Goal: Information Seeking & Learning: Learn about a topic

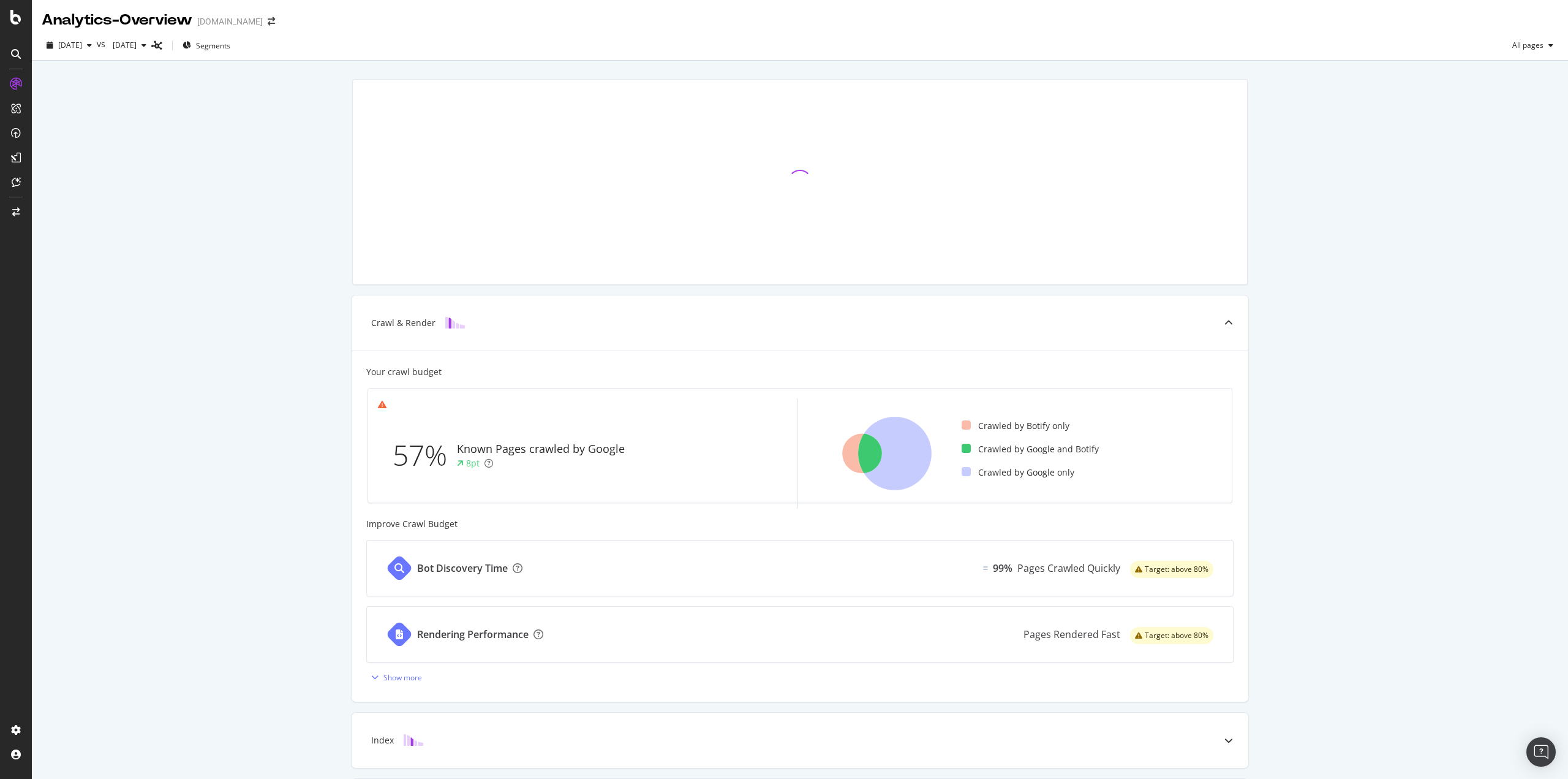
drag, startPoint x: 196, startPoint y: 331, endPoint x: 59, endPoint y: 104, distance: 265.1
click at [196, 326] on div "Crawl & Render Your crawl budget 57% Known Pages crawled by Google 8pt Crawled …" at bounding box center [800, 507] width 1536 height 893
click at [64, 159] on div "LogAnalyzer" at bounding box center [69, 157] width 48 height 12
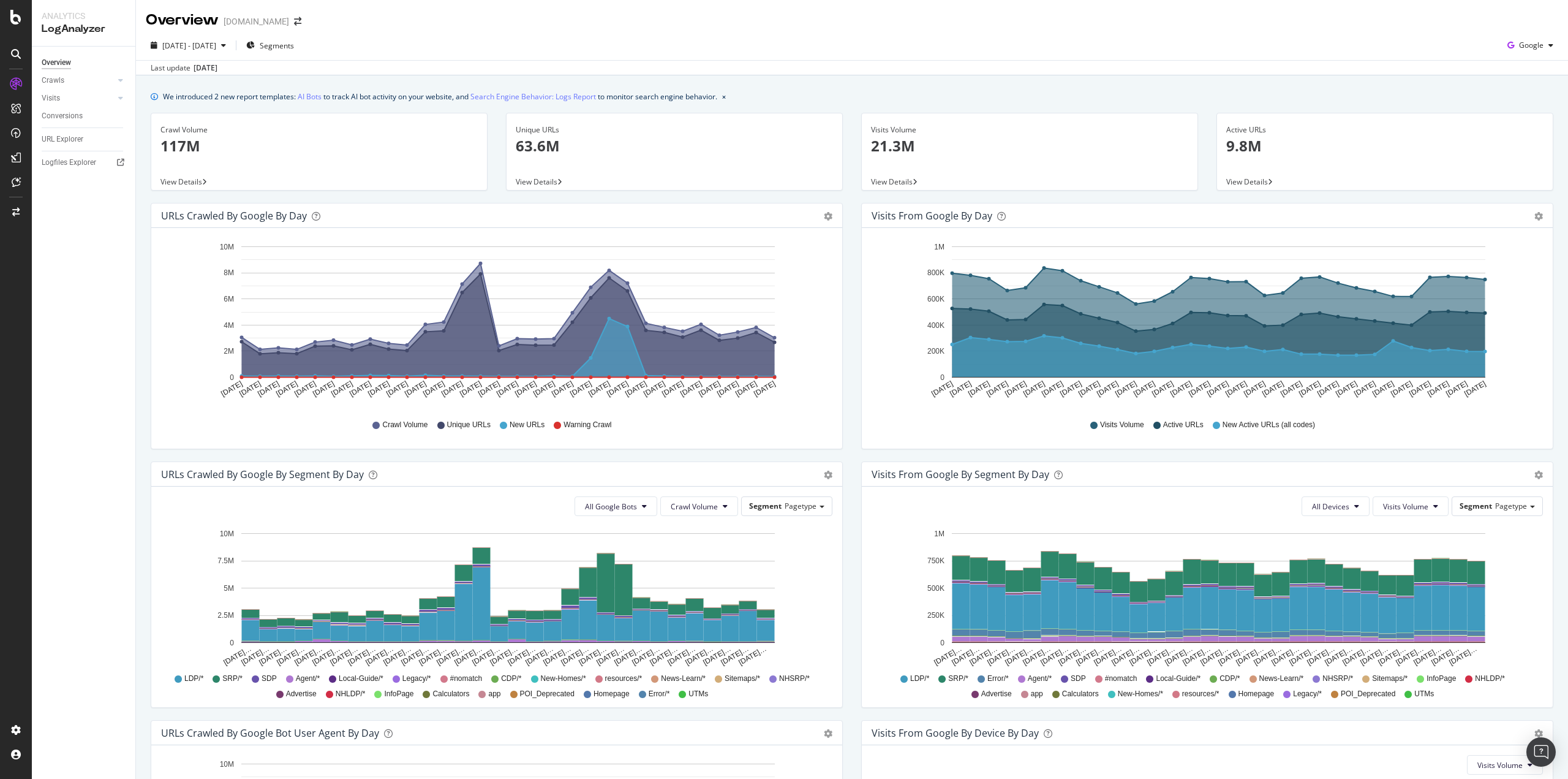
click at [853, 351] on div "Visits from Google by day Area Table Hold CTRL while clicking to filter the rep…" at bounding box center [1208, 332] width 711 height 259
click at [74, 208] on div "DataExports" at bounding box center [69, 208] width 48 height 12
click at [226, 42] on icon "button" at bounding box center [223, 46] width 5 height 7
click at [174, 179] on input "[DATE]" at bounding box center [188, 182] width 49 height 17
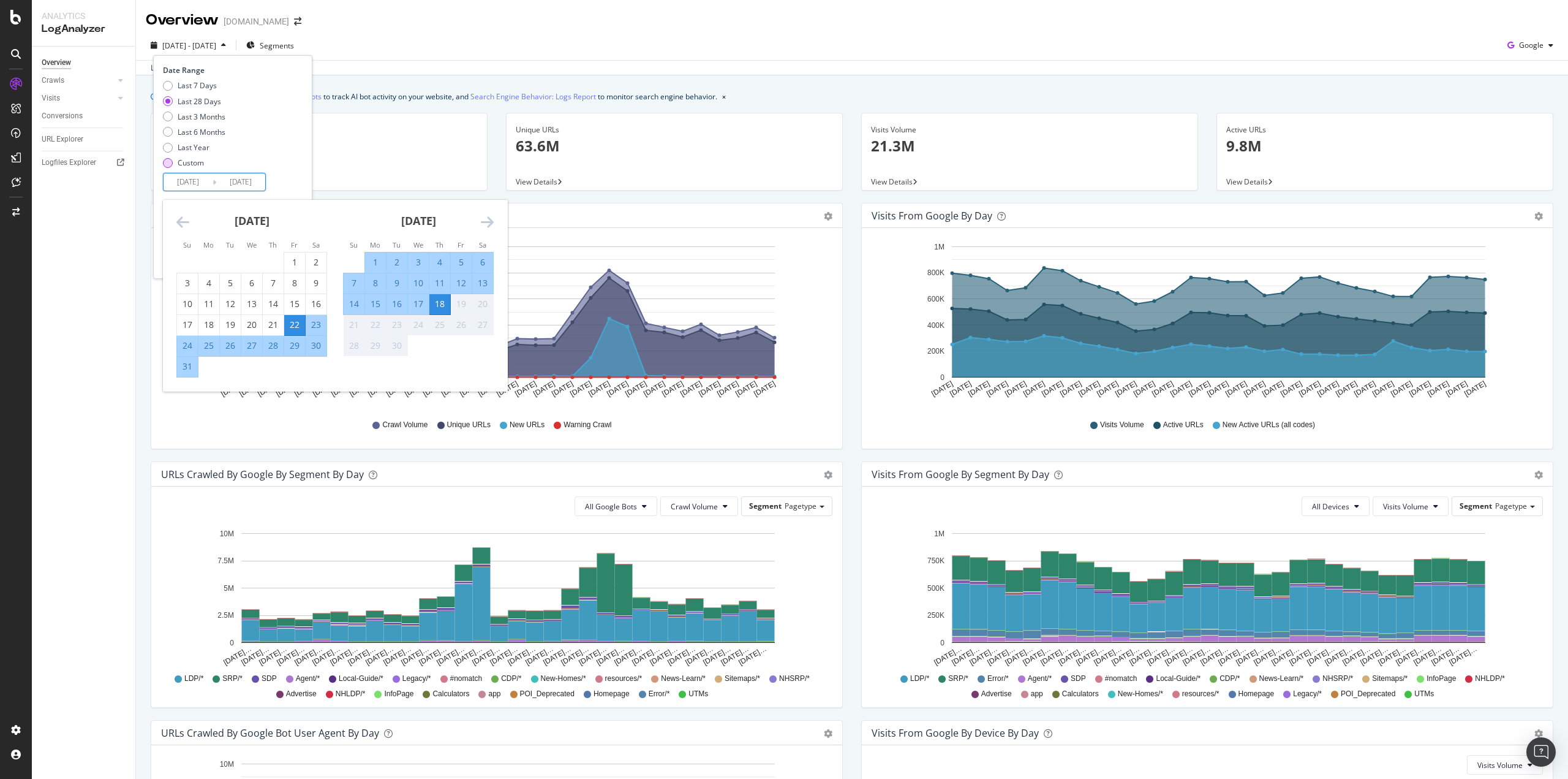
click at [179, 164] on div "Custom" at bounding box center [190, 162] width 26 height 10
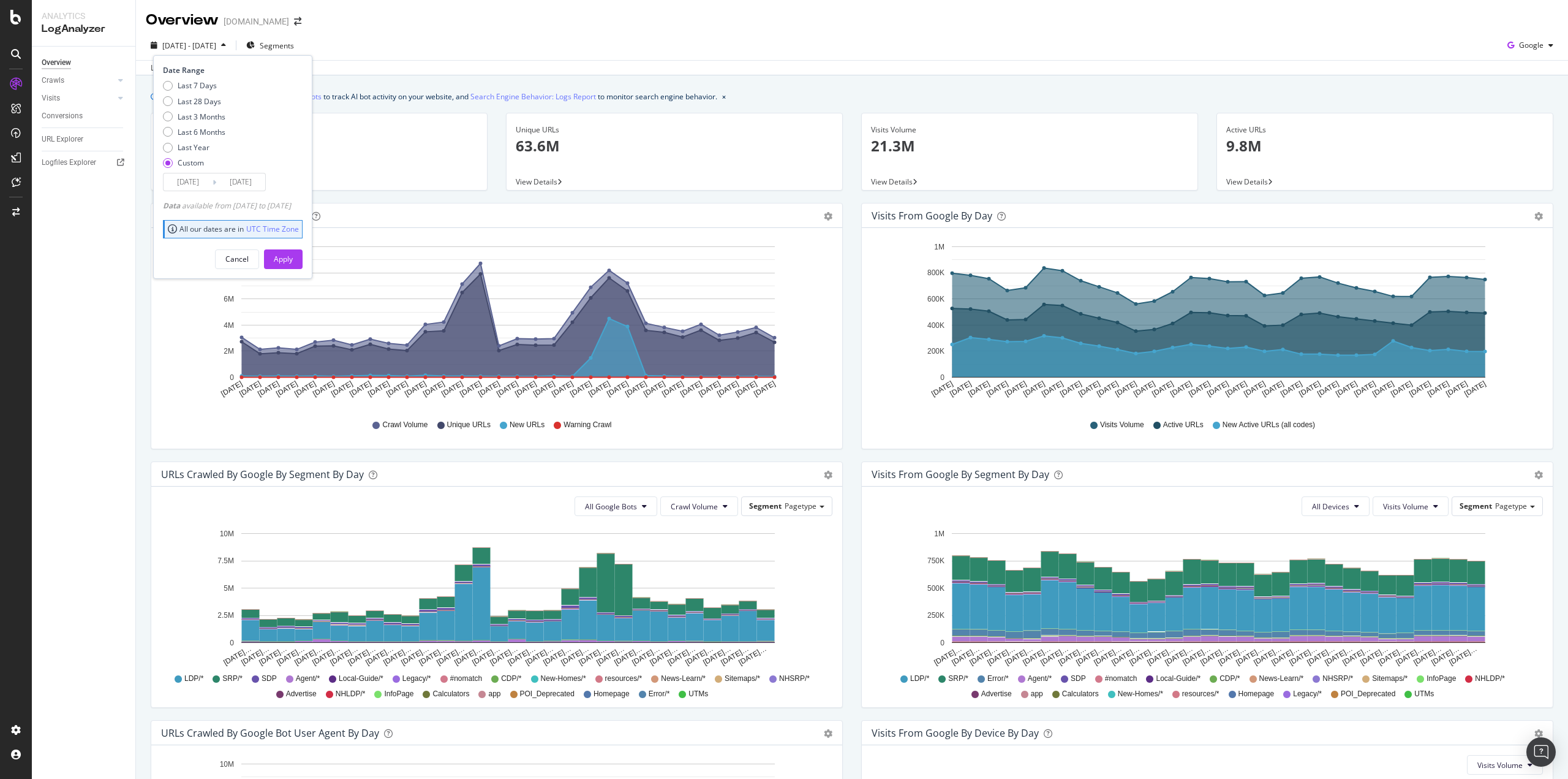
click at [184, 177] on input "[DATE]" at bounding box center [188, 182] width 49 height 17
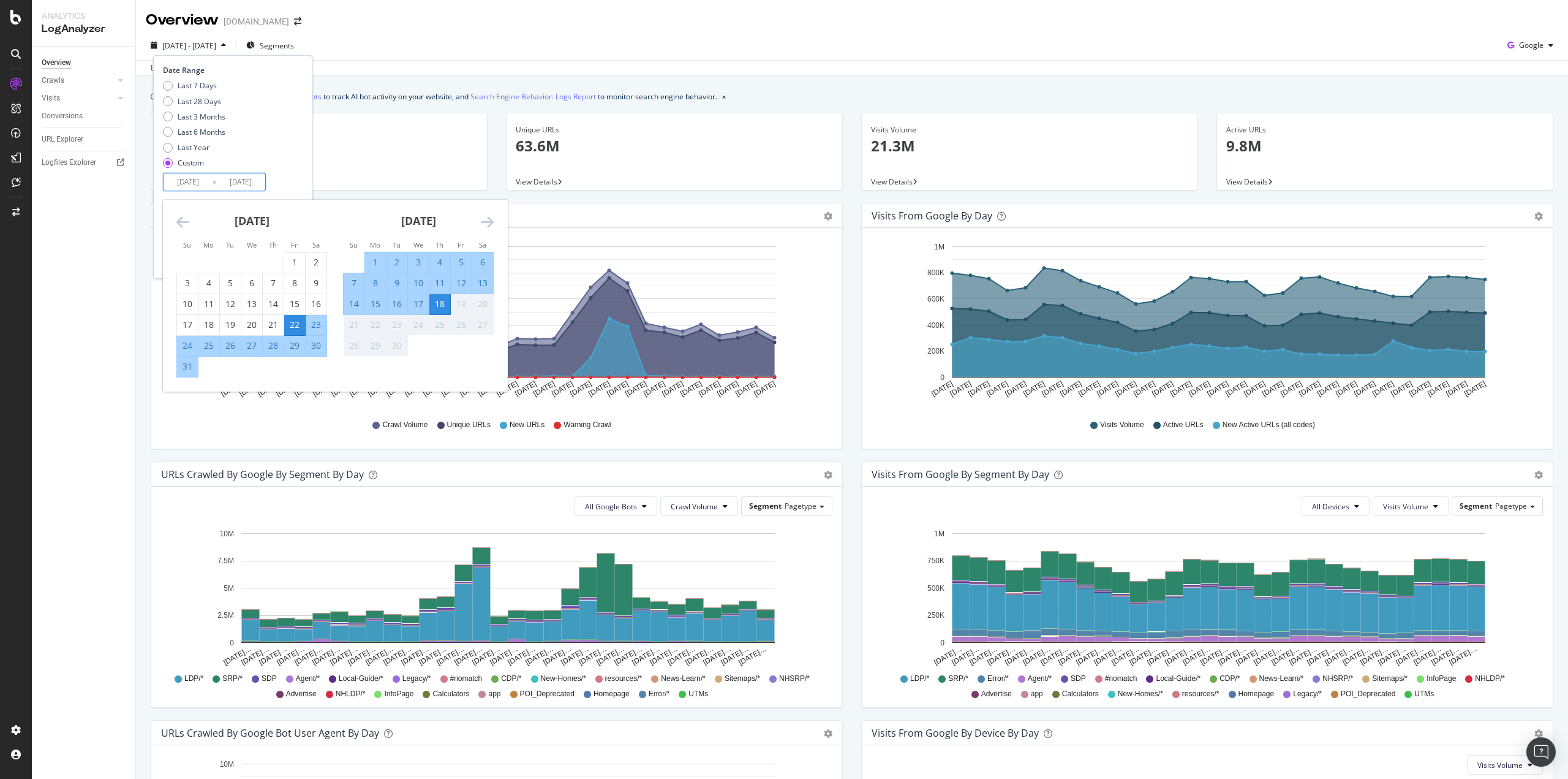
click at [396, 304] on div "16" at bounding box center [397, 304] width 21 height 12
type input "[DATE]"
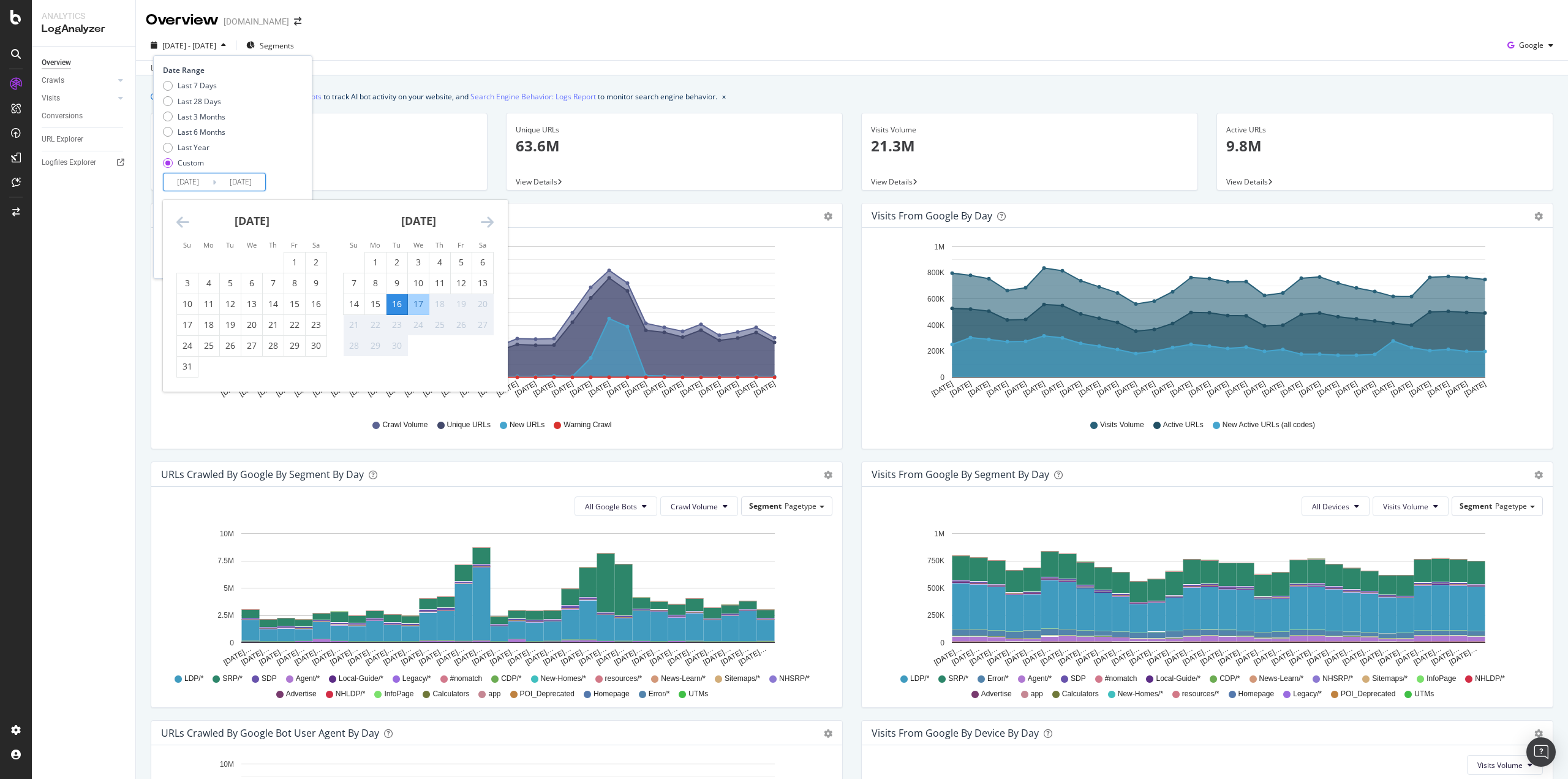
click at [396, 304] on div "16" at bounding box center [397, 304] width 21 height 12
type input "[DATE]"
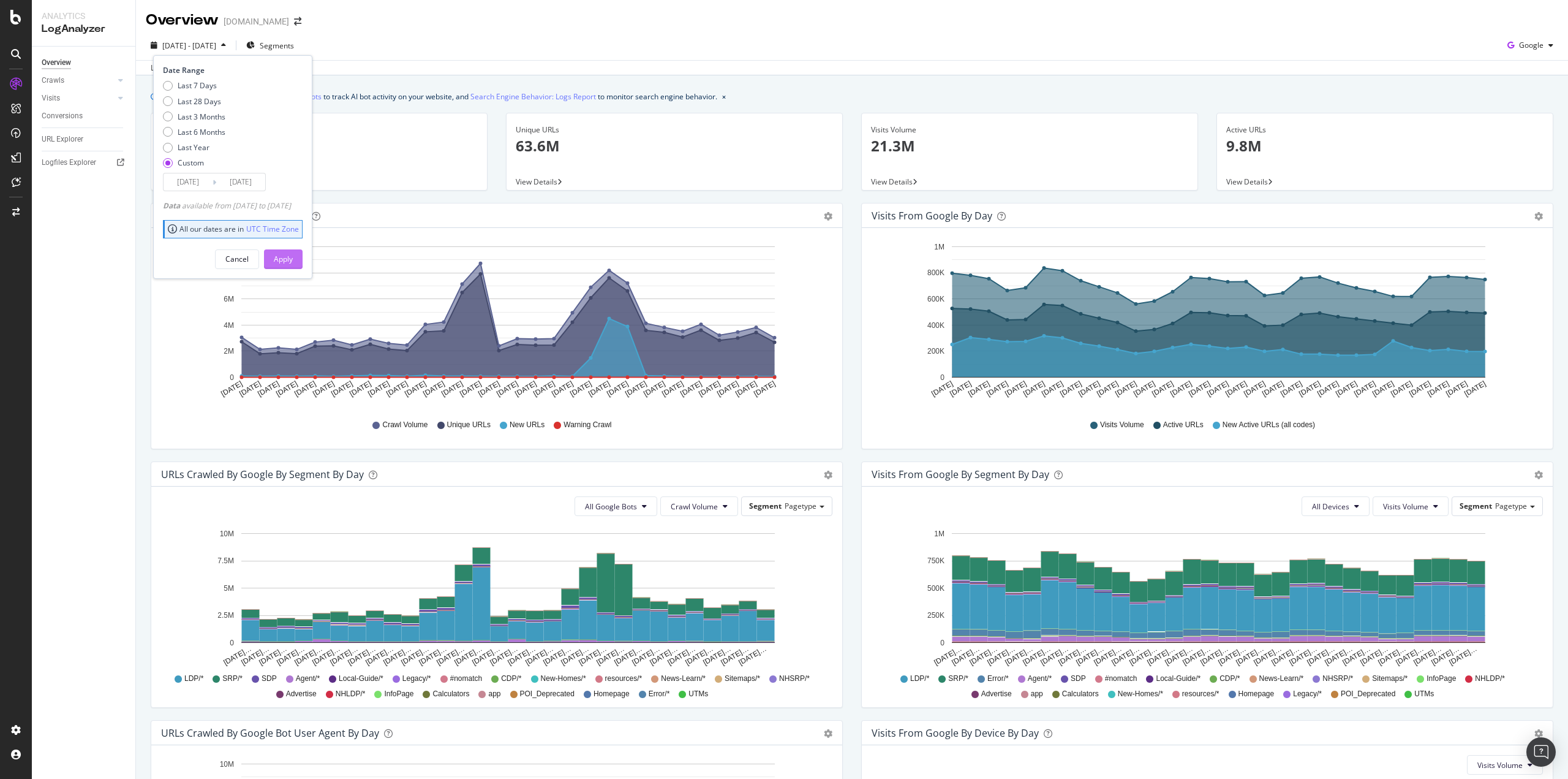
click at [292, 260] on div "Apply" at bounding box center [283, 259] width 19 height 10
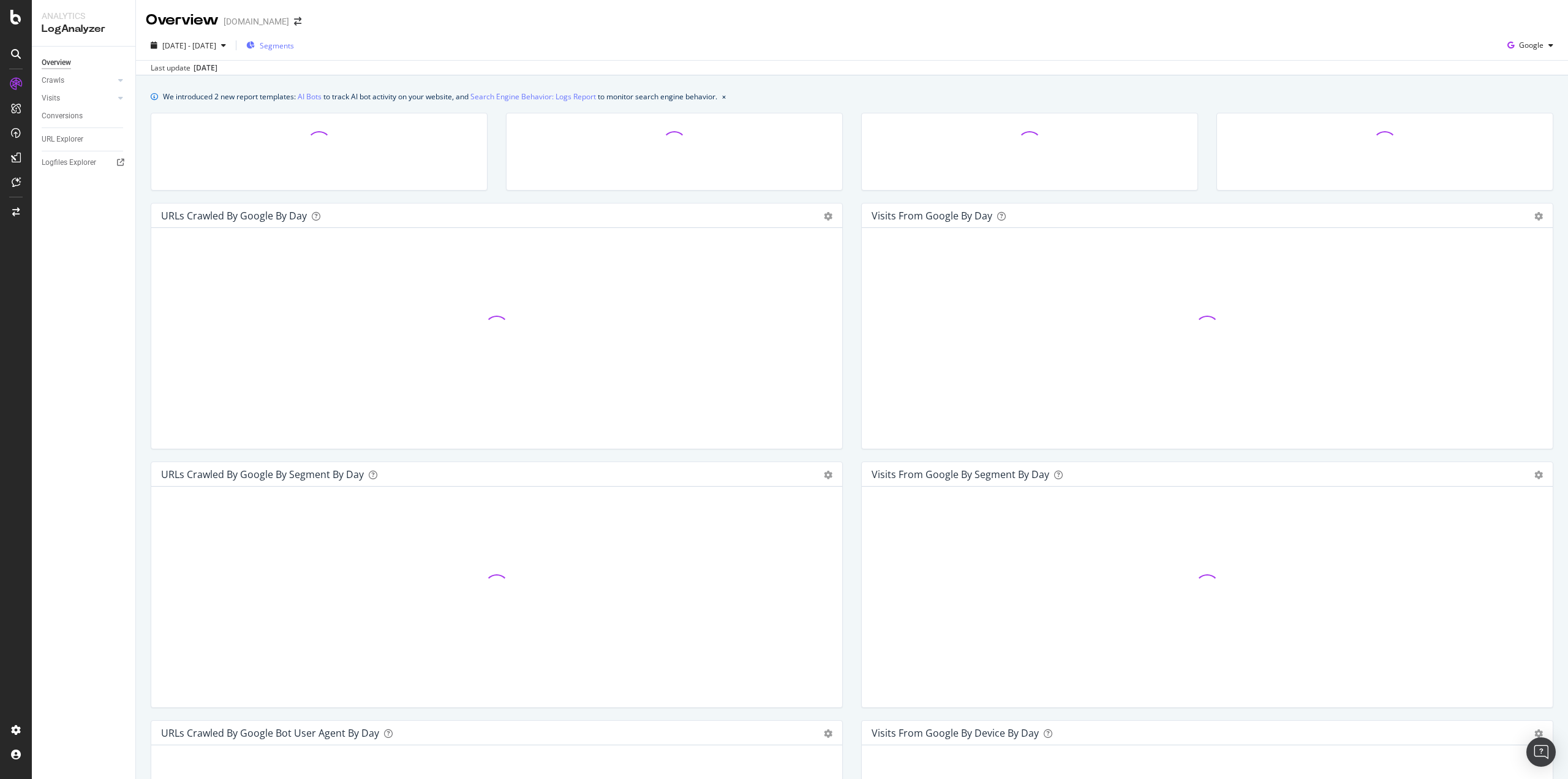
click at [294, 45] on span "Segments" at bounding box center [277, 45] width 35 height 10
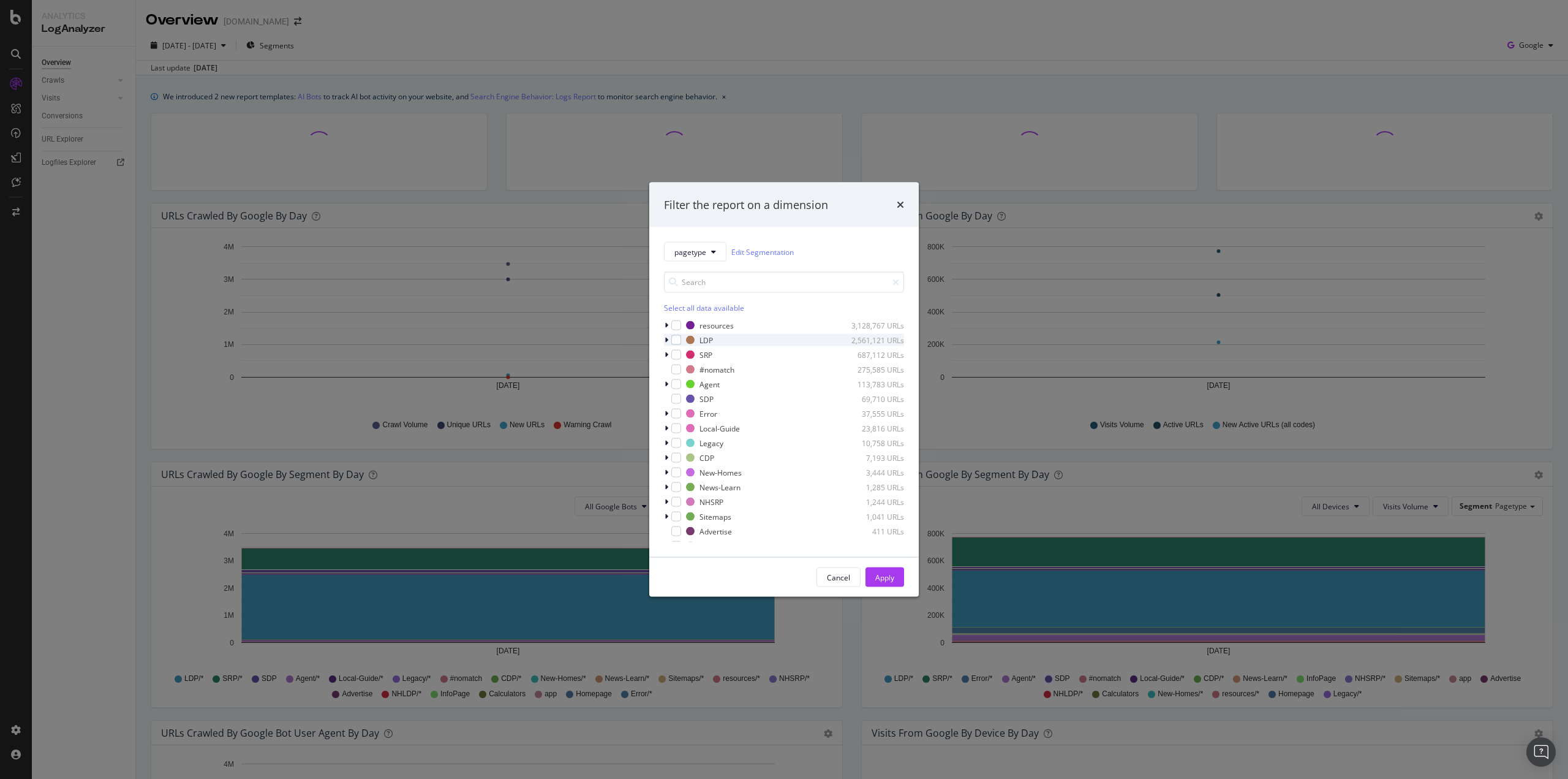
click at [665, 342] on icon "modal" at bounding box center [666, 340] width 4 height 7
click at [686, 351] on div "modal" at bounding box center [683, 369] width 10 height 10
click at [885, 351] on div "Apply" at bounding box center [885, 576] width 19 height 10
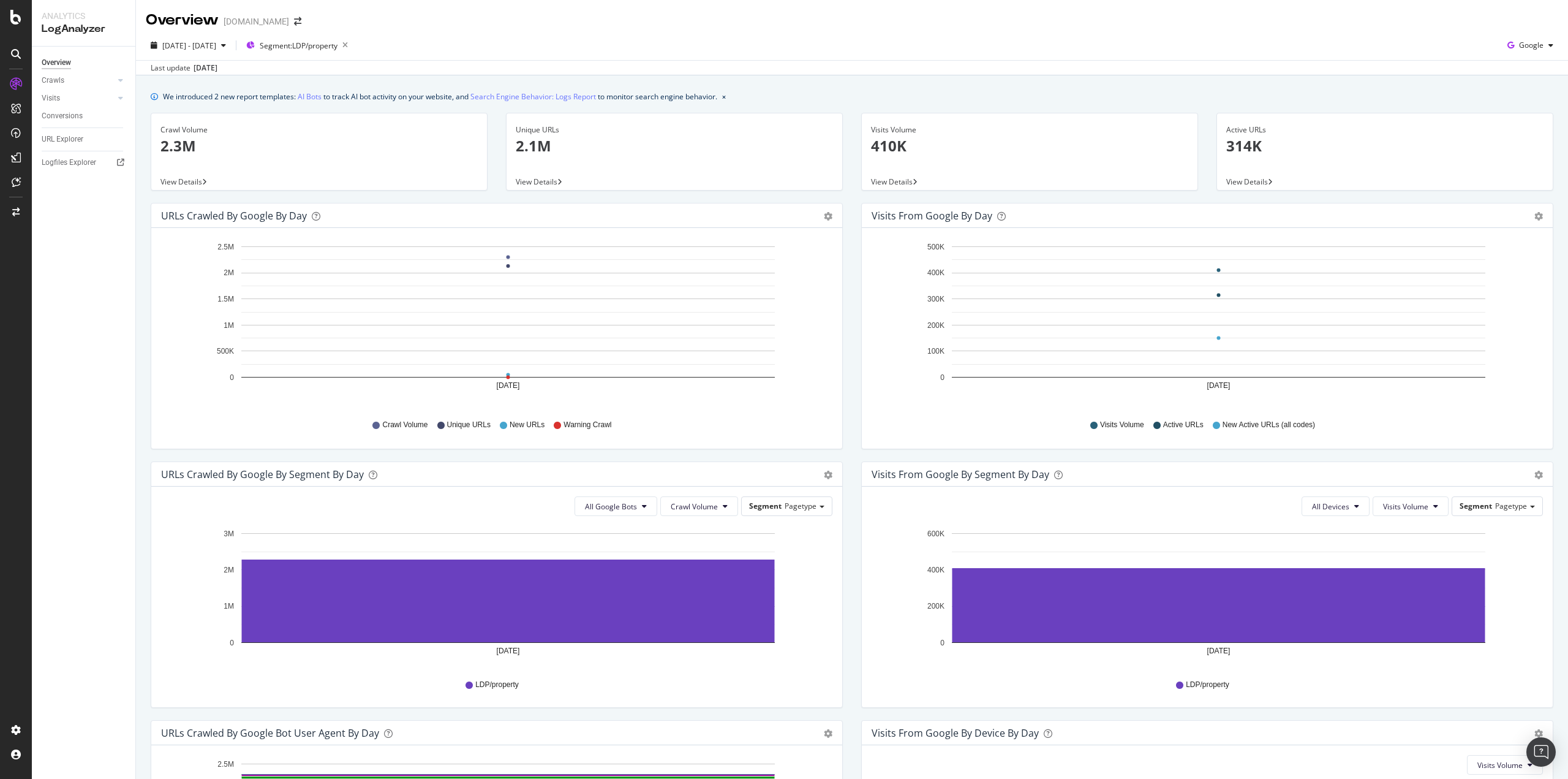
click at [190, 183] on span "View Details" at bounding box center [182, 181] width 42 height 10
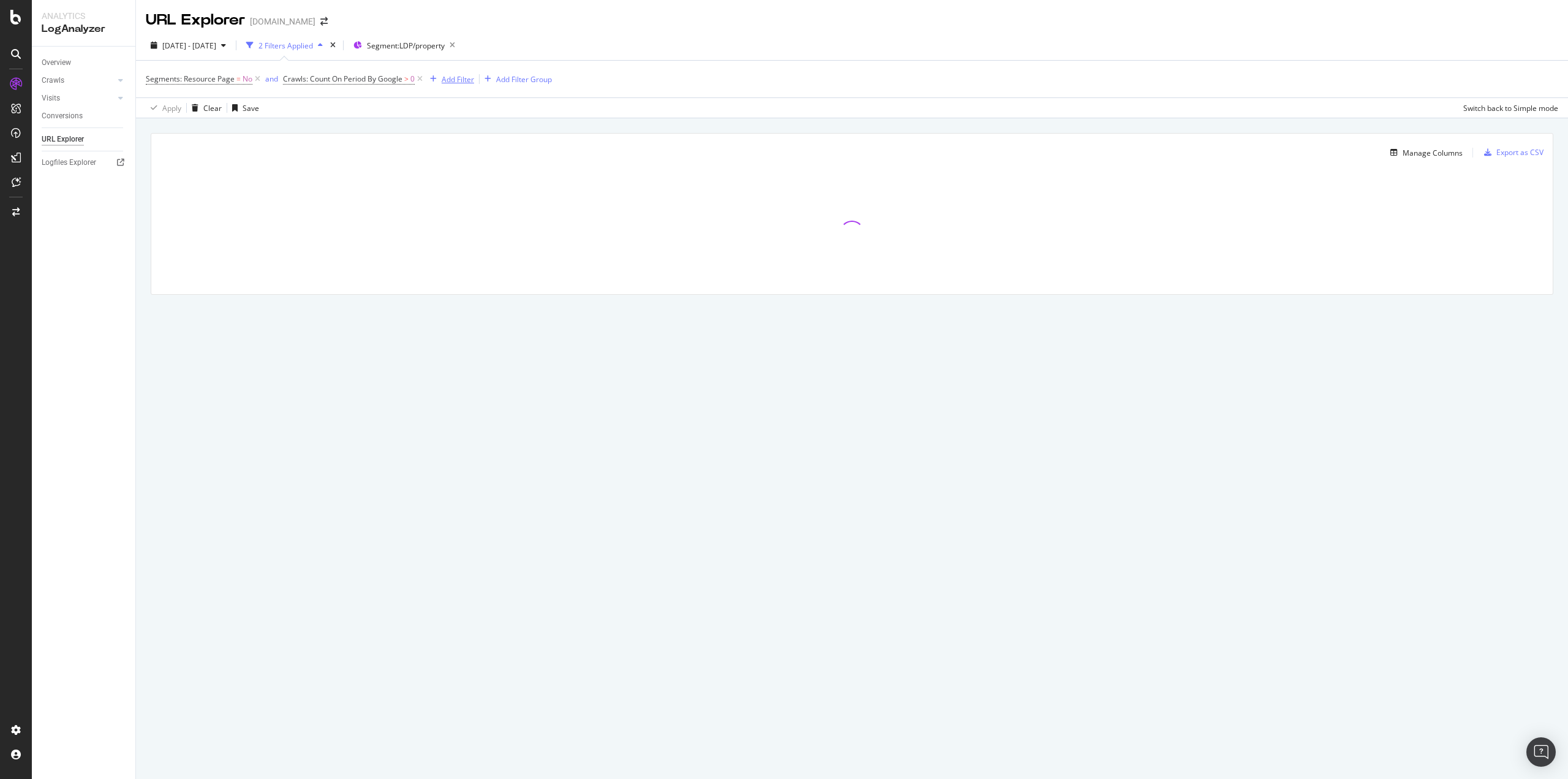
click at [461, 83] on div "Add Filter" at bounding box center [458, 79] width 33 height 10
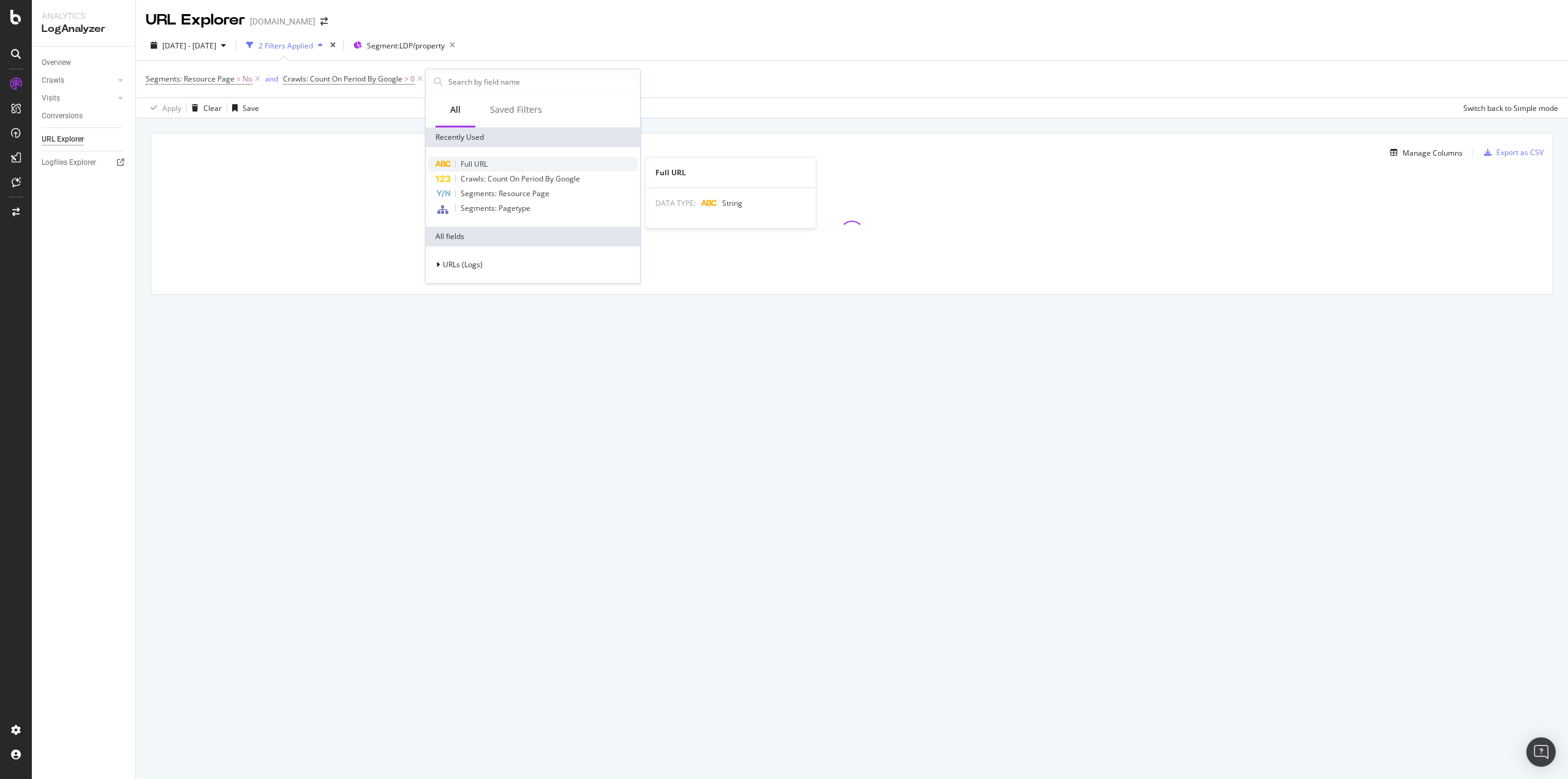
click at [484, 168] on span "Full URL" at bounding box center [473, 164] width 26 height 10
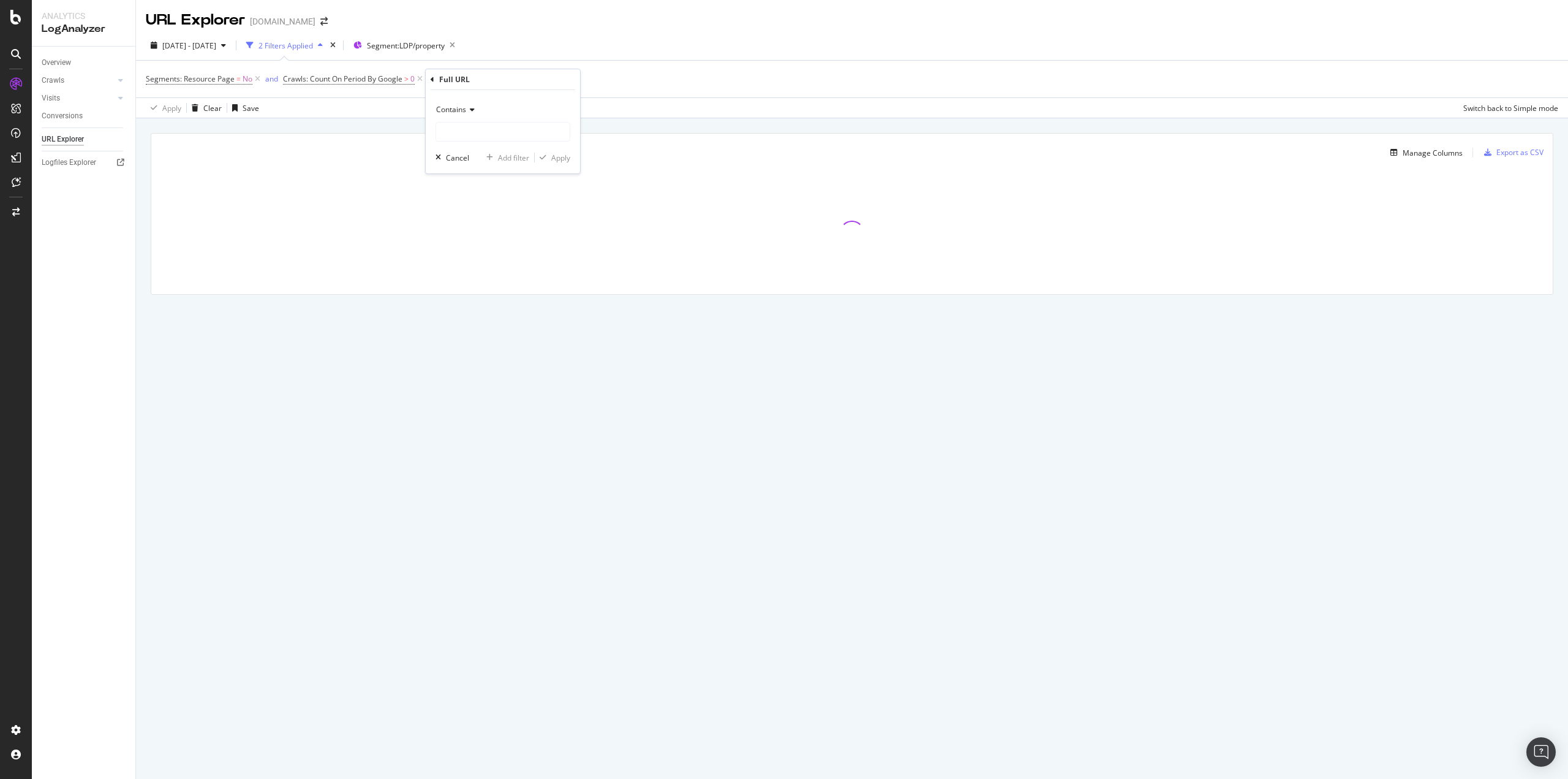
drag, startPoint x: 471, startPoint y: 109, endPoint x: 471, endPoint y: 116, distance: 7.0
click at [471, 109] on icon at bounding box center [470, 110] width 8 height 7
click at [470, 240] on div "Doesn't contain" at bounding box center [503, 246] width 131 height 16
click at [502, 133] on input "text" at bounding box center [503, 131] width 133 height 19
type input "?"
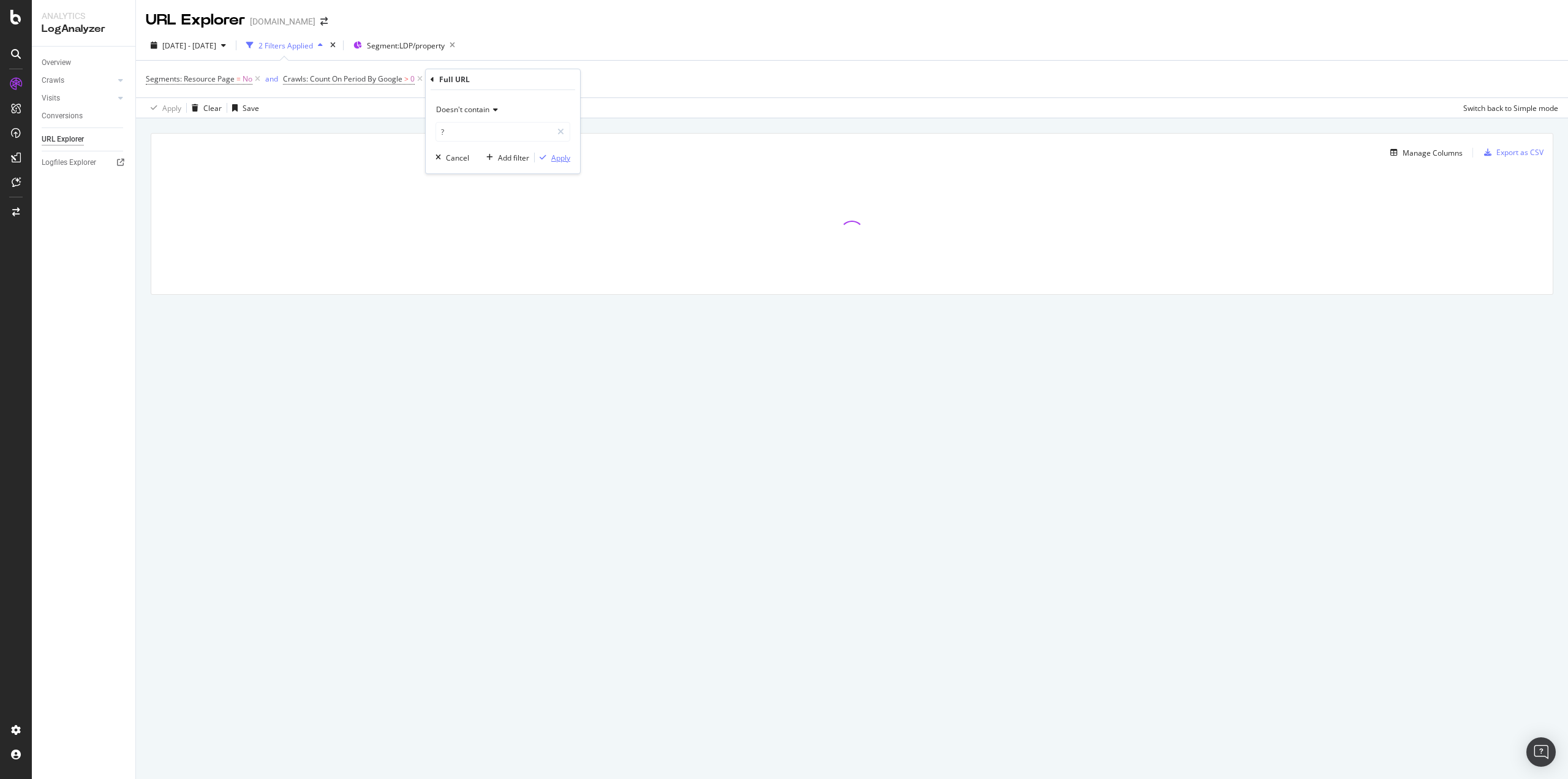
click at [564, 160] on div "Apply" at bounding box center [560, 157] width 19 height 10
click at [555, 77] on div "Add Filter" at bounding box center [547, 79] width 33 height 10
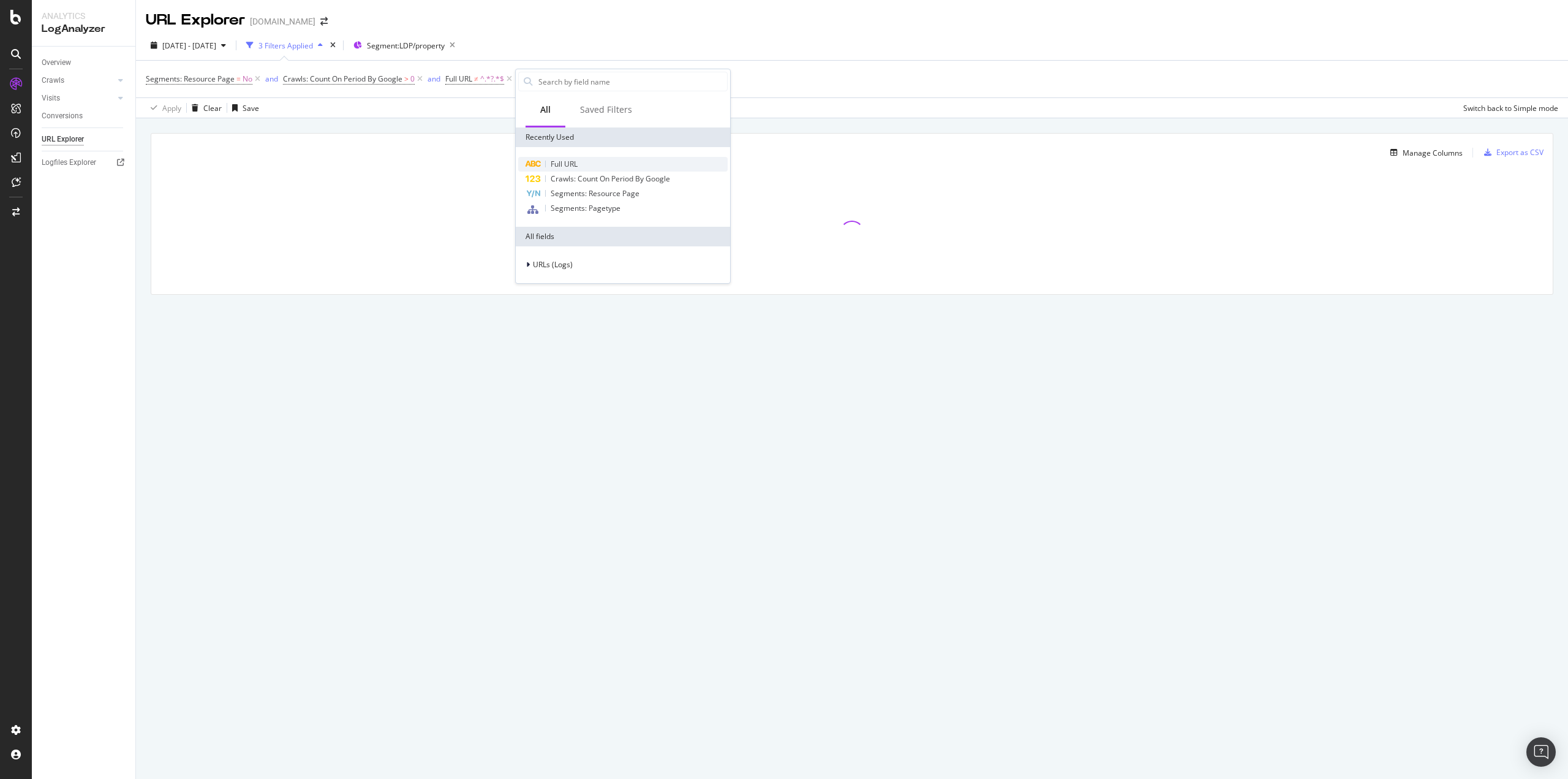
click at [551, 163] on span "Full URL" at bounding box center [564, 164] width 26 height 10
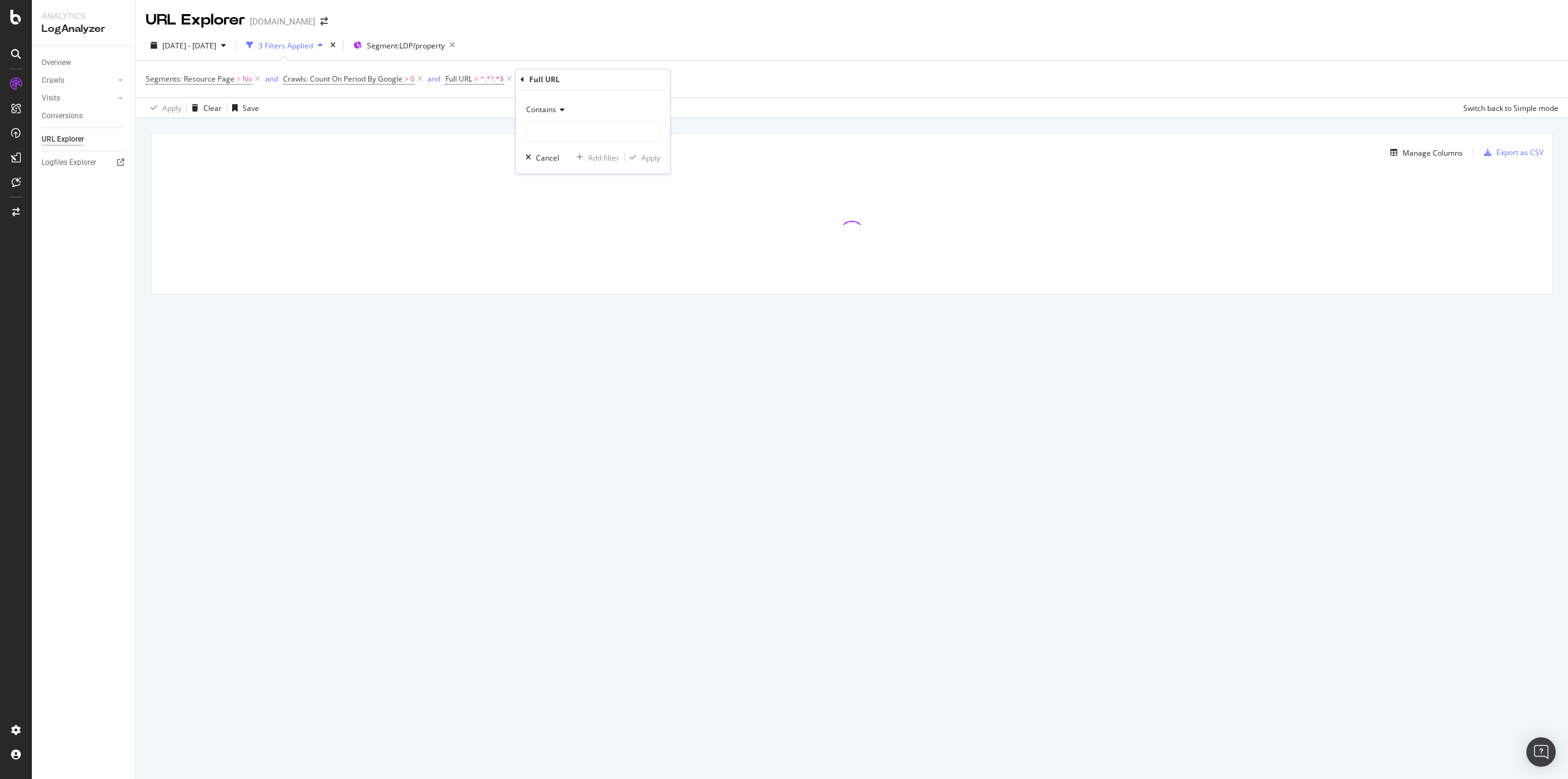
click at [555, 115] on div "Contains" at bounding box center [592, 109] width 134 height 19
click at [581, 243] on span "Doesn't contain" at bounding box center [558, 246] width 53 height 10
click at [567, 131] on input "text" at bounding box center [593, 131] width 133 height 19
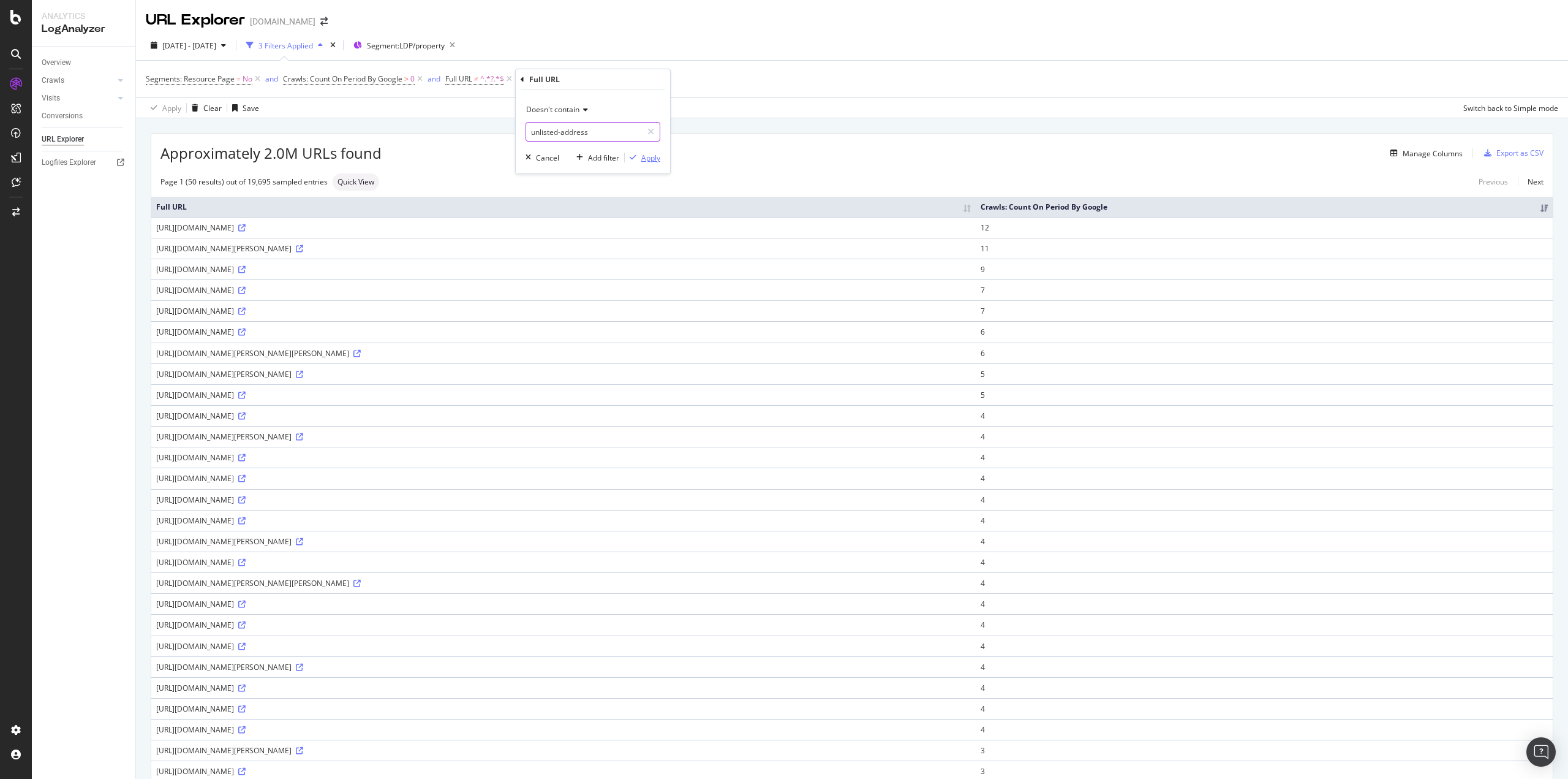
type input "unlisted-address"
click at [655, 159] on div "Apply" at bounding box center [651, 157] width 19 height 10
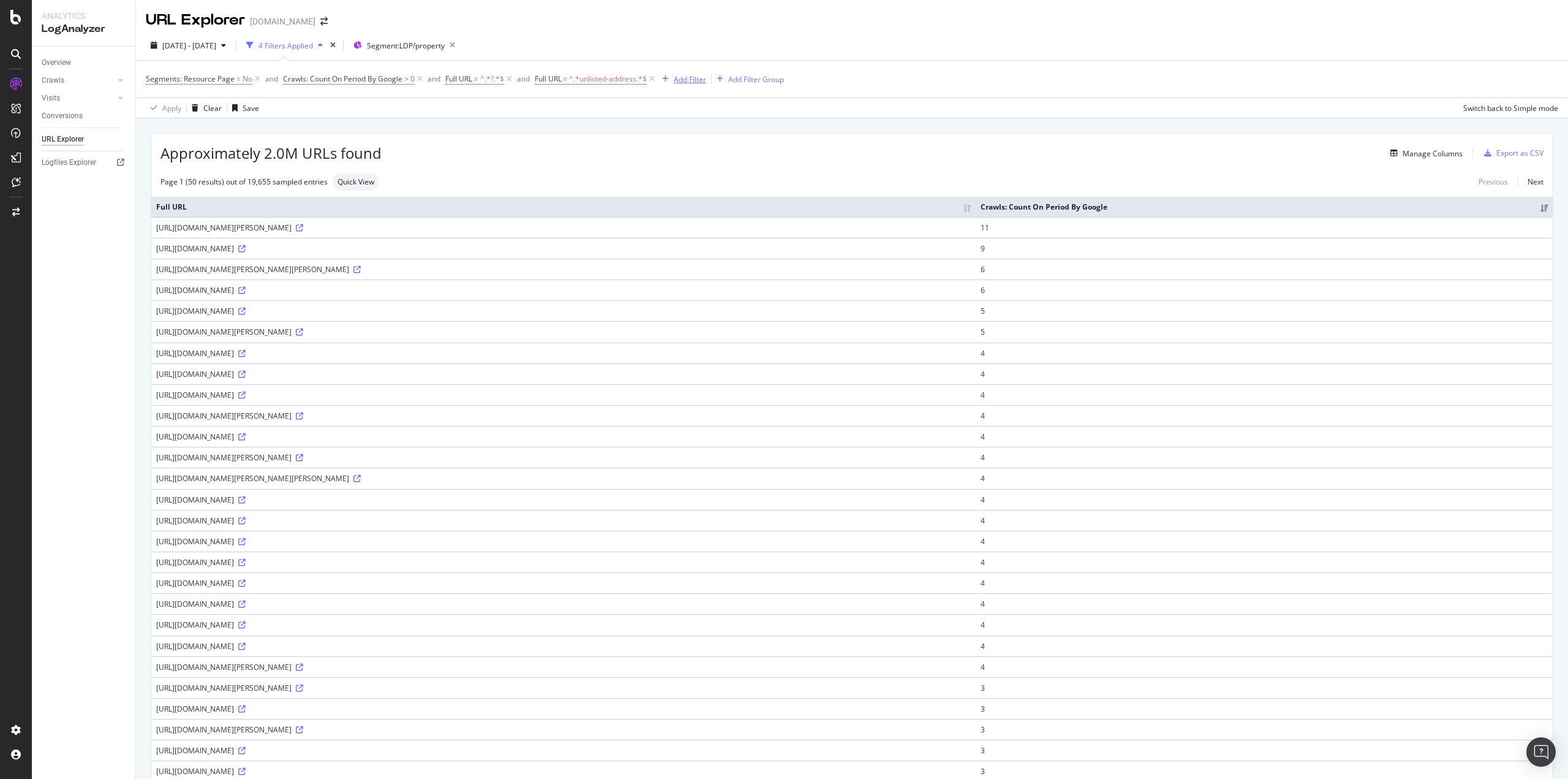
click at [694, 81] on div "Add Filter" at bounding box center [690, 79] width 33 height 10
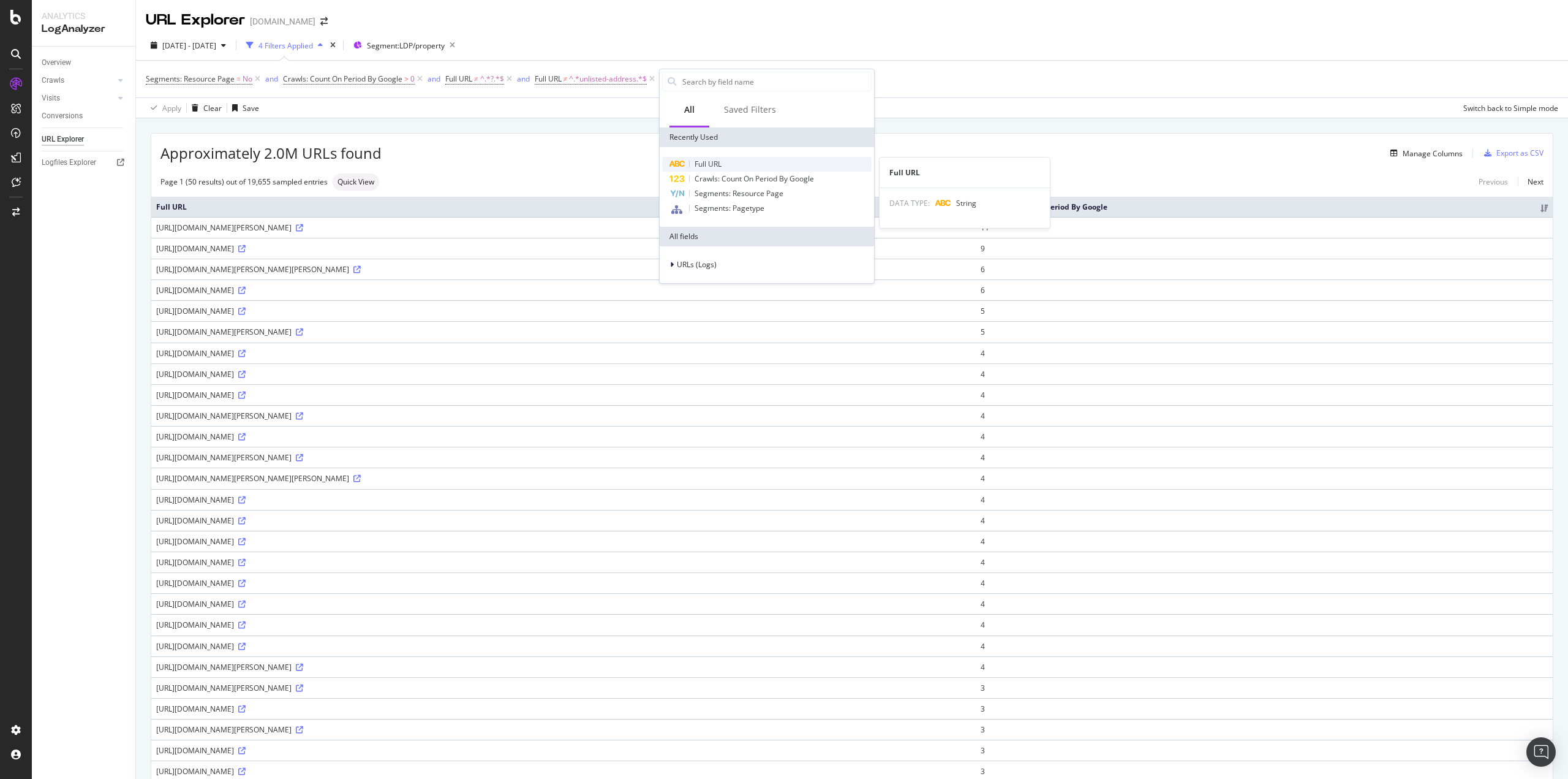
click at [694, 164] on span "Full URL" at bounding box center [707, 164] width 26 height 10
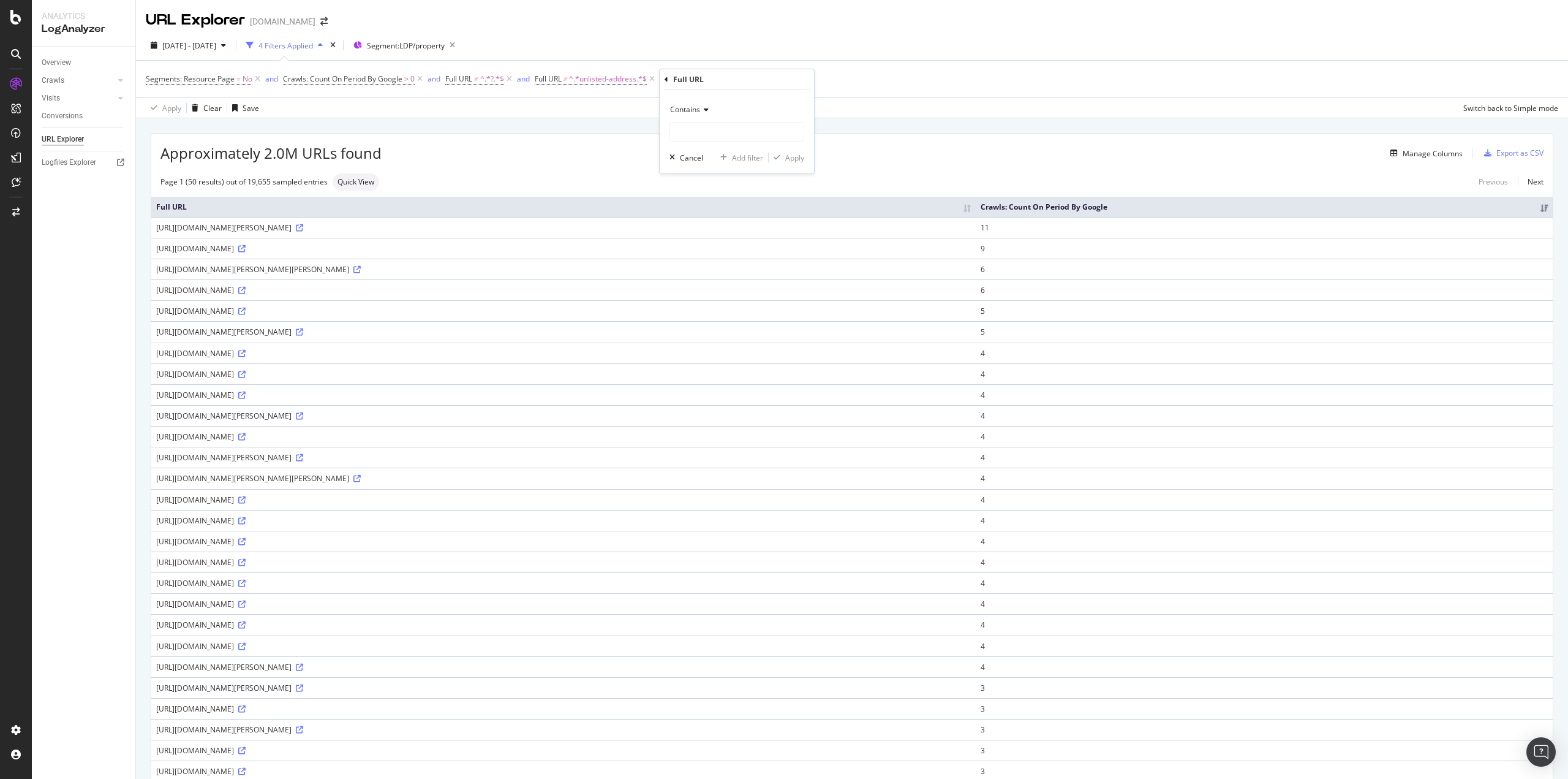
click at [705, 111] on icon at bounding box center [704, 110] width 8 height 7
click at [702, 261] on span "Matches regex" at bounding box center [701, 262] width 51 height 10
click at [709, 127] on input "text" at bounding box center [736, 131] width 133 height 19
paste input "^[URL]\.homes\.com/property/[^/]*-(ak|al|ar|az|ca|co|ct|de|fl|ga|hi|ia|id|il|in…"
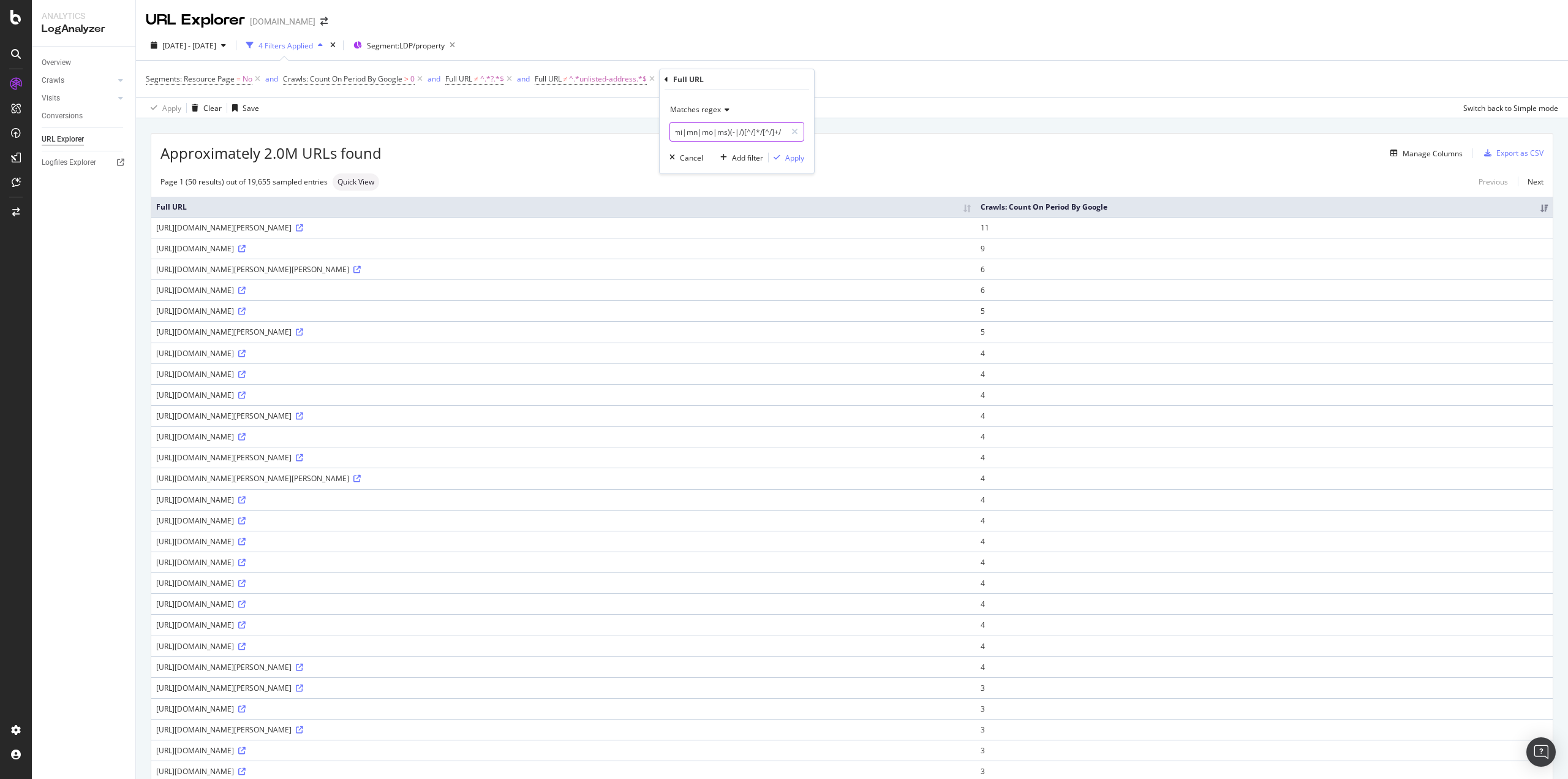
click at [740, 133] on input "^[URL]\.homes\.com/property/[^/]*-(ak|al|ar|az|ca|co|ct|de|fl|ga|hi|ia|id|il|in…" at bounding box center [727, 131] width 116 height 19
type input "^[URL]\.homes\.com/property/[^/]*-(ak|al|ar|az|ca|co|ct|de|fl|ga|hi|ia|id|il|in…"
click at [753, 157] on div "Add filter" at bounding box center [747, 157] width 31 height 10
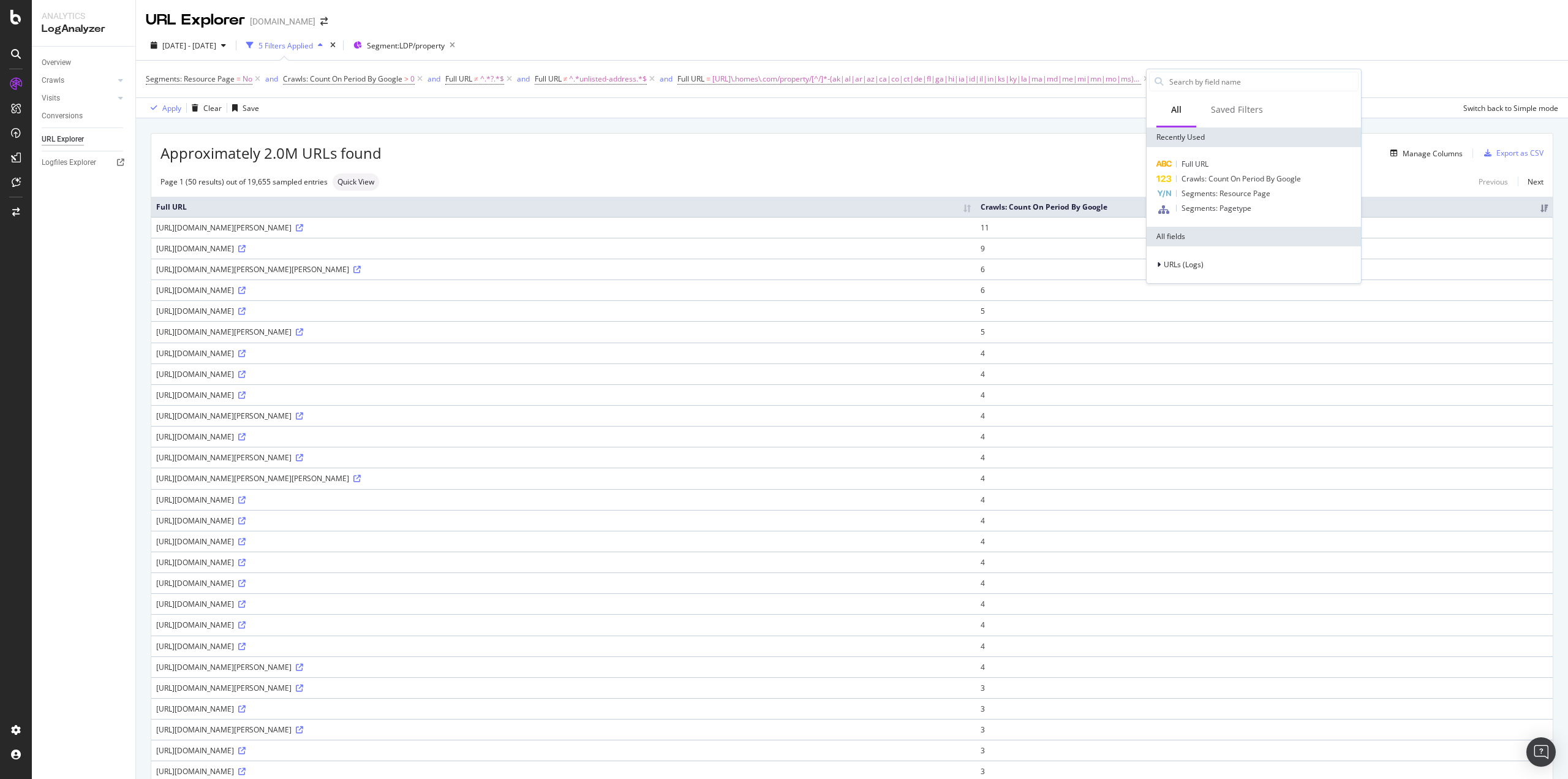
click at [959, 44] on div "[DATE] - [DATE] 5 Filters Applied Segment: LDP/property" at bounding box center [852, 48] width 1432 height 25
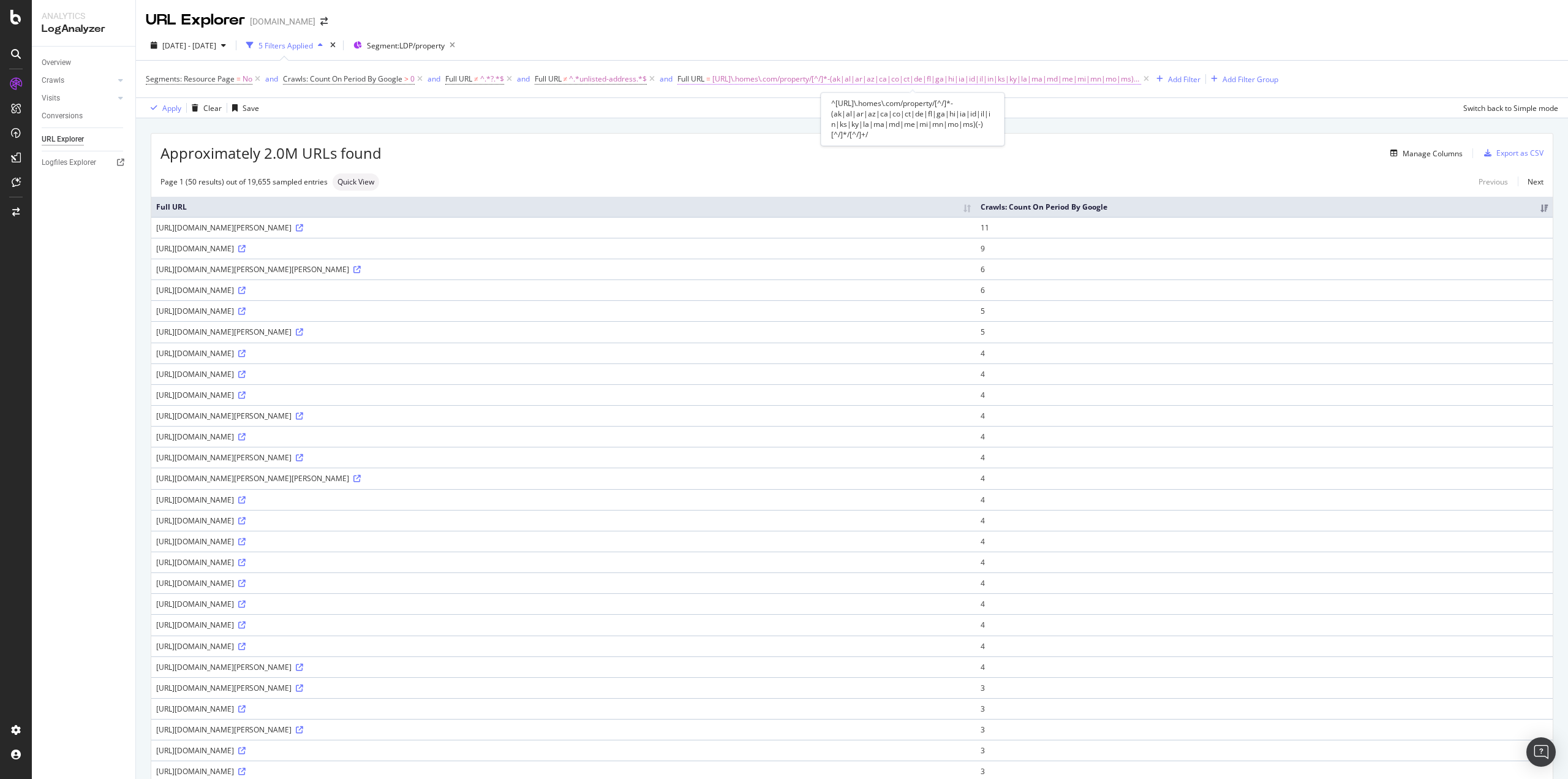
click at [981, 86] on span "[URL]\.homes\.com/property/[^/]*-(ak|al|ar|az|ca|co|ct|de|fl|ga|hi|ia|id|il|in|…" at bounding box center [927, 79] width 429 height 17
click at [816, 156] on div "Apply" at bounding box center [815, 155] width 19 height 10
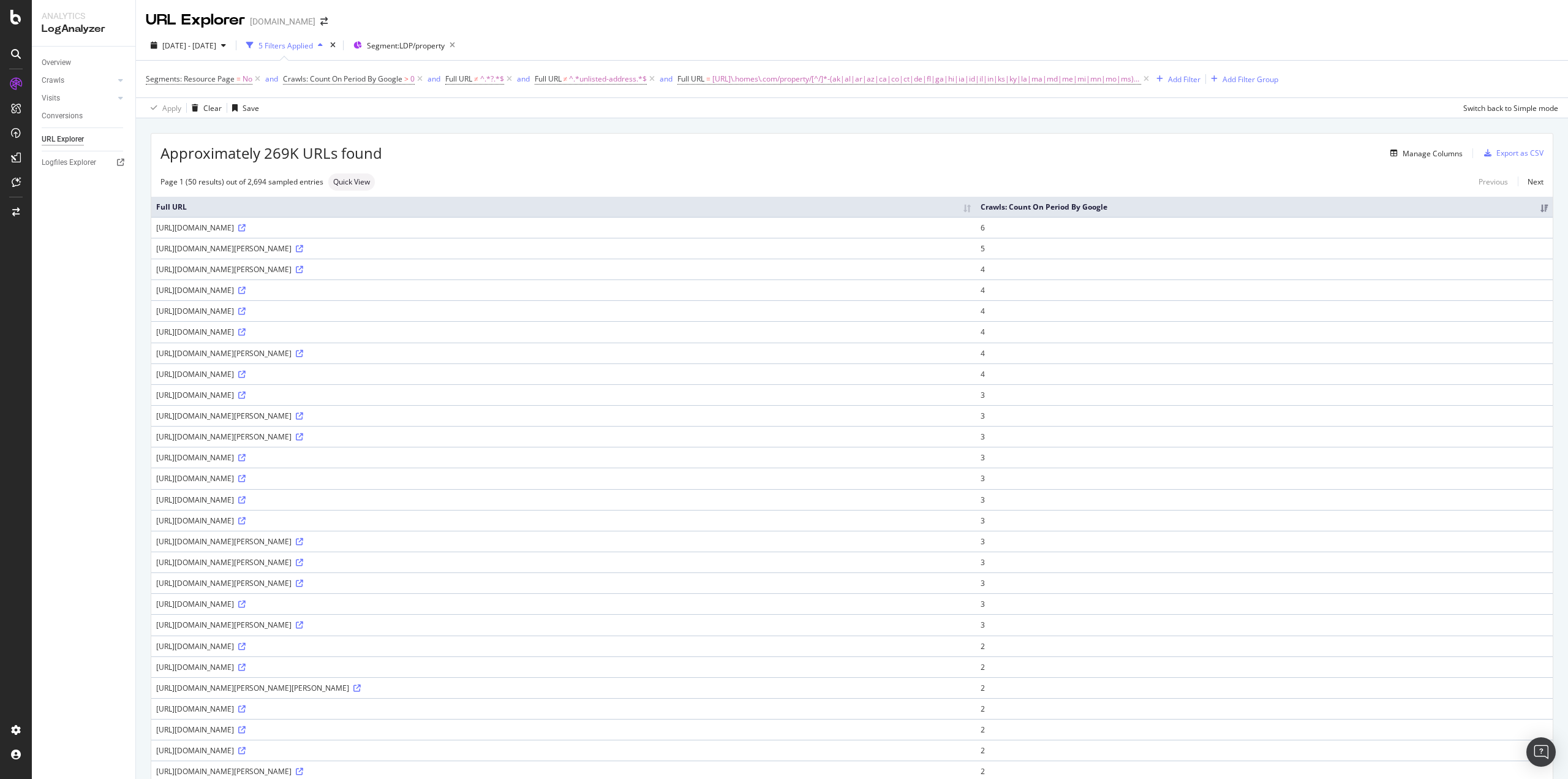
click at [195, 203] on th "Full URL" at bounding box center [564, 207] width 824 height 20
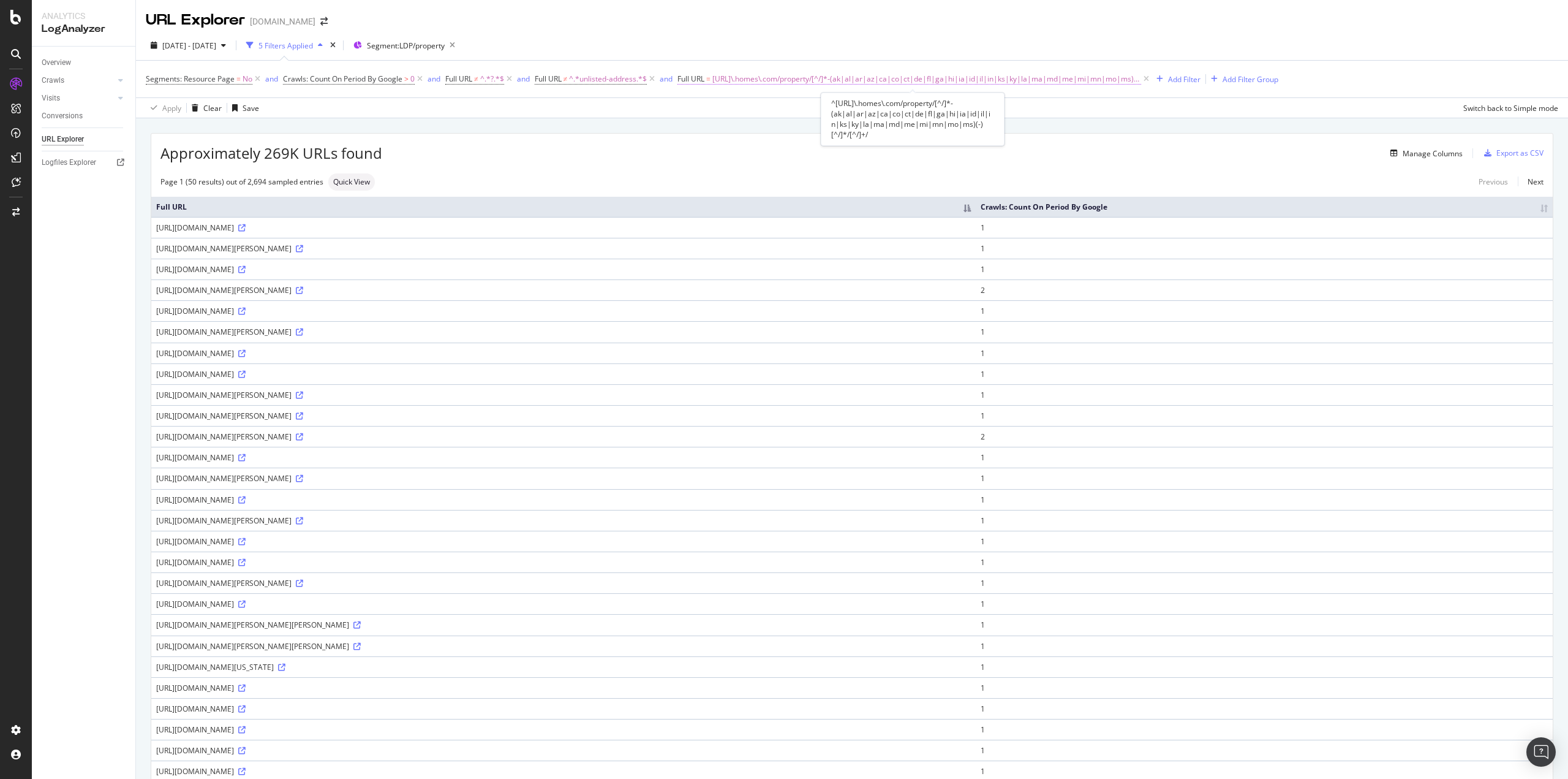
click at [897, 79] on span "[URL]\.homes\.com/property/[^/]*-(ak|al|ar|az|ca|co|ct|de|fl|ga|hi|ia|id|il|in|…" at bounding box center [927, 79] width 429 height 17
click at [748, 133] on input "^[URL]\.homes\.com/property/[^/]*-(ak|al|ar|az|ca|co|ct|de|fl|ga|hi|ia|id|il|in…" at bounding box center [748, 129] width 116 height 19
drag, startPoint x: 752, startPoint y: 129, endPoint x: 919, endPoint y: 126, distance: 167.0
click at [919, 126] on body "Analytics LogAnalyzer Overview Crawls Daily Distribution Segments Distribution …" at bounding box center [784, 390] width 1568 height 779
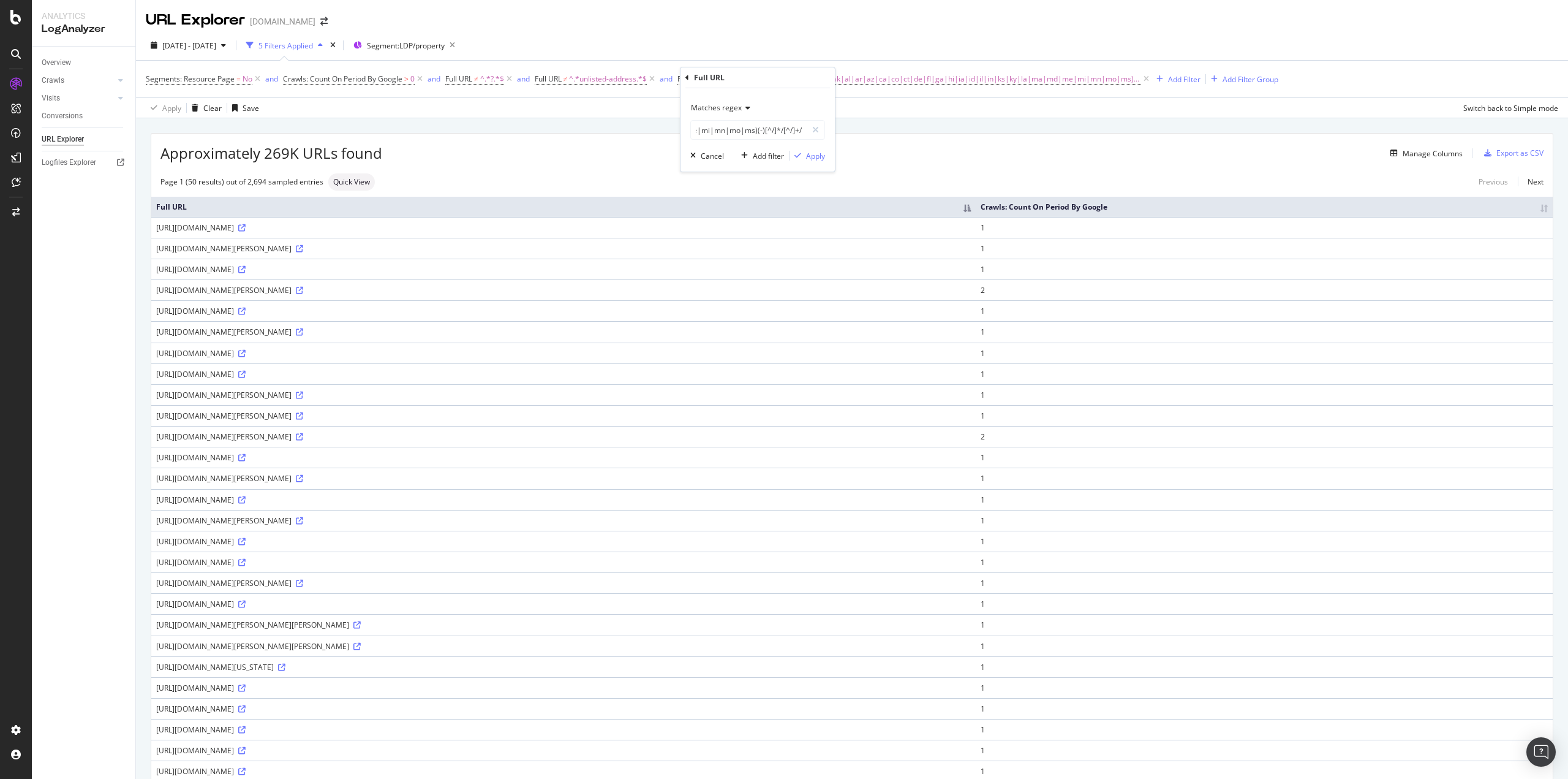
click at [922, 120] on div "Approximately 269K URLs found Manage Columns Export as CSV Page 1 (50 results) …" at bounding box center [852, 719] width 1432 height 1202
click at [888, 78] on span "[URL]\.homes\.com/property/[^/]*-(ak|al|ar|az|ca|co|ct|de|fl|ga|hi|ia|id|il|in|…" at bounding box center [927, 79] width 429 height 17
click at [767, 125] on input "^[URL]\.homes\.com/property/[^/]*-(ak|al|ar|az|ca|co|ct|de|fl|ga|hi|ia|id|il|in…" at bounding box center [748, 129] width 116 height 19
drag, startPoint x: 758, startPoint y: 133, endPoint x: 952, endPoint y: 130, distance: 194.0
click at [952, 130] on body "Analytics LogAnalyzer Overview Crawls Daily Distribution Segments Distribution …" at bounding box center [784, 390] width 1568 height 779
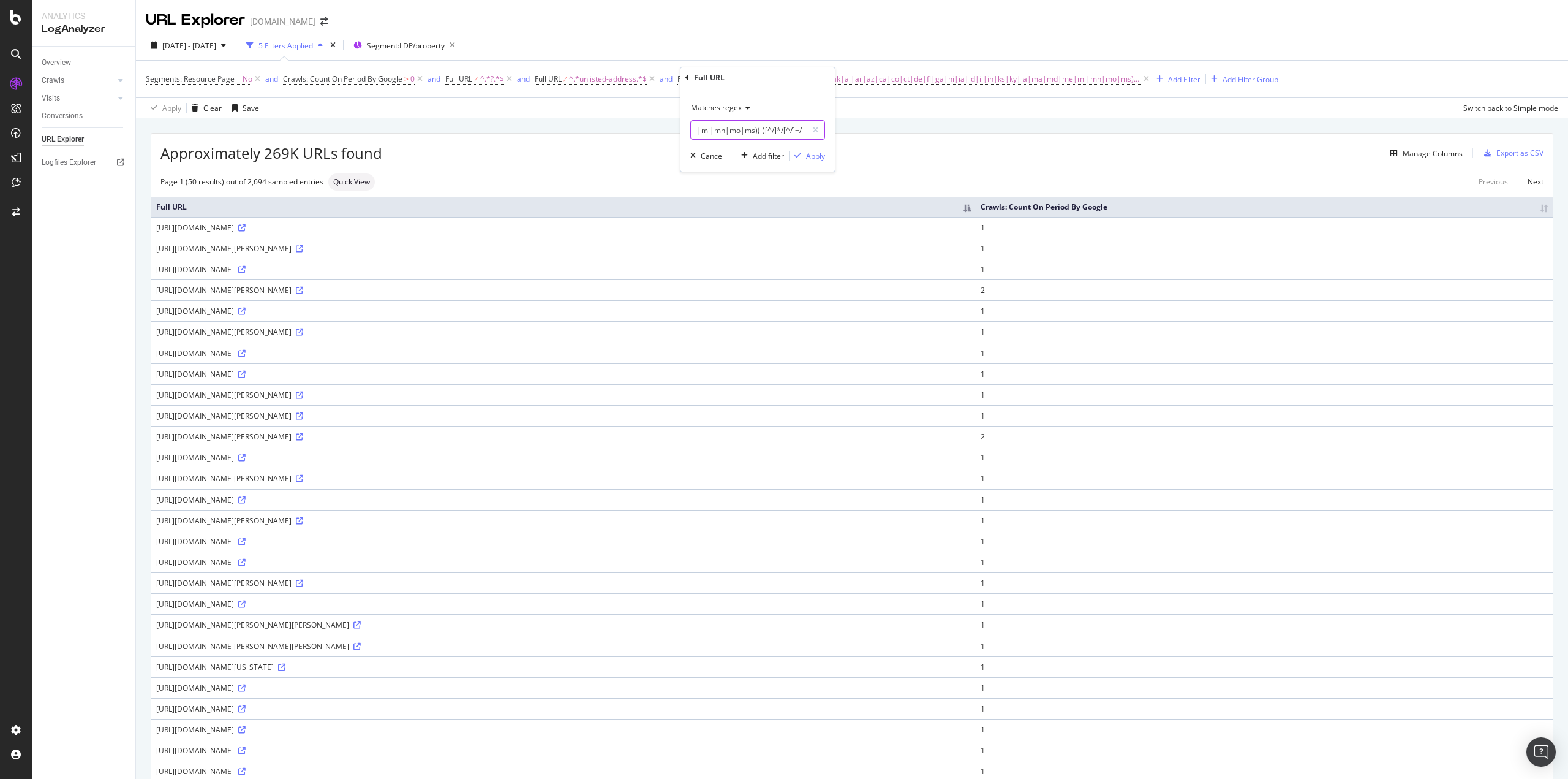
click at [754, 133] on input "^[URL]\.homes\.com/property/[^/]*-(ak|al|ar|az|ca|co|ct|de|fl|ga|hi|ia|id|il|in…" at bounding box center [748, 129] width 116 height 19
paste input "|/"
type input "^[URL]\.homes\.com/property/[^/]*-(ak|al|ar|az|ca|co|ct|de|fl|ga|hi|ia|id|il|in…"
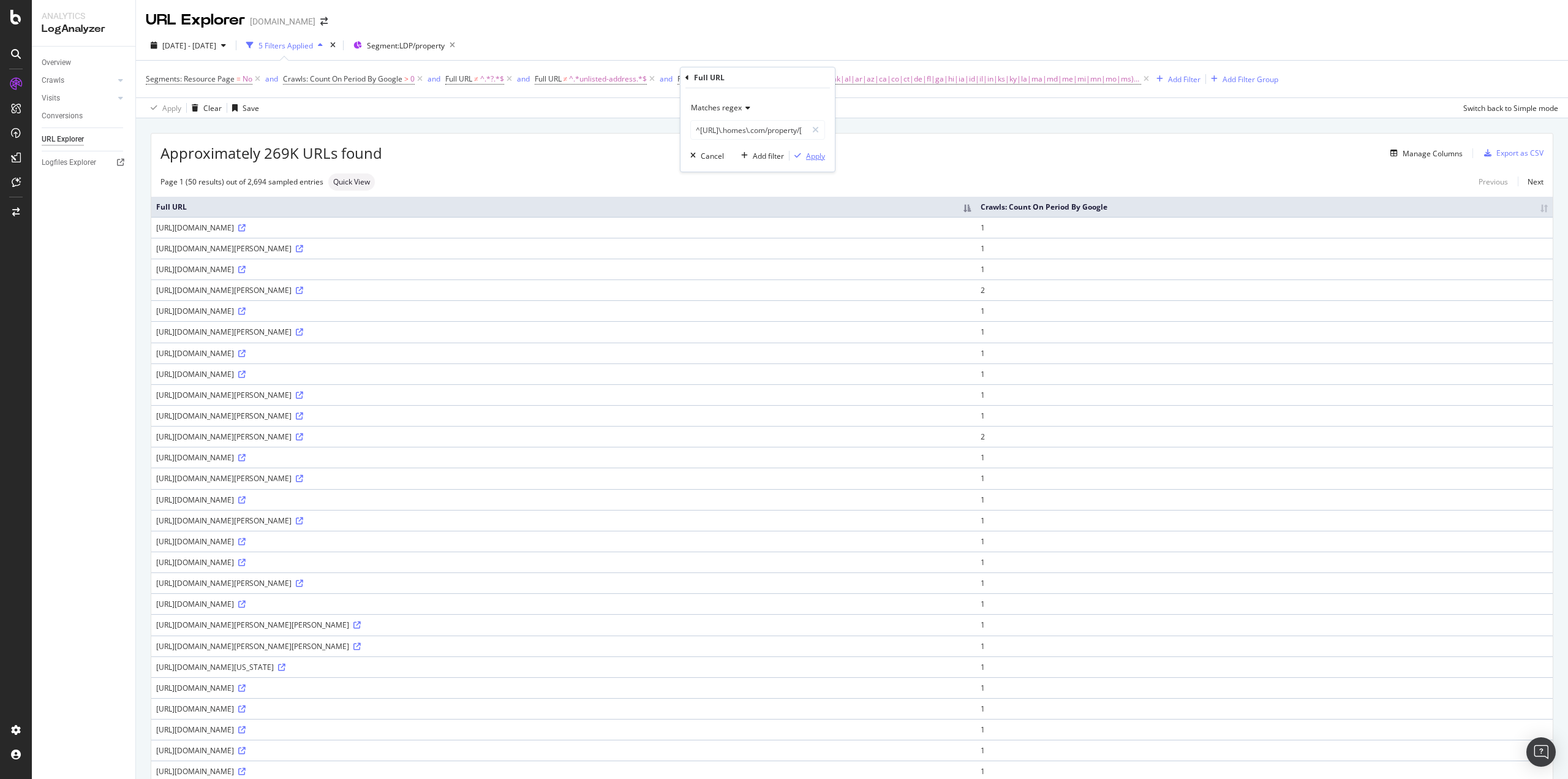
click at [818, 157] on div "Apply" at bounding box center [815, 155] width 19 height 10
click at [805, 75] on span "[URL]\.homes\.com/property/[^/]*-(ak|al|ar|az|ca|co|ct|de|fl|ga|hi|ia|id|il|in|…" at bounding box center [927, 79] width 429 height 17
click at [732, 106] on span "Matches regex" at bounding box center [716, 107] width 51 height 10
click at [737, 104] on span "Matches regex" at bounding box center [716, 107] width 51 height 10
click at [736, 105] on span "Matches regex" at bounding box center [716, 107] width 51 height 10
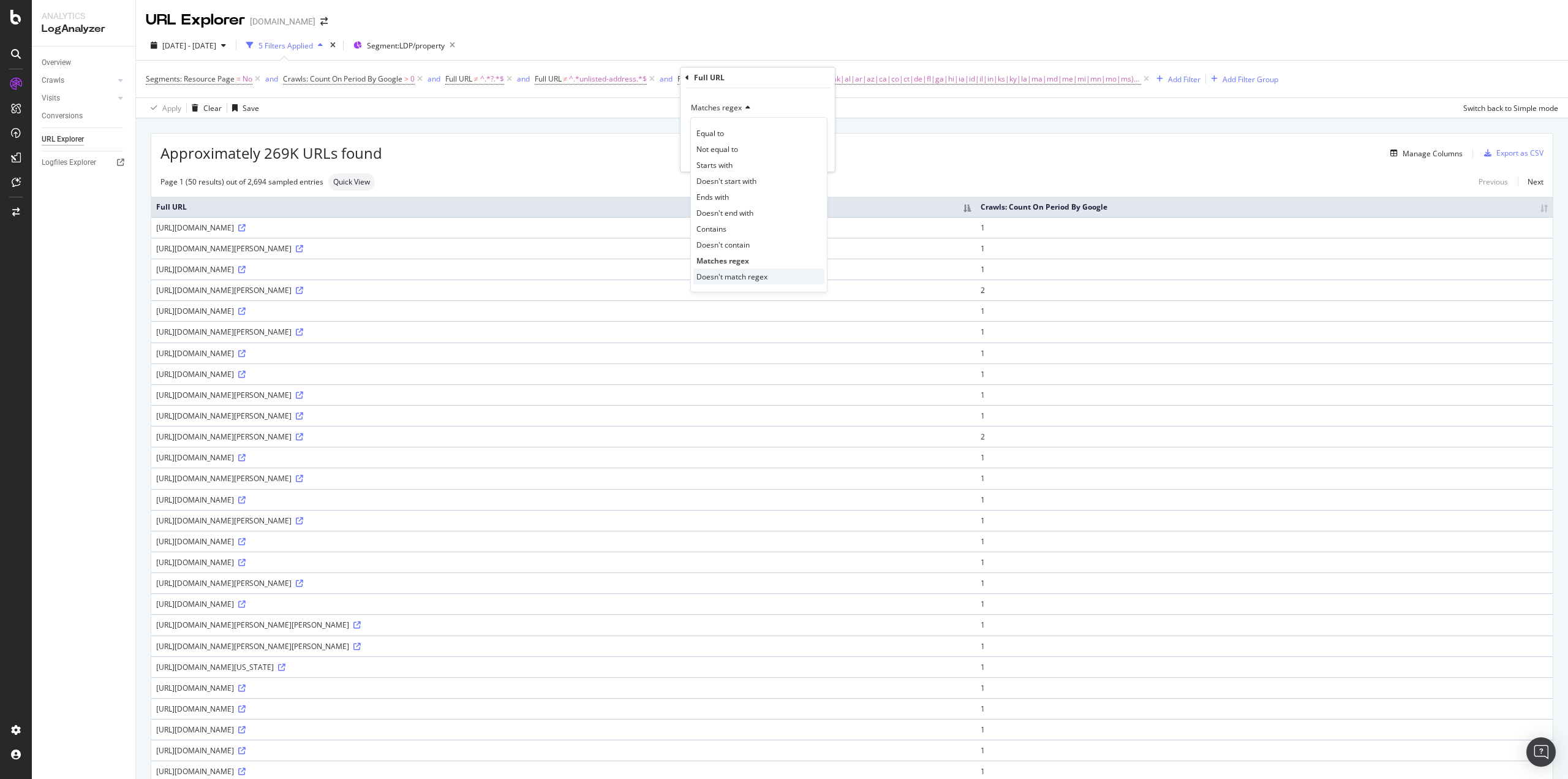
click at [724, 274] on span "Doesn't match regex" at bounding box center [732, 276] width 71 height 10
click at [815, 152] on div "Apply" at bounding box center [815, 155] width 19 height 10
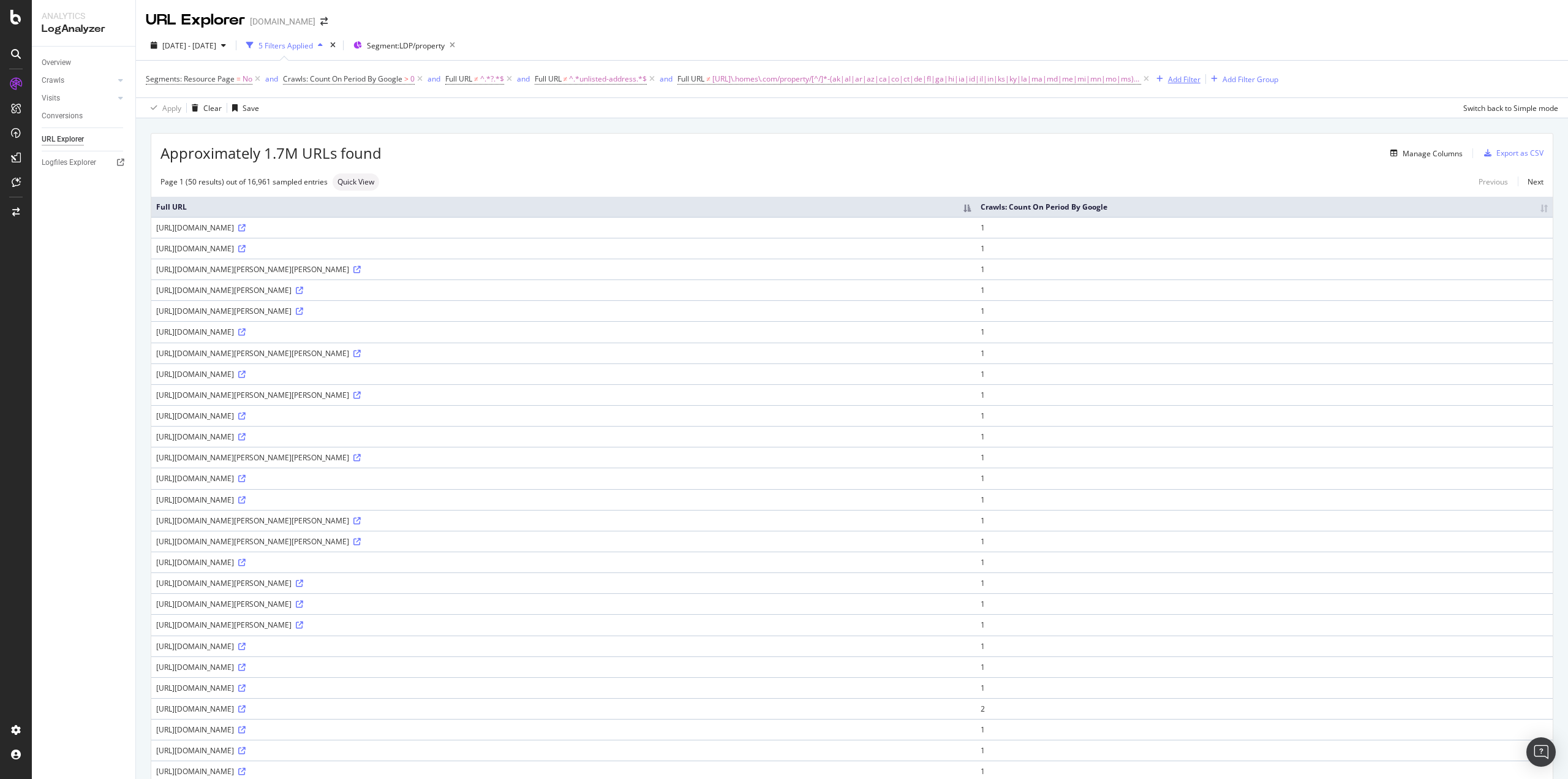
click at [1052, 80] on div "Add Filter" at bounding box center [1184, 79] width 33 height 10
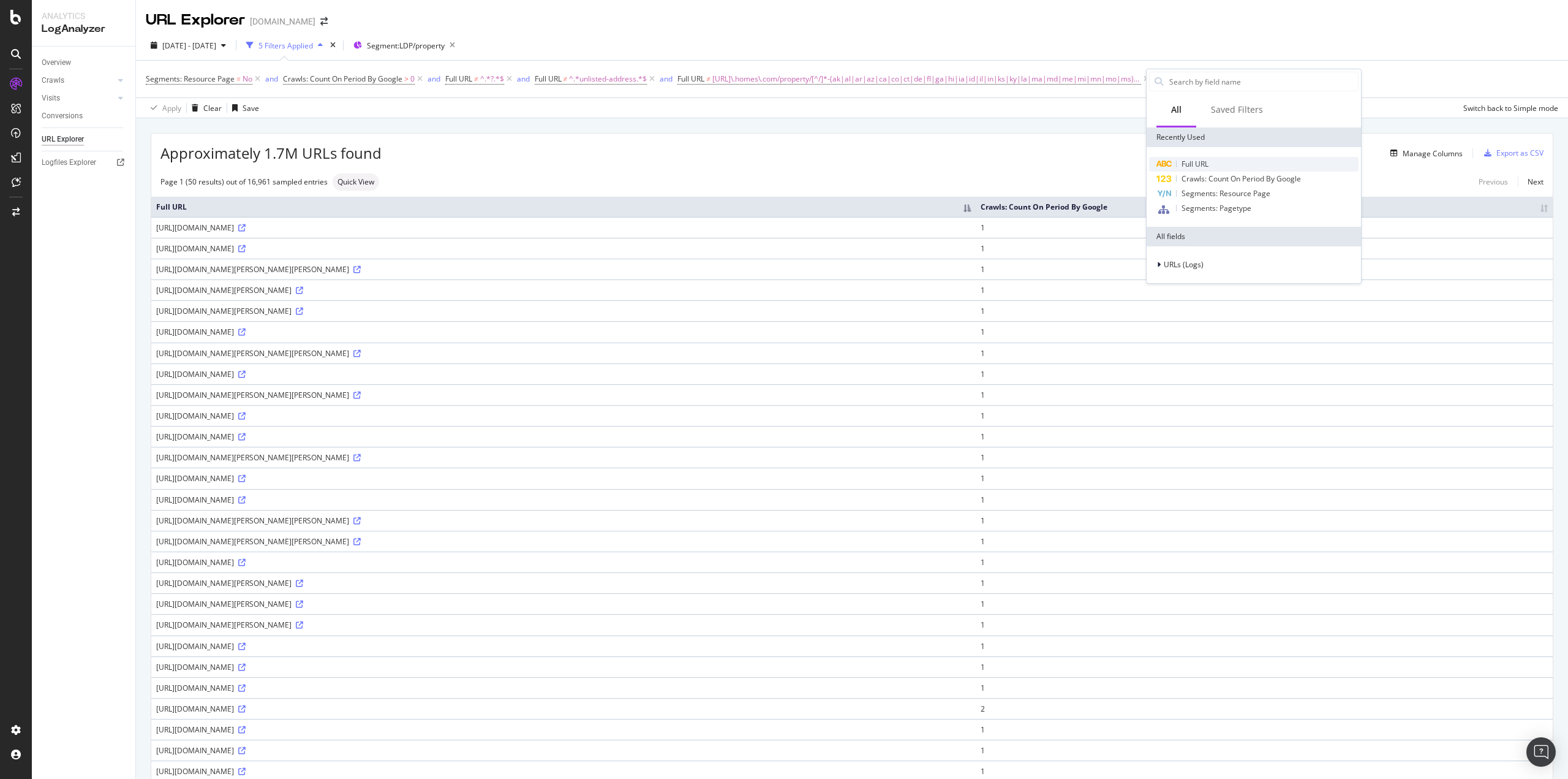
click at [1052, 163] on span "Full URL" at bounding box center [1194, 164] width 26 height 10
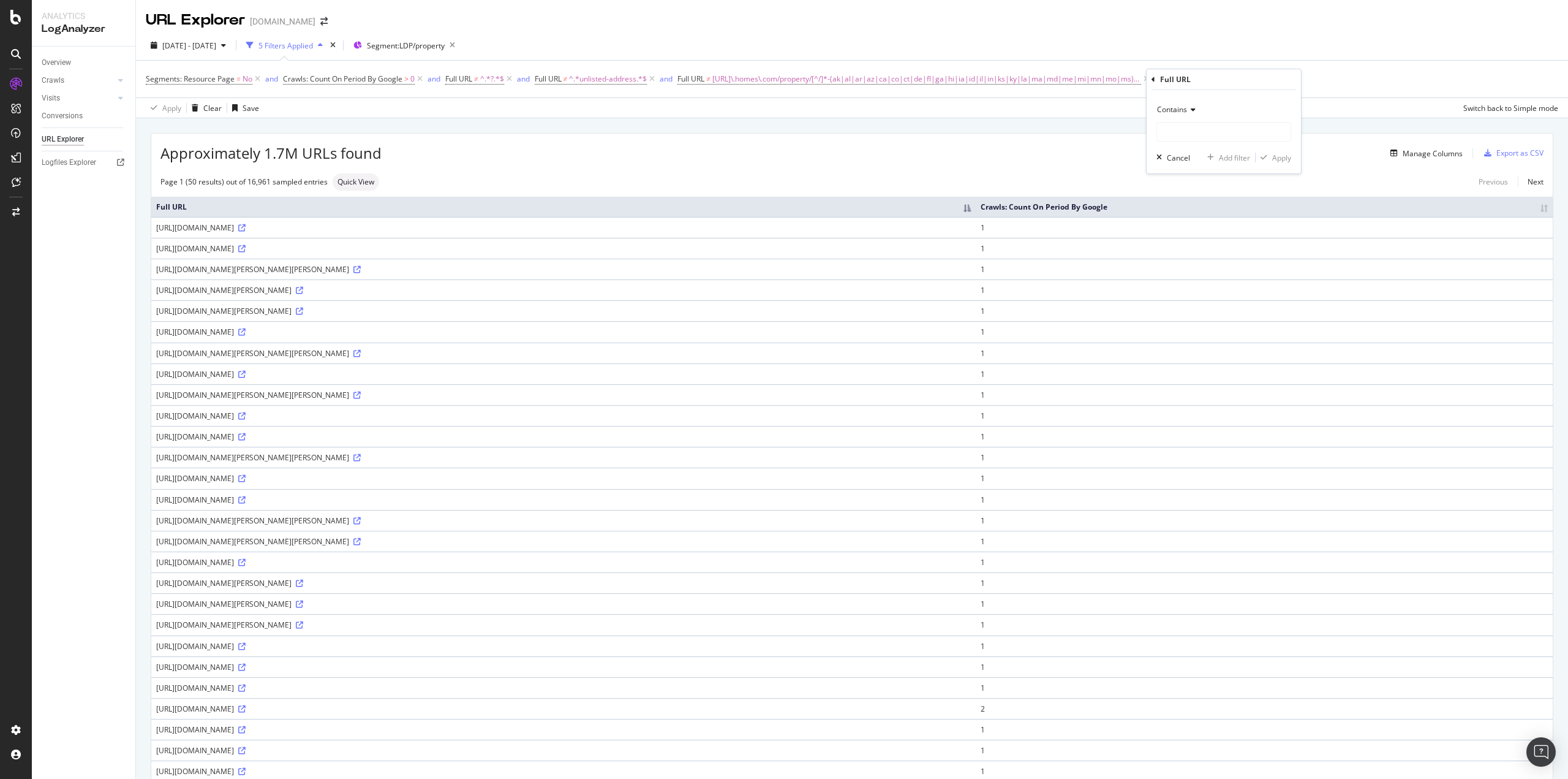
click at [1052, 103] on div "Contains" at bounding box center [1224, 109] width 134 height 19
click at [1052, 279] on span "Doesn't match regex" at bounding box center [1198, 278] width 71 height 10
click at [1052, 124] on input "text" at bounding box center [1224, 131] width 133 height 19
paste input "^[URL]\.homes\.com/property/[^/]*-(mt|nc|nd|ne|nh|nj|nm|nv|ny|oh|ok|or|pa|ri|sc…"
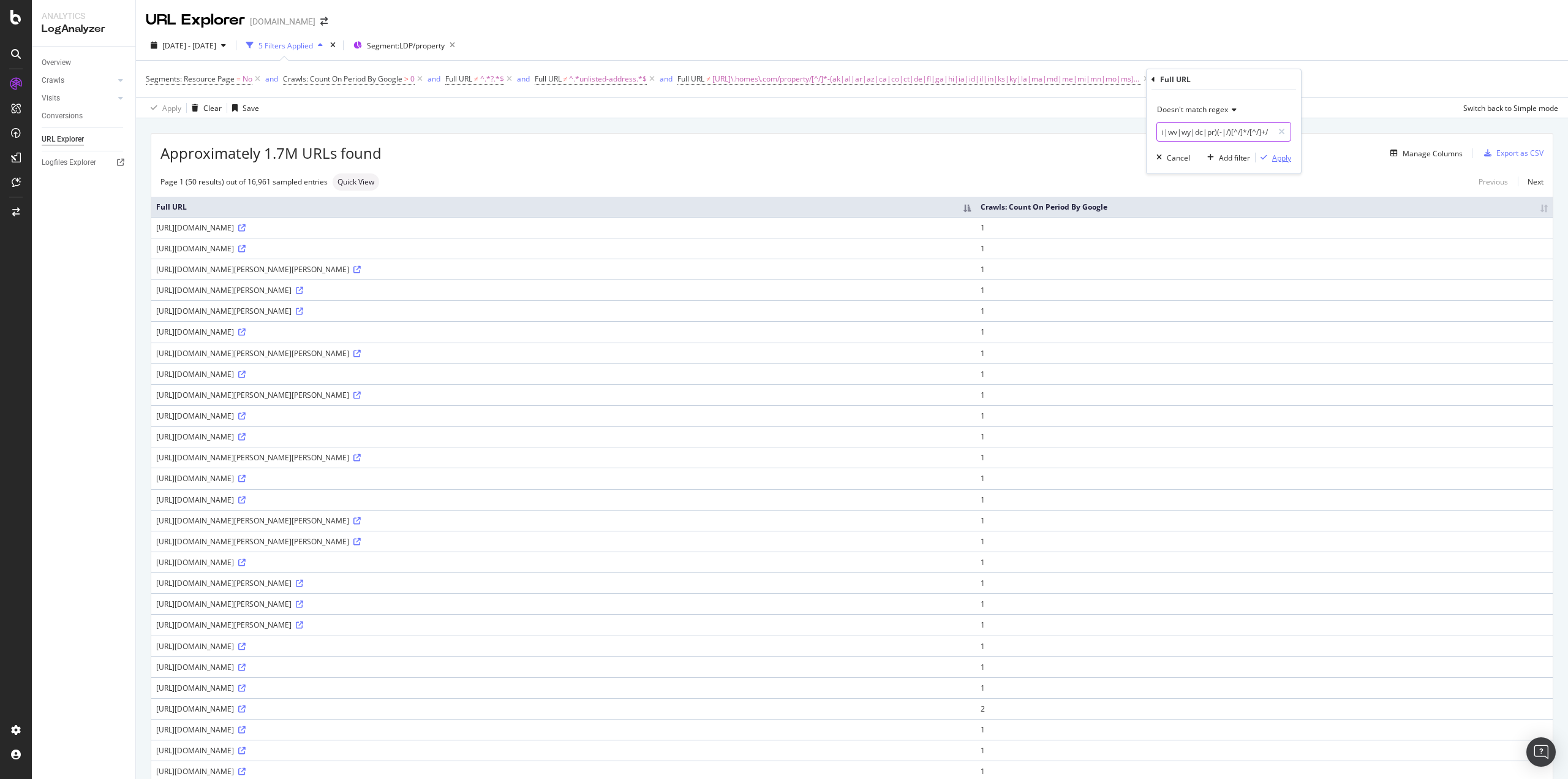
type input "^[URL]\.homes\.com/property/[^/]*-(mt|nc|nd|ne|nh|nj|nm|nv|ny|oh|ok|or|pa|ri|sc…"
click at [1052, 155] on div "Apply" at bounding box center [1281, 157] width 19 height 10
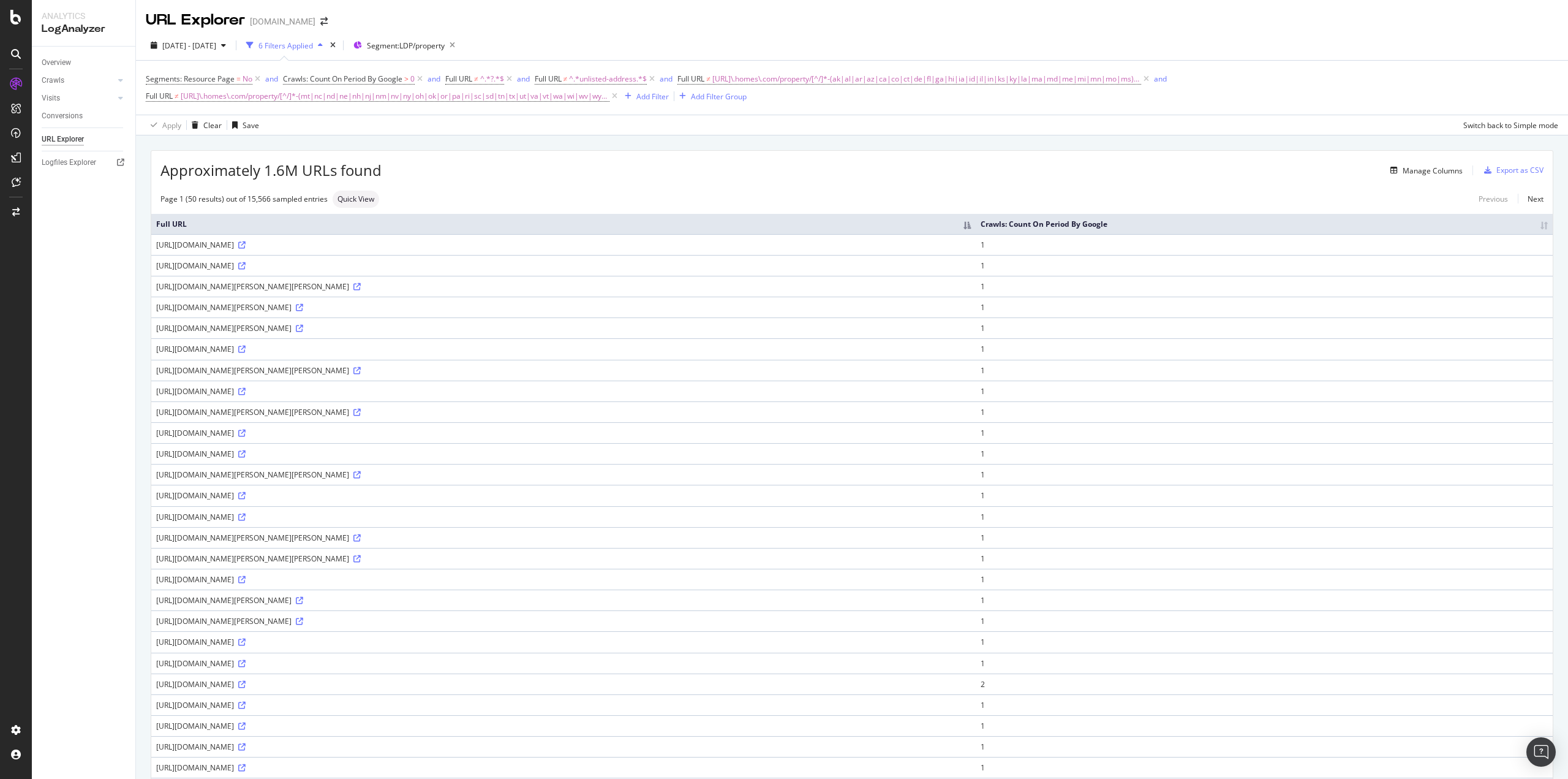
click at [535, 146] on div "Approximately 1.6M URLs found Manage Columns Export as CSV Page 1 (50 results) …" at bounding box center [852, 736] width 1432 height 1202
click at [1052, 81] on icon at bounding box center [1146, 79] width 10 height 12
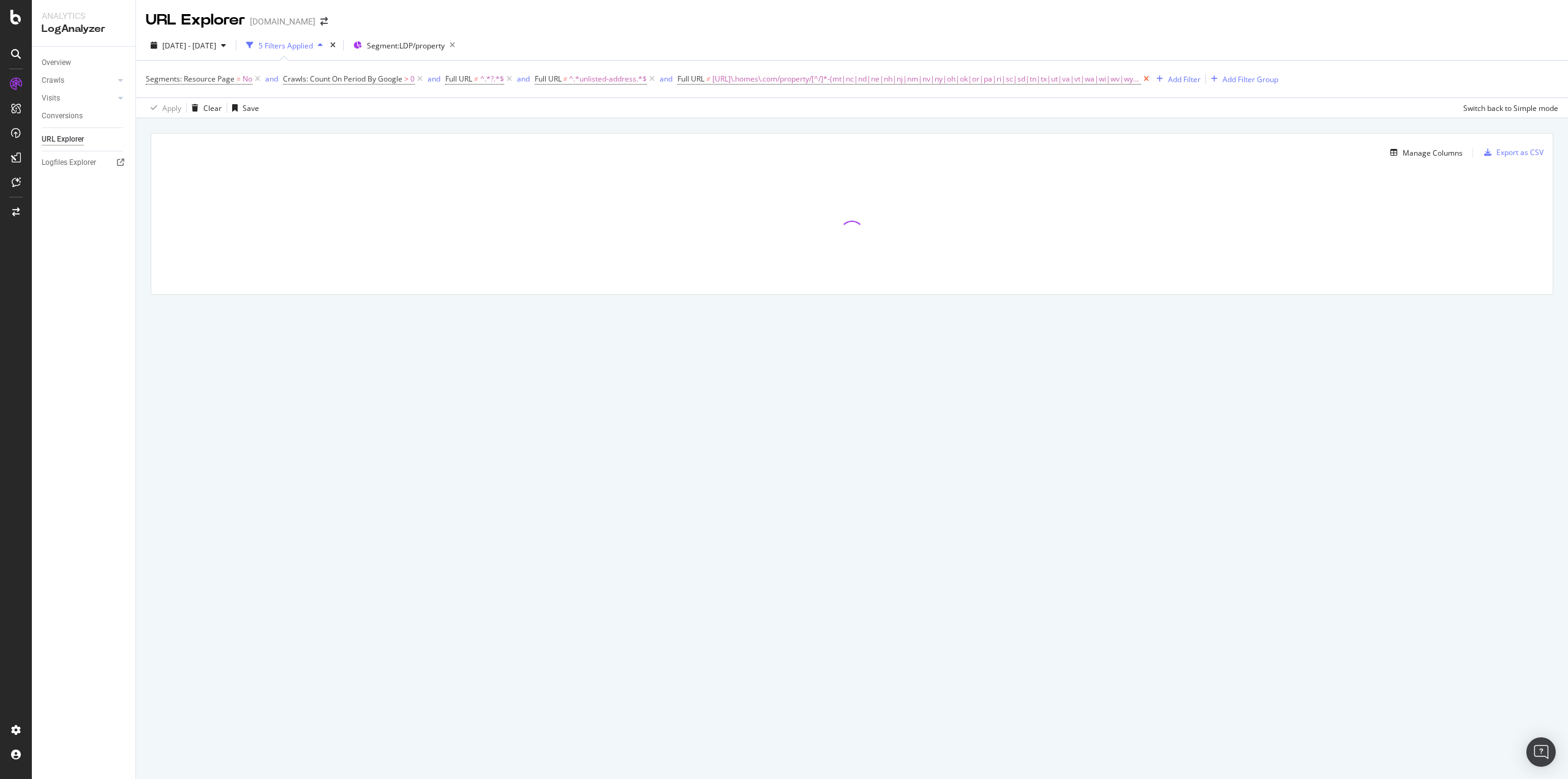
click at [1052, 77] on icon at bounding box center [1146, 79] width 10 height 12
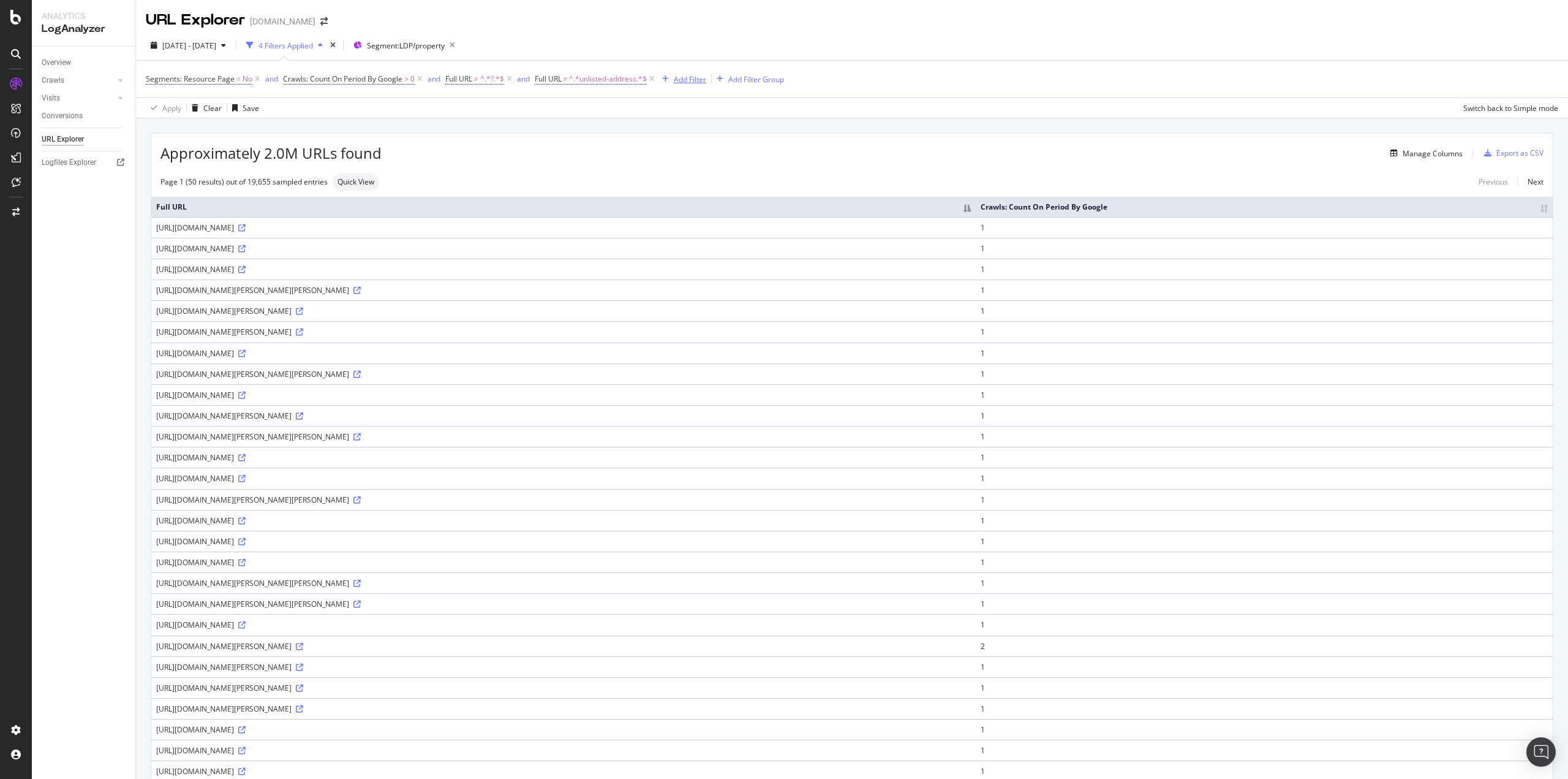
click at [691, 76] on div "Add Filter" at bounding box center [690, 79] width 33 height 10
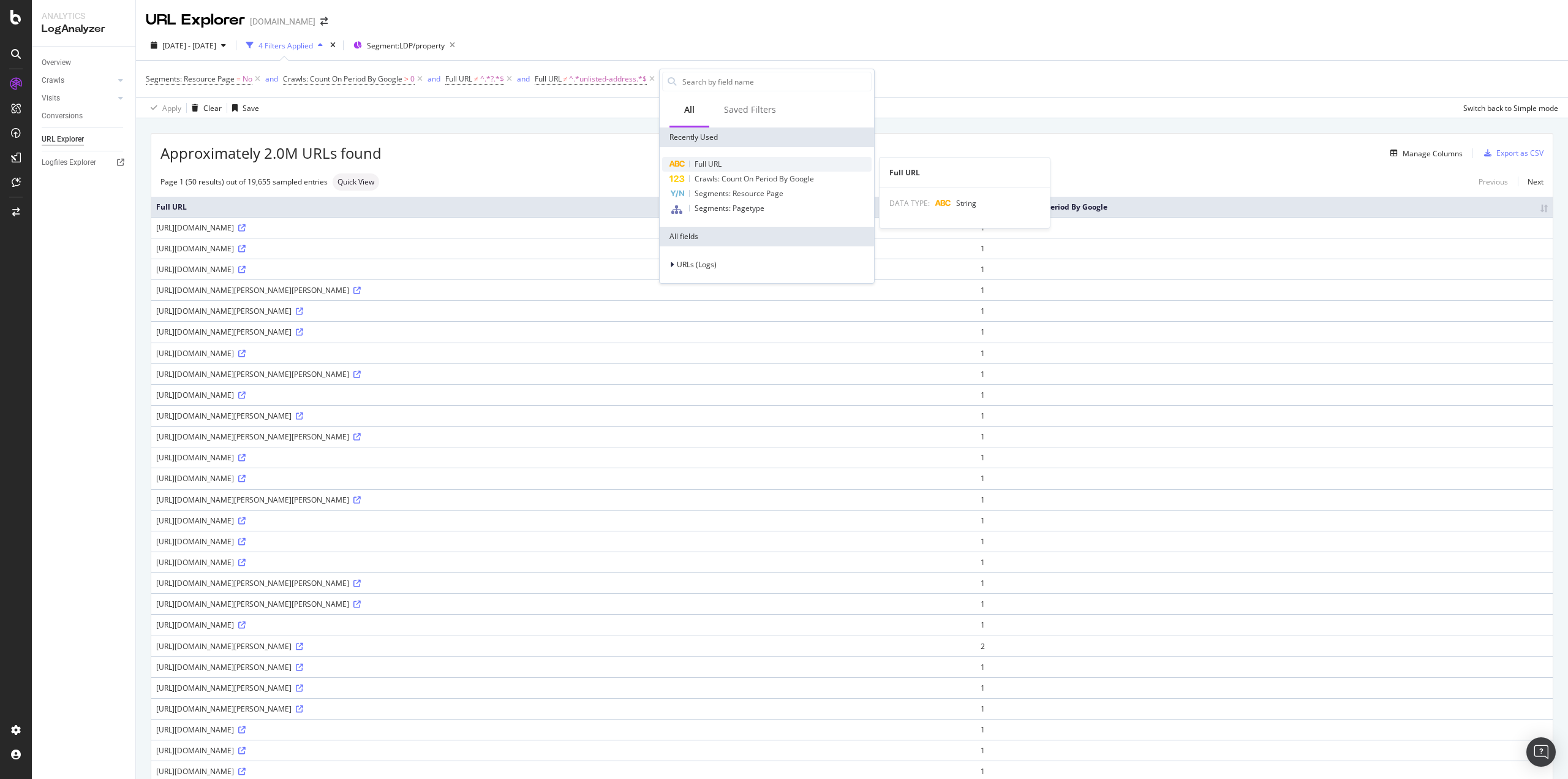
click at [694, 166] on span "Full URL" at bounding box center [707, 164] width 26 height 10
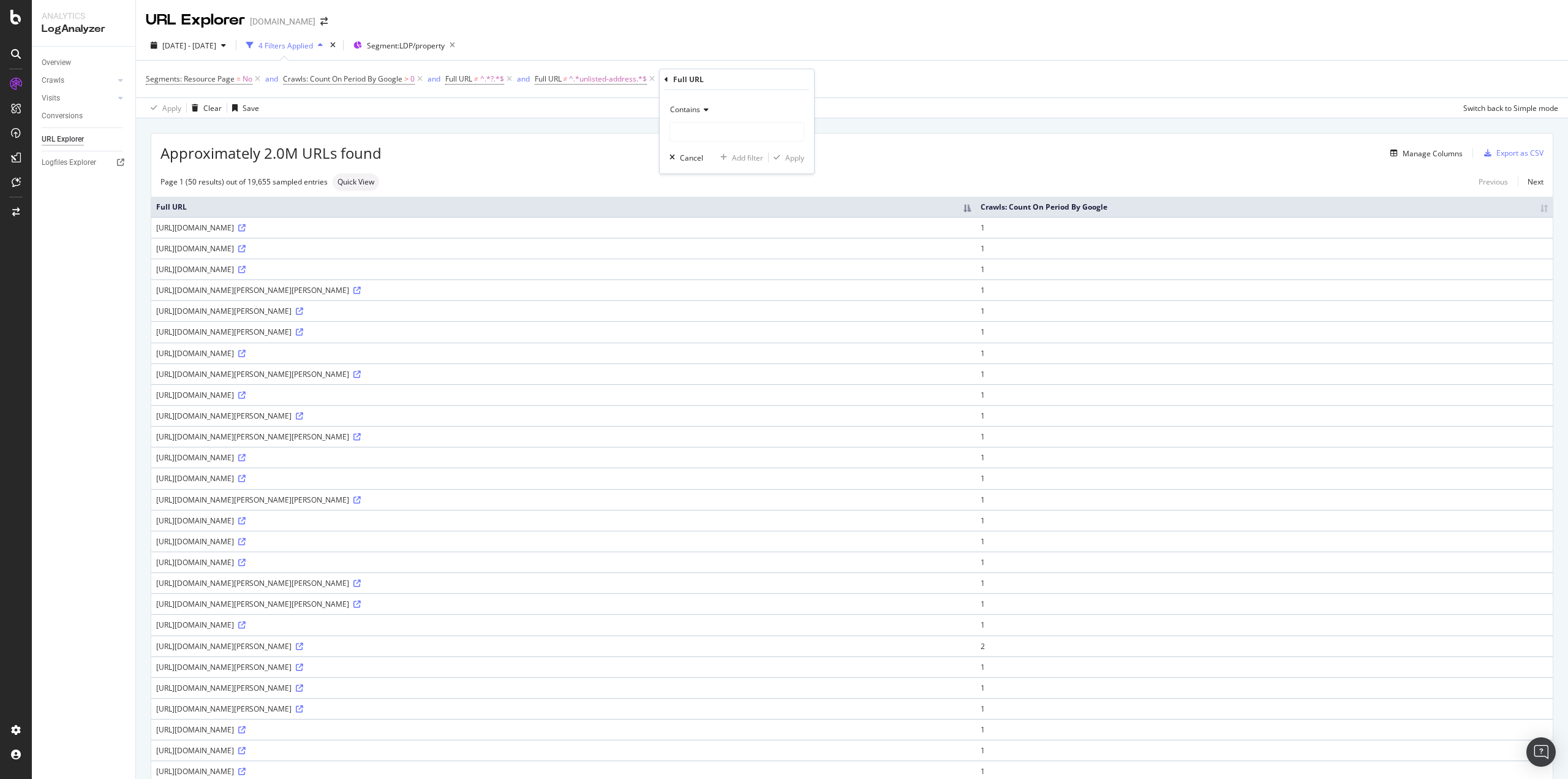
click at [701, 108] on icon at bounding box center [704, 110] width 8 height 7
click at [704, 276] on span "Doesn't match regex" at bounding box center [711, 278] width 71 height 10
click at [733, 131] on input "text" at bounding box center [736, 131] width 133 height 19
paste input "^[URL]\.homes\.com/property/[^/]*-(ak|al|ar|az|ca|co|ct|de|fl|ga|hi|ia|id|il|in…"
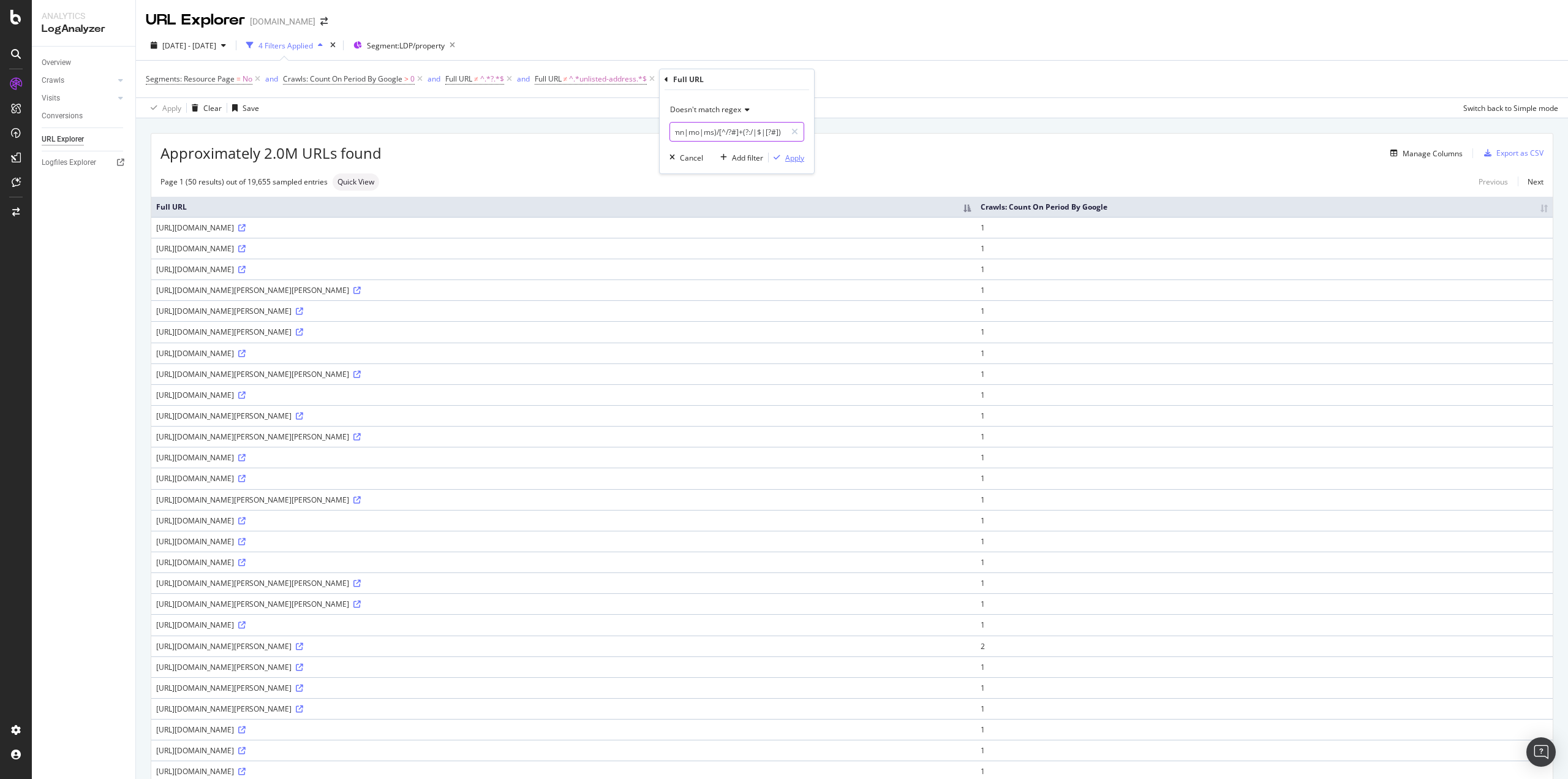
type input "^[URL]\.homes\.com/property/[^/]*-(ak|al|ar|az|ca|co|ct|de|fl|ga|hi|ia|id|il|in…"
click at [801, 158] on div "Apply" at bounding box center [794, 157] width 19 height 10
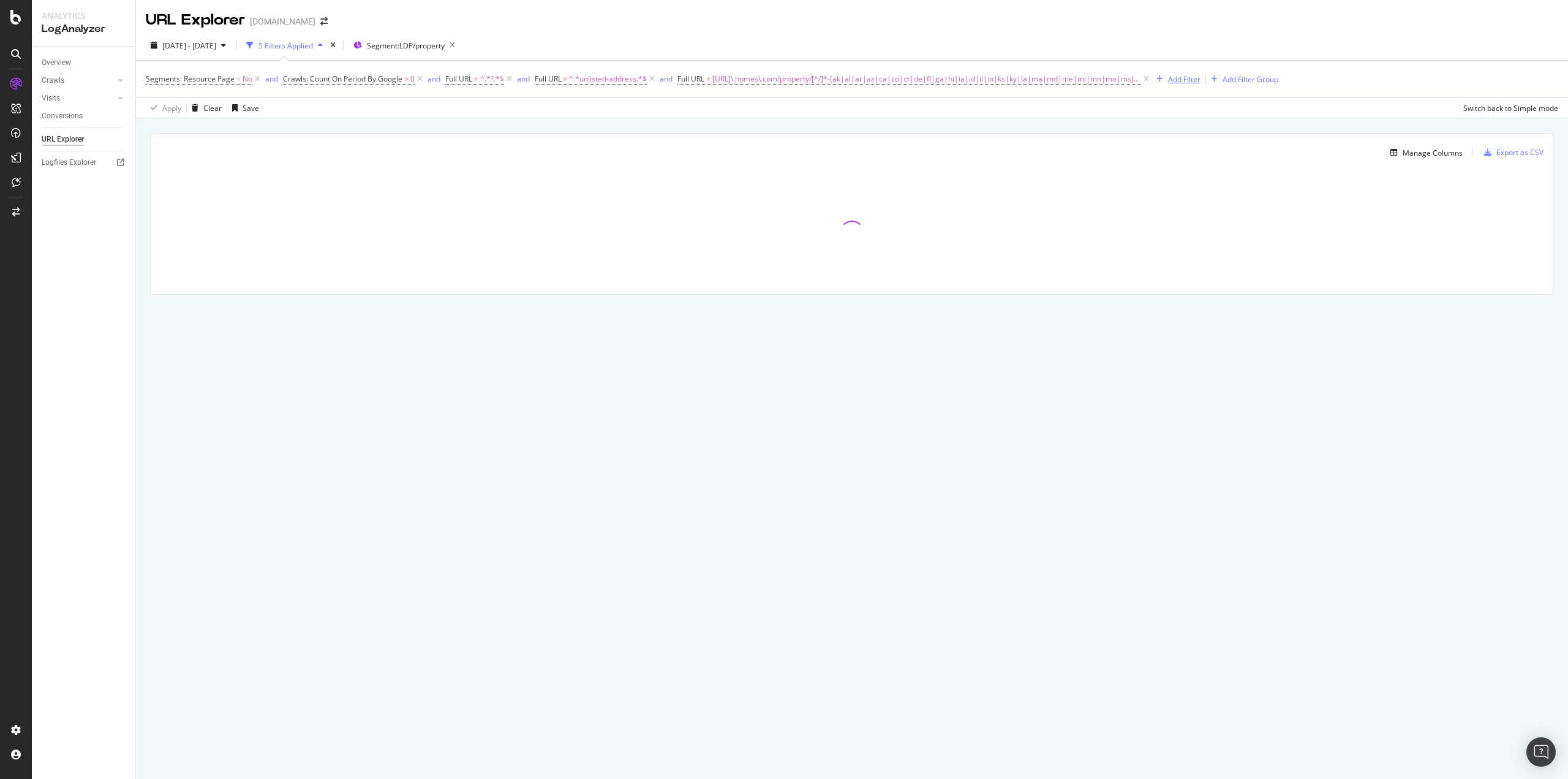
click at [1052, 78] on div "Add Filter" at bounding box center [1184, 79] width 33 height 10
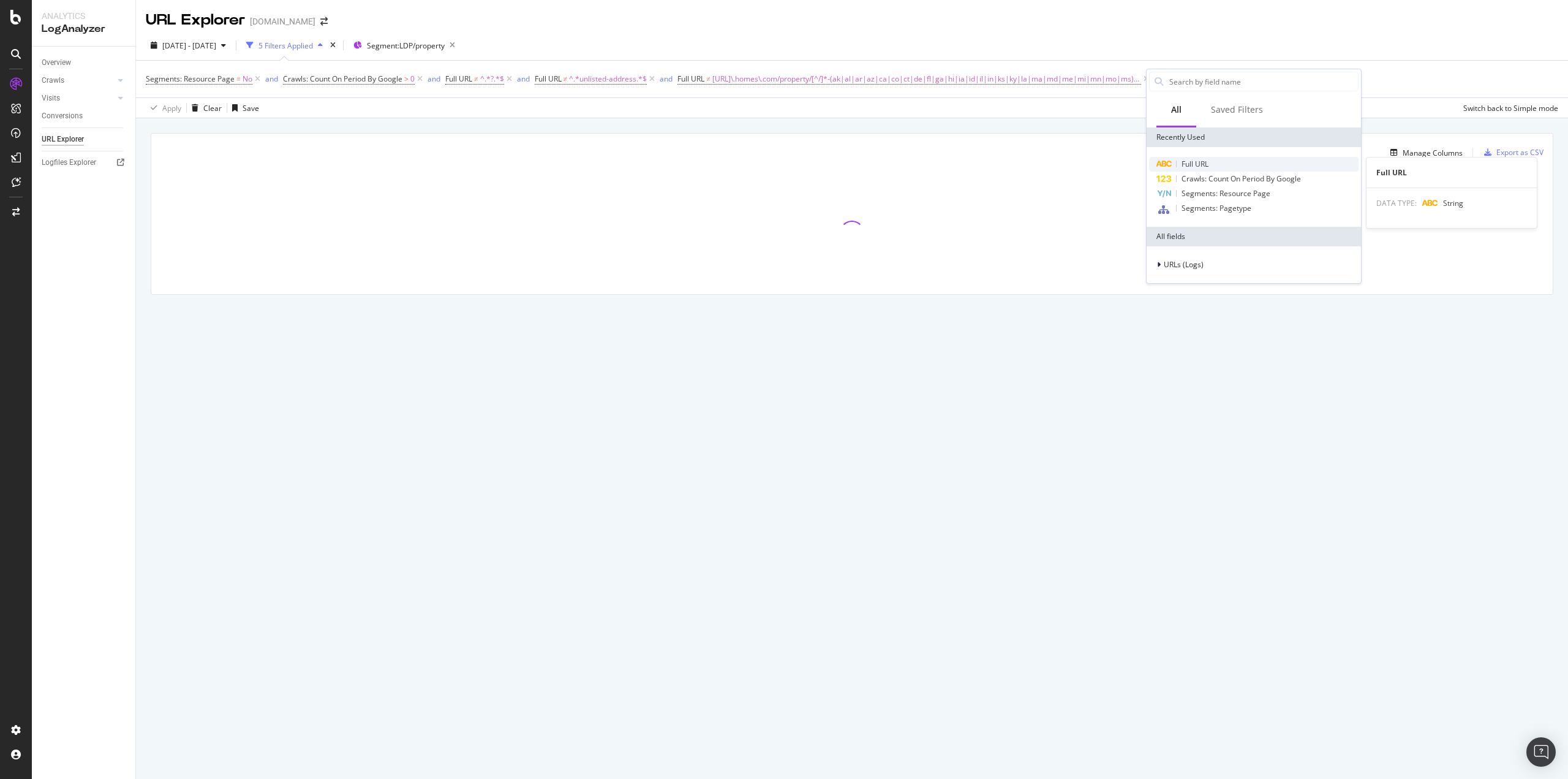
click at [1052, 167] on span "Full URL" at bounding box center [1194, 164] width 26 height 10
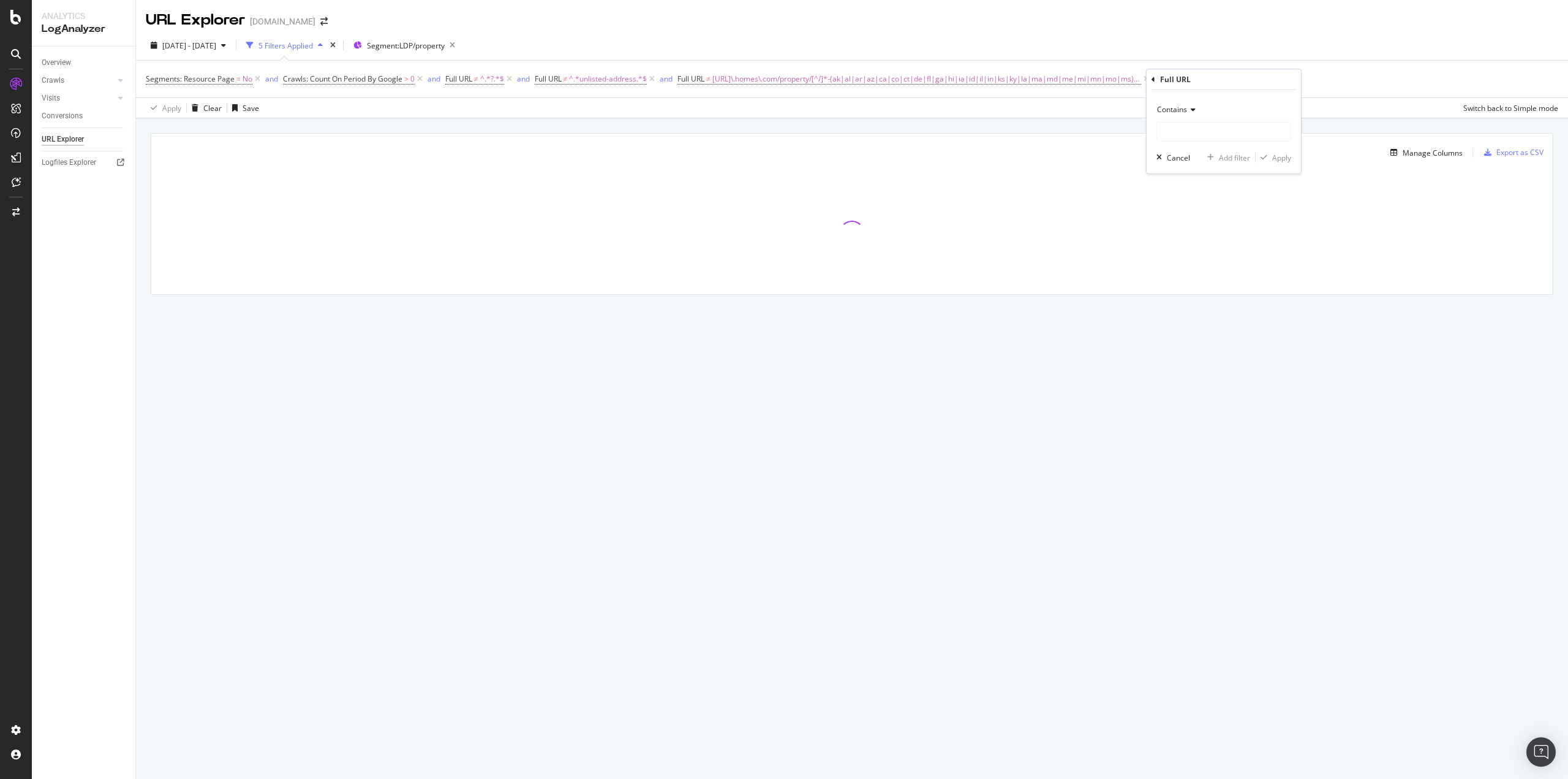
click at [1052, 111] on span "Contains" at bounding box center [1171, 109] width 30 height 10
click at [1052, 273] on span "Doesn't match regex" at bounding box center [1198, 278] width 71 height 10
click at [1052, 129] on input "text" at bounding box center [1224, 131] width 133 height 19
paste input "^[URL]\.homes\.com/property/[^/]*-(mt|nc|nd|ne|nh|nj|nm|nv|ny|oh|ok|or|pa|ri|sc…"
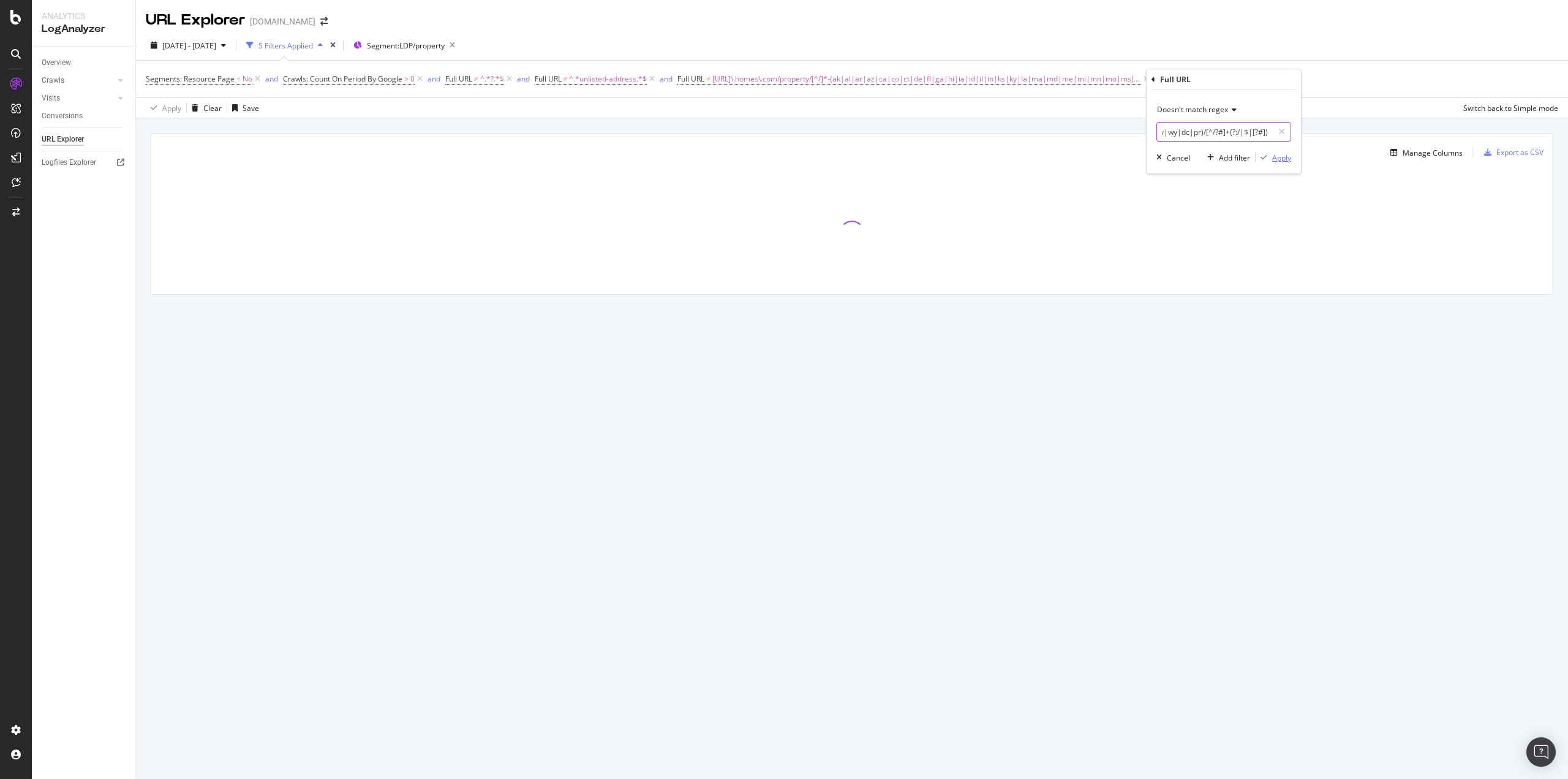
type input "^[URL]\.homes\.com/property/[^/]*-(mt|nc|nd|ne|nh|nj|nm|nv|ny|oh|ok|or|pa|ri|sc…"
click at [1052, 158] on div "Apply" at bounding box center [1281, 157] width 19 height 10
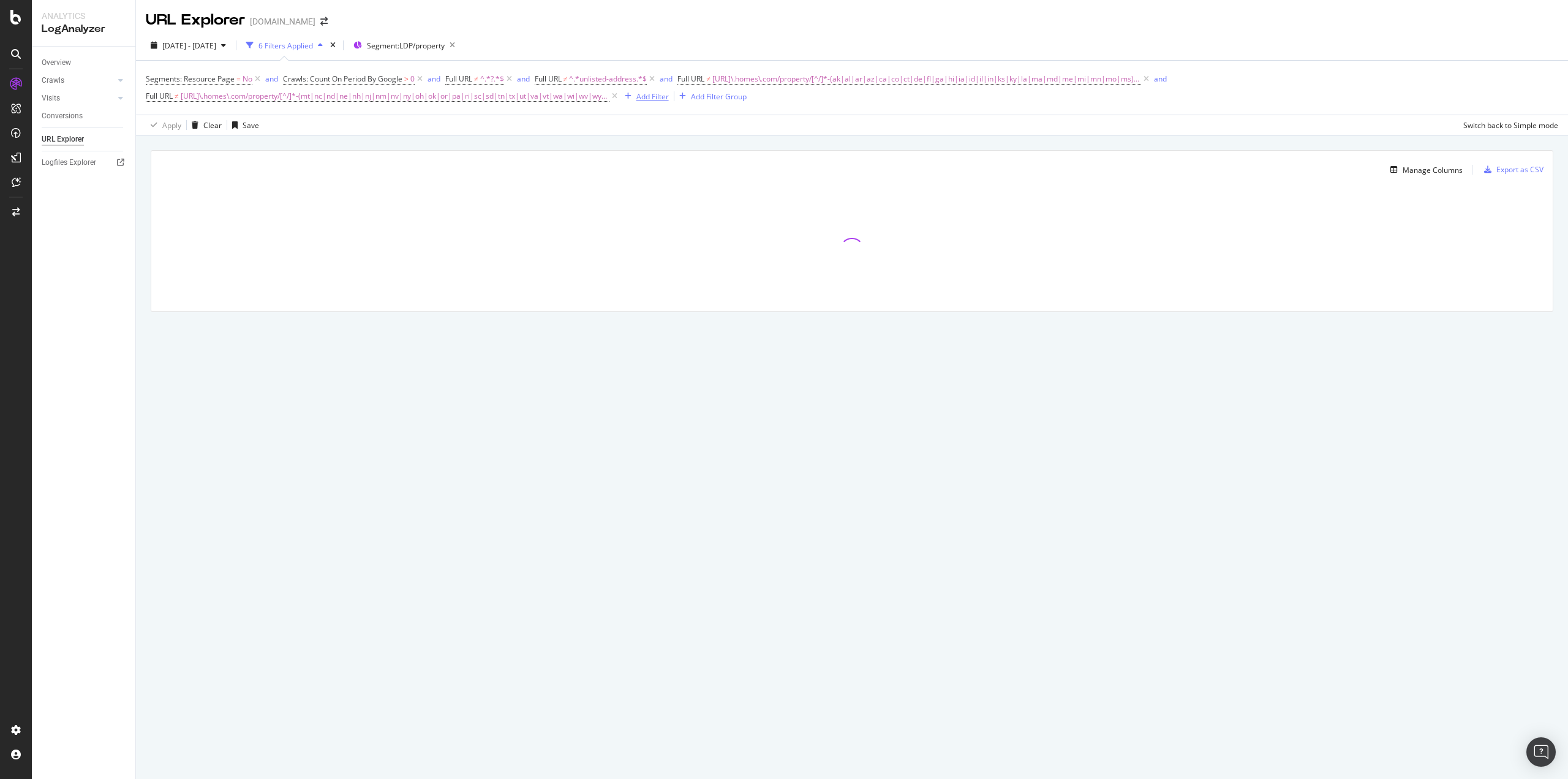
click at [641, 96] on div "Add Filter" at bounding box center [653, 96] width 33 height 10
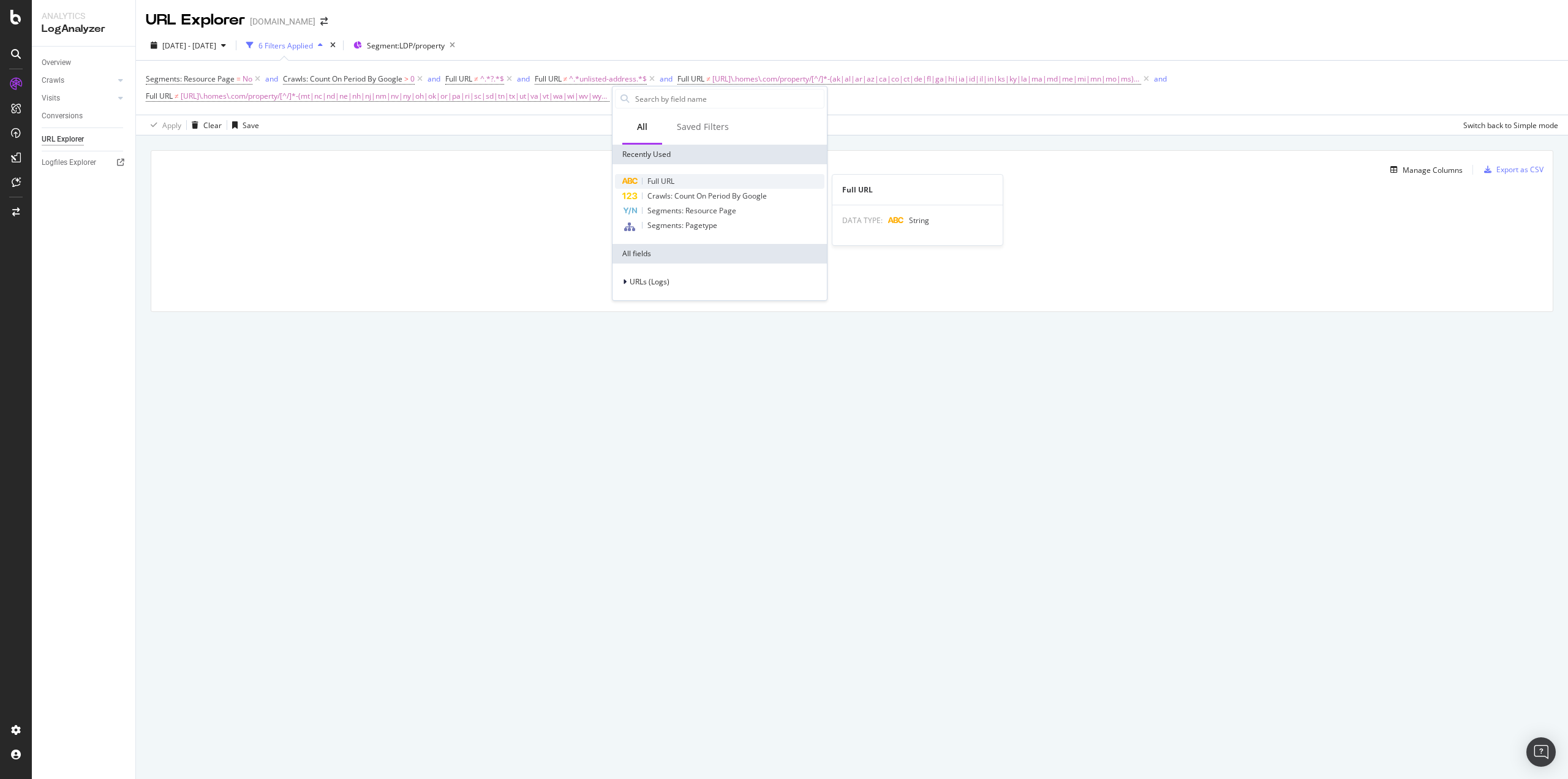
click at [657, 179] on span "Full URL" at bounding box center [661, 180] width 26 height 10
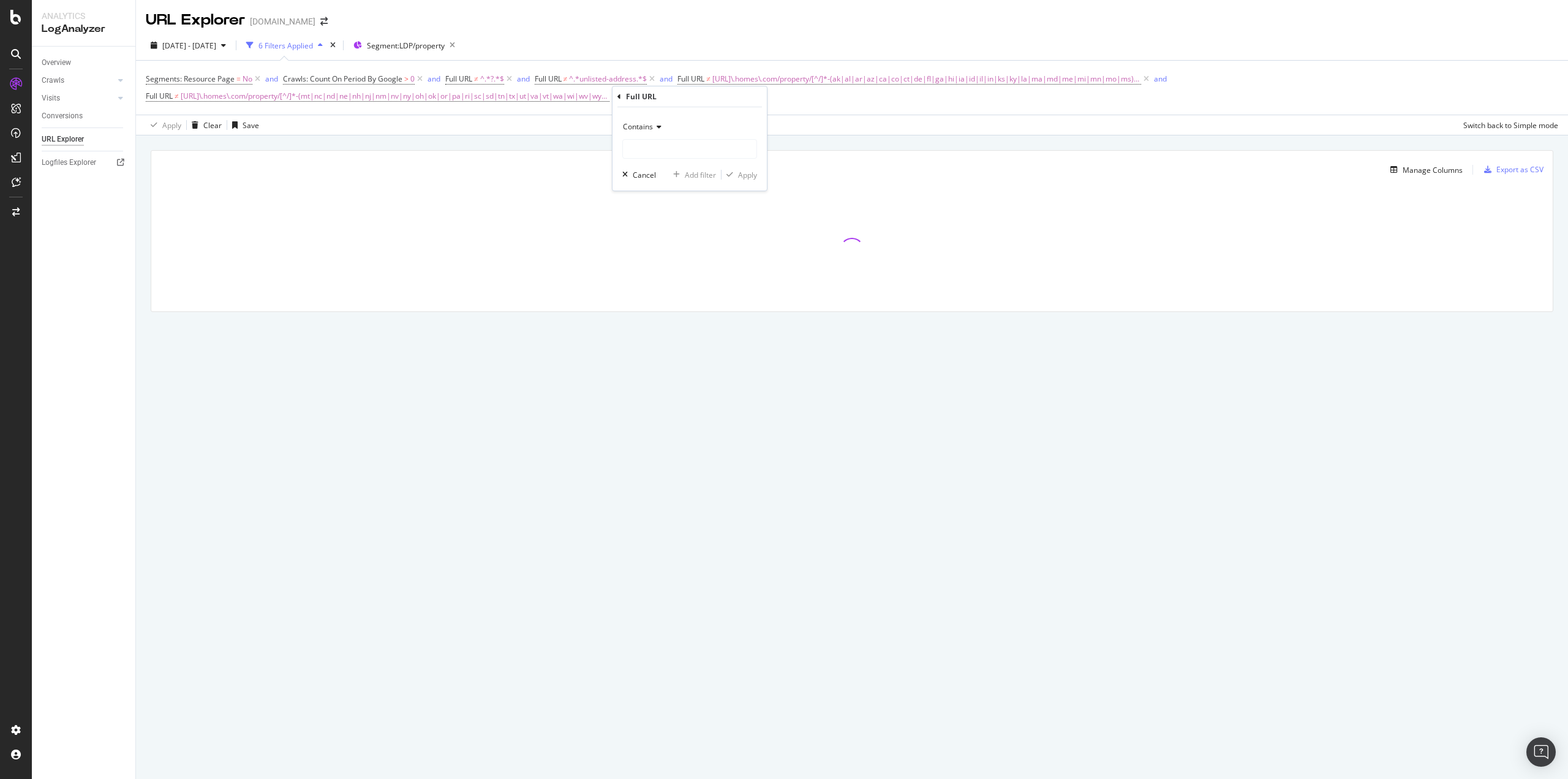
click at [666, 129] on div "Contains" at bounding box center [689, 126] width 134 height 19
click at [661, 294] on span "Doesn't match regex" at bounding box center [664, 295] width 71 height 10
click at [662, 144] on input "text" at bounding box center [690, 148] width 133 height 19
paste input "^[URL]\.homes\.com/property/[^/]*-(ak|al|ar|az|ca|co|ct|dc|de|fl|ga|hi|ia|id|il…"
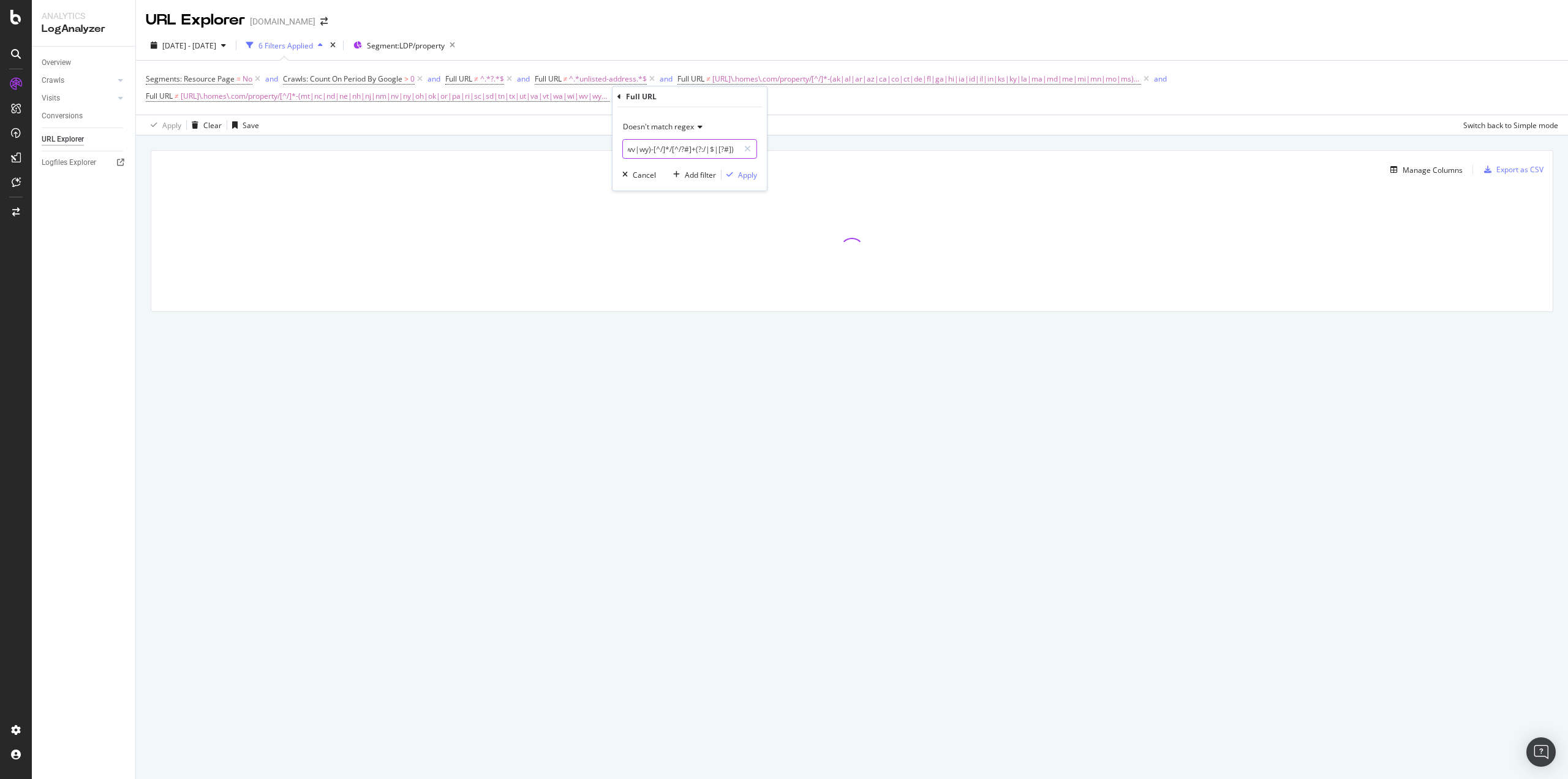
type input "^[URL]\.homes\.com/property/[^/]*-(ak|al|ar|az|ca|co|ct|dc|de|fl|ga|hi|ia|id|il…"
click at [748, 176] on div "Apply" at bounding box center [747, 175] width 19 height 10
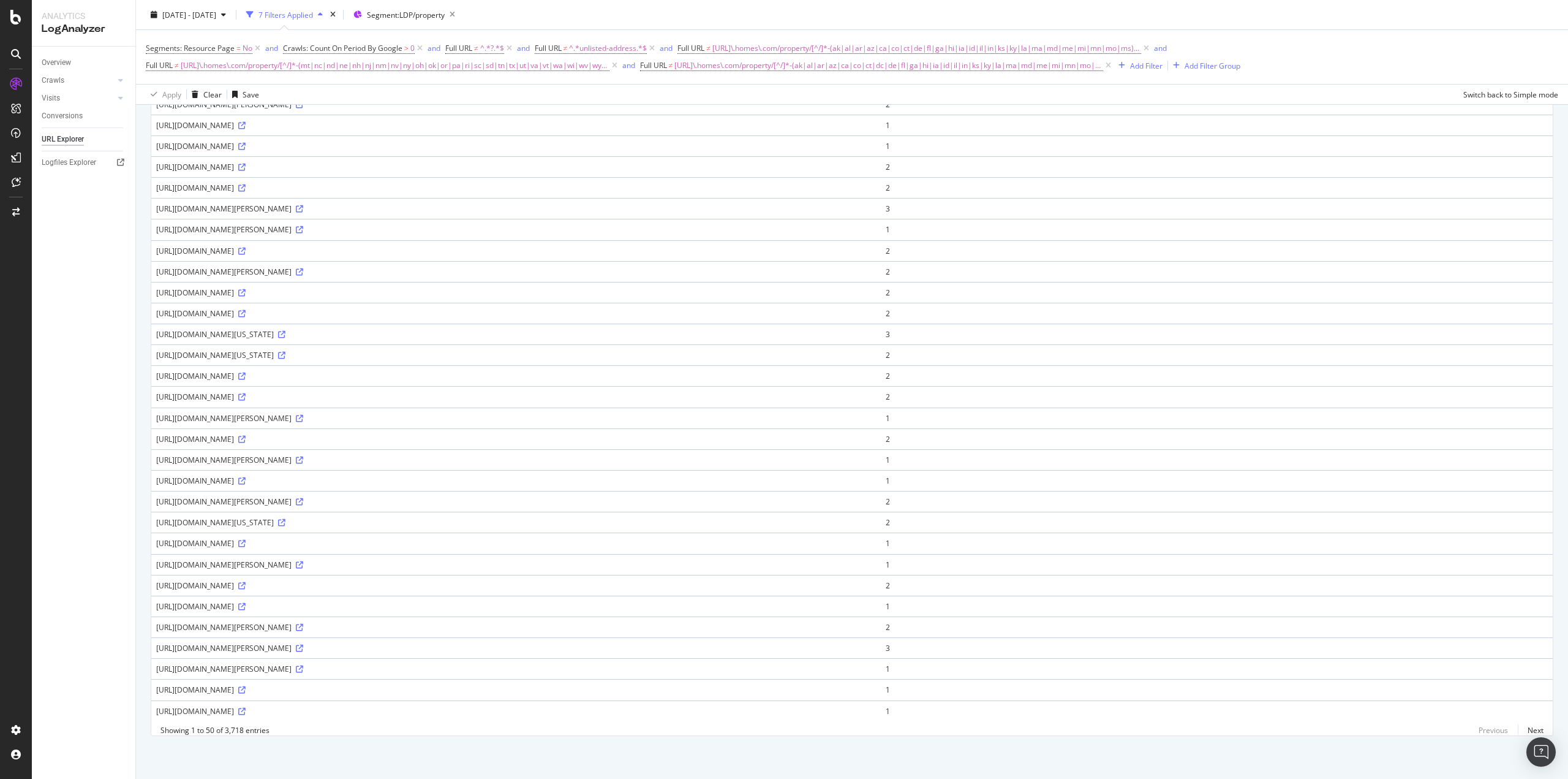
scroll to position [568, 0]
click at [386, 351] on div "[URL][DOMAIN_NAME]" at bounding box center [516, 480] width 720 height 10
copy div "[URL][DOMAIN_NAME]"
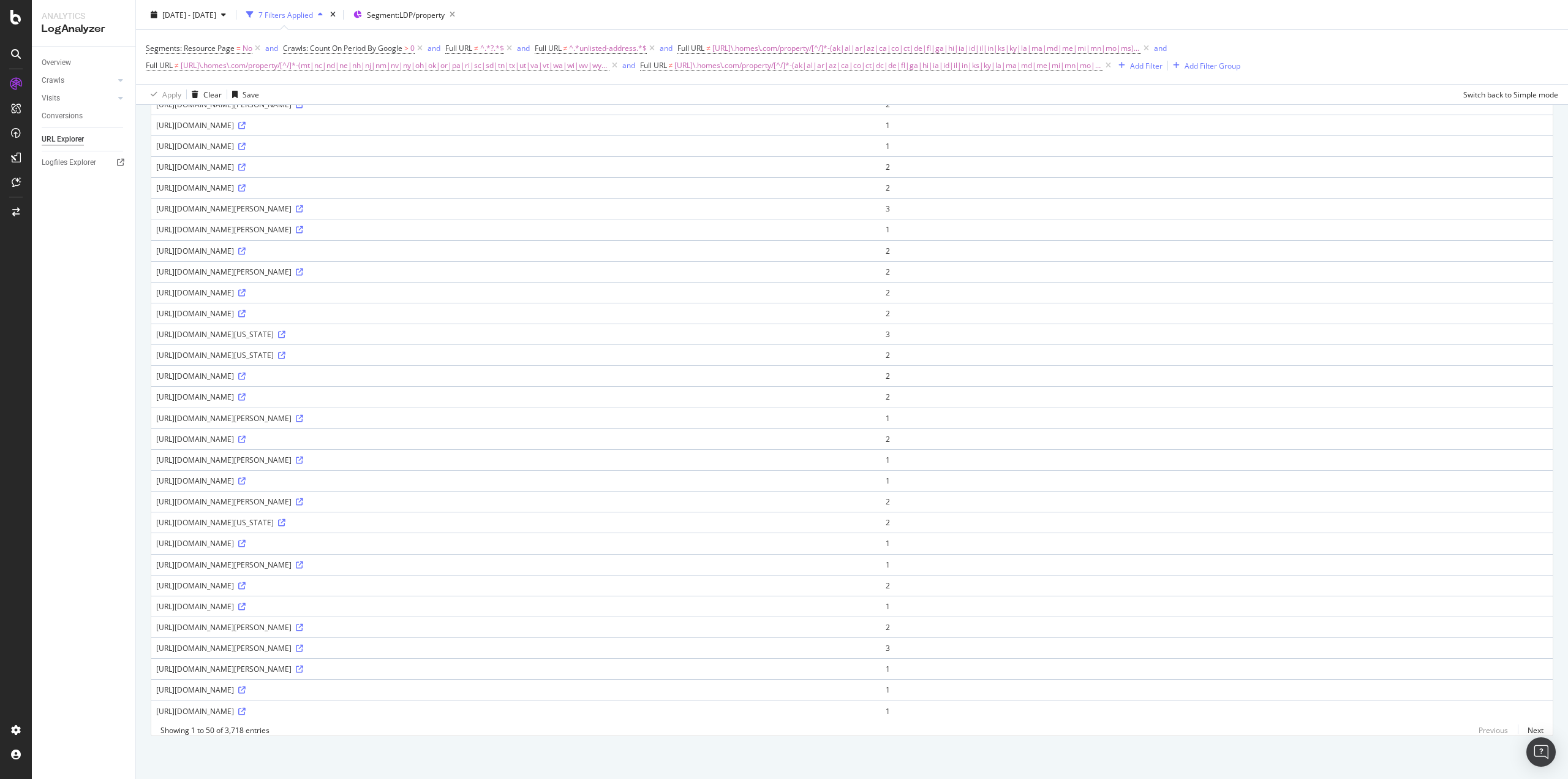
click at [1052, 51] on div "Segments: Resource Page = No and Crawls: Count On Period By Google > 0 and Full…" at bounding box center [853, 58] width 1413 height 35
click at [217, 183] on div "[URL][DOMAIN_NAME]" at bounding box center [516, 187] width 720 height 10
drag, startPoint x: 217, startPoint y: 179, endPoint x: 154, endPoint y: 178, distance: 63.0
click at [154, 178] on td "[URL][DOMAIN_NAME]" at bounding box center [516, 187] width 729 height 21
copy div "[URL][DOMAIN_NAME]"
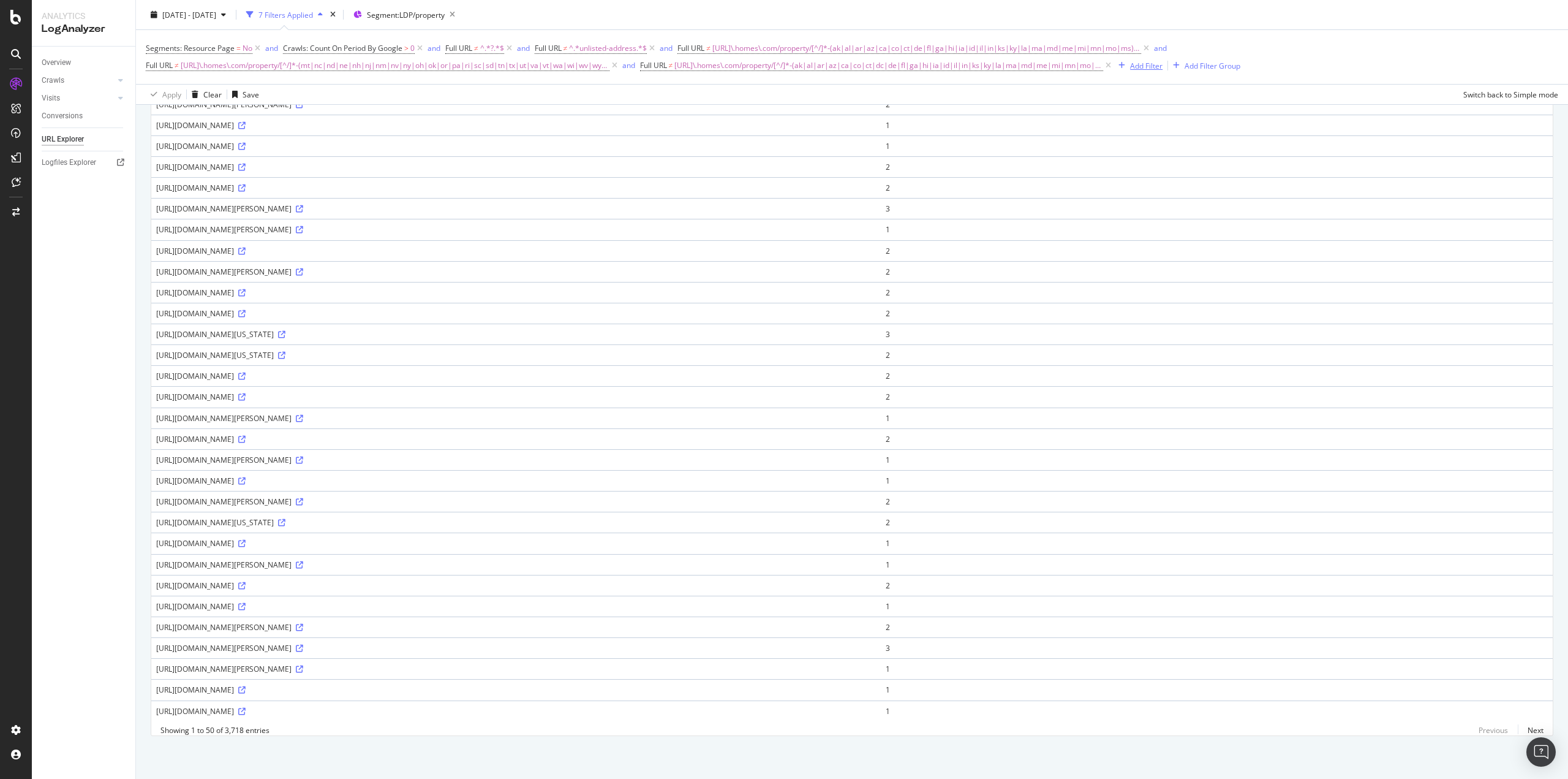
click at [1052, 62] on div "Add Filter" at bounding box center [1147, 65] width 33 height 10
click at [716, 303] on td "[URL][DOMAIN_NAME]" at bounding box center [516, 313] width 729 height 21
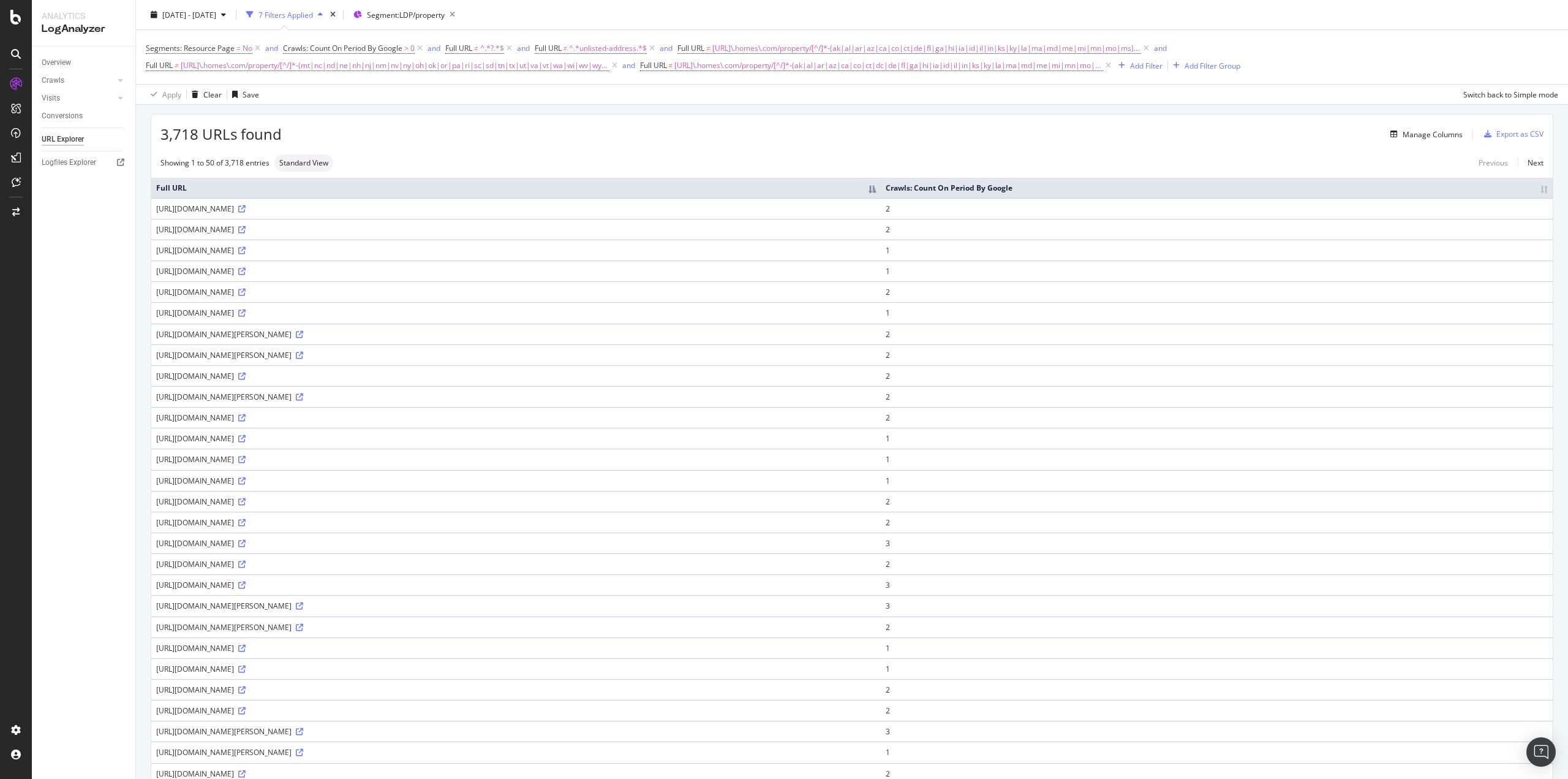
scroll to position [0, 0]
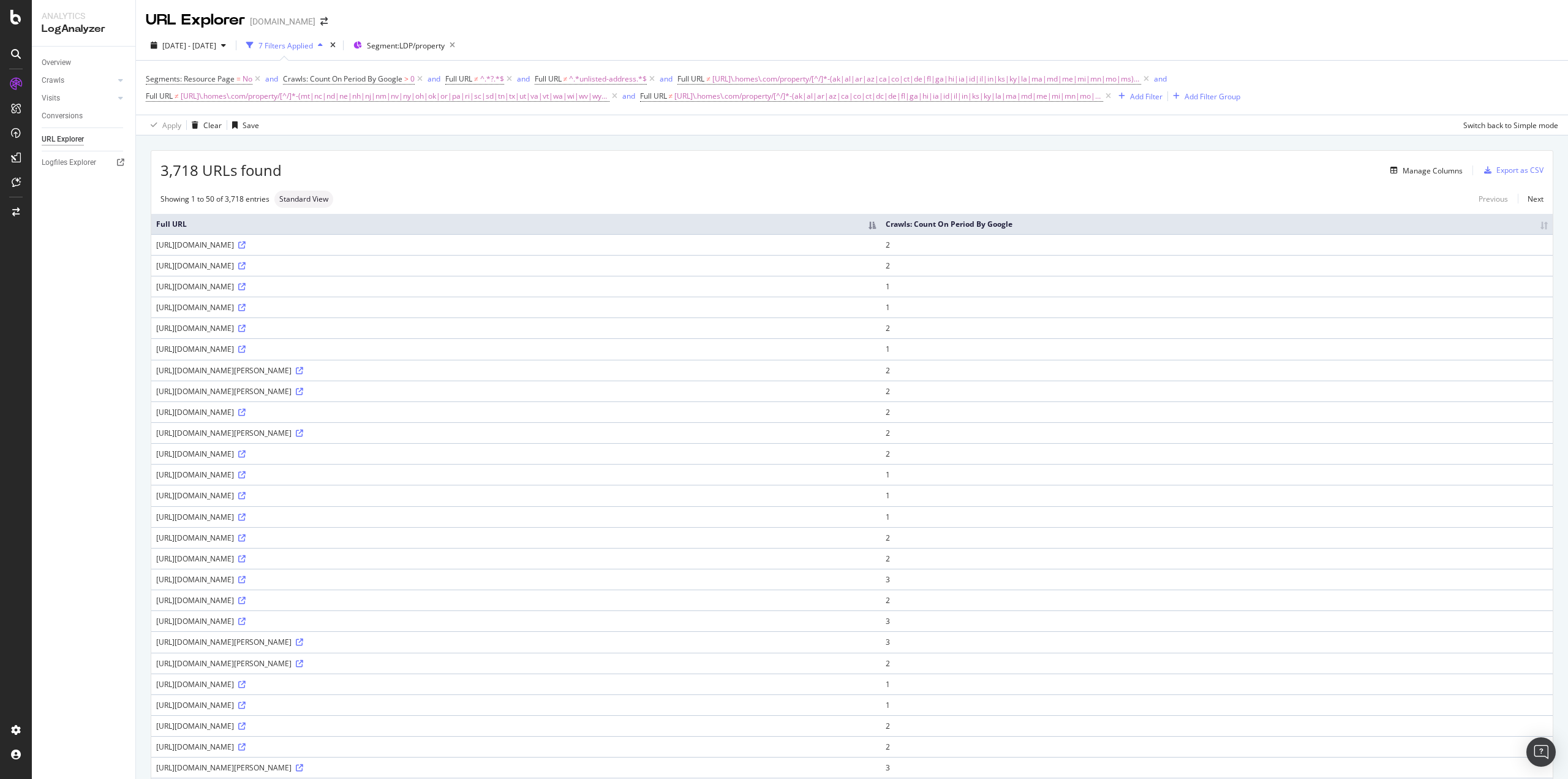
click at [303, 242] on div "[URL][DOMAIN_NAME]" at bounding box center [516, 244] width 720 height 10
copy div "[URL][DOMAIN_NAME]"
click at [71, 133] on div "SiteCrawler" at bounding box center [68, 134] width 44 height 12
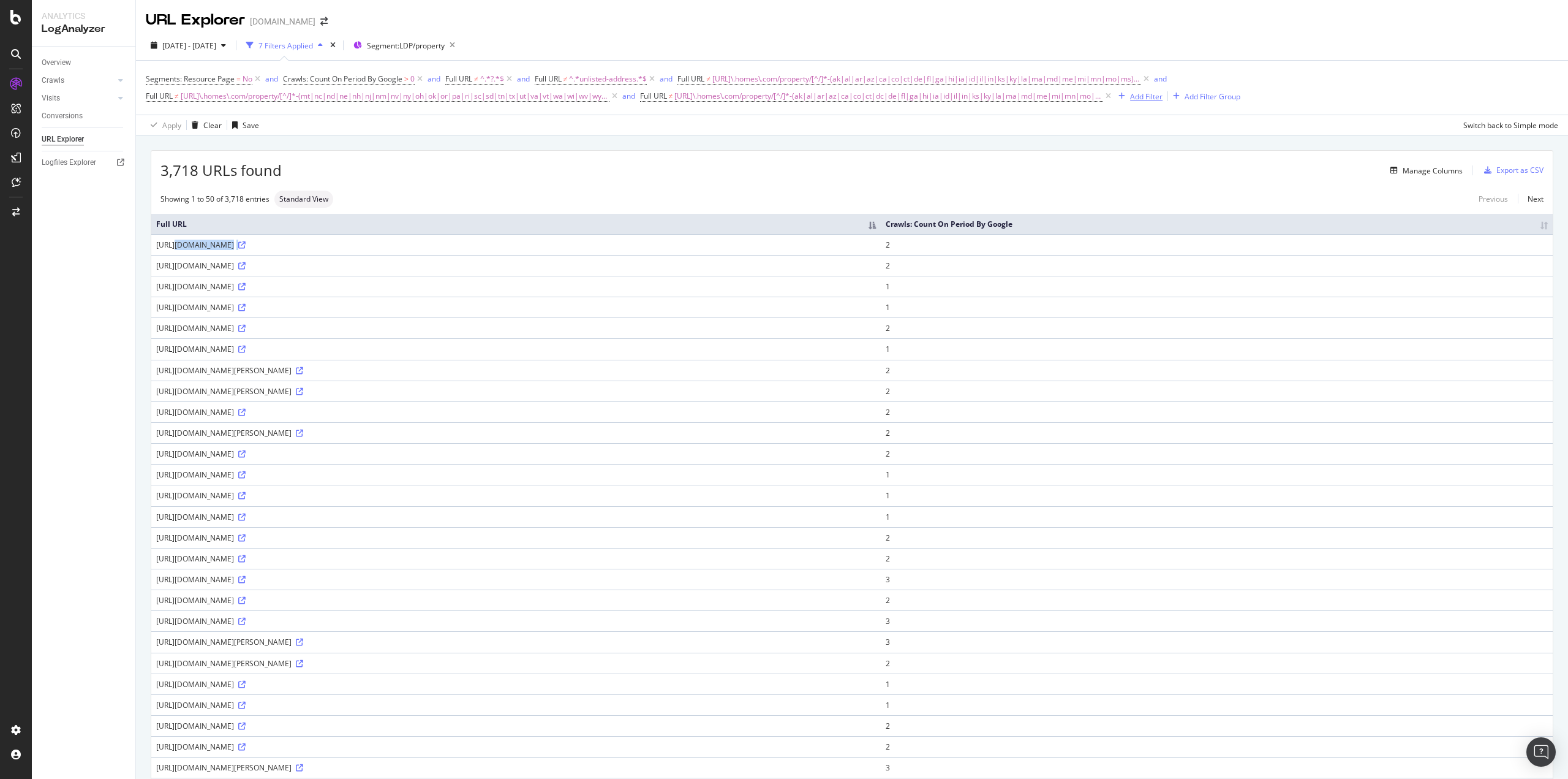
click at [1052, 98] on div "Add Filter" at bounding box center [1147, 96] width 33 height 10
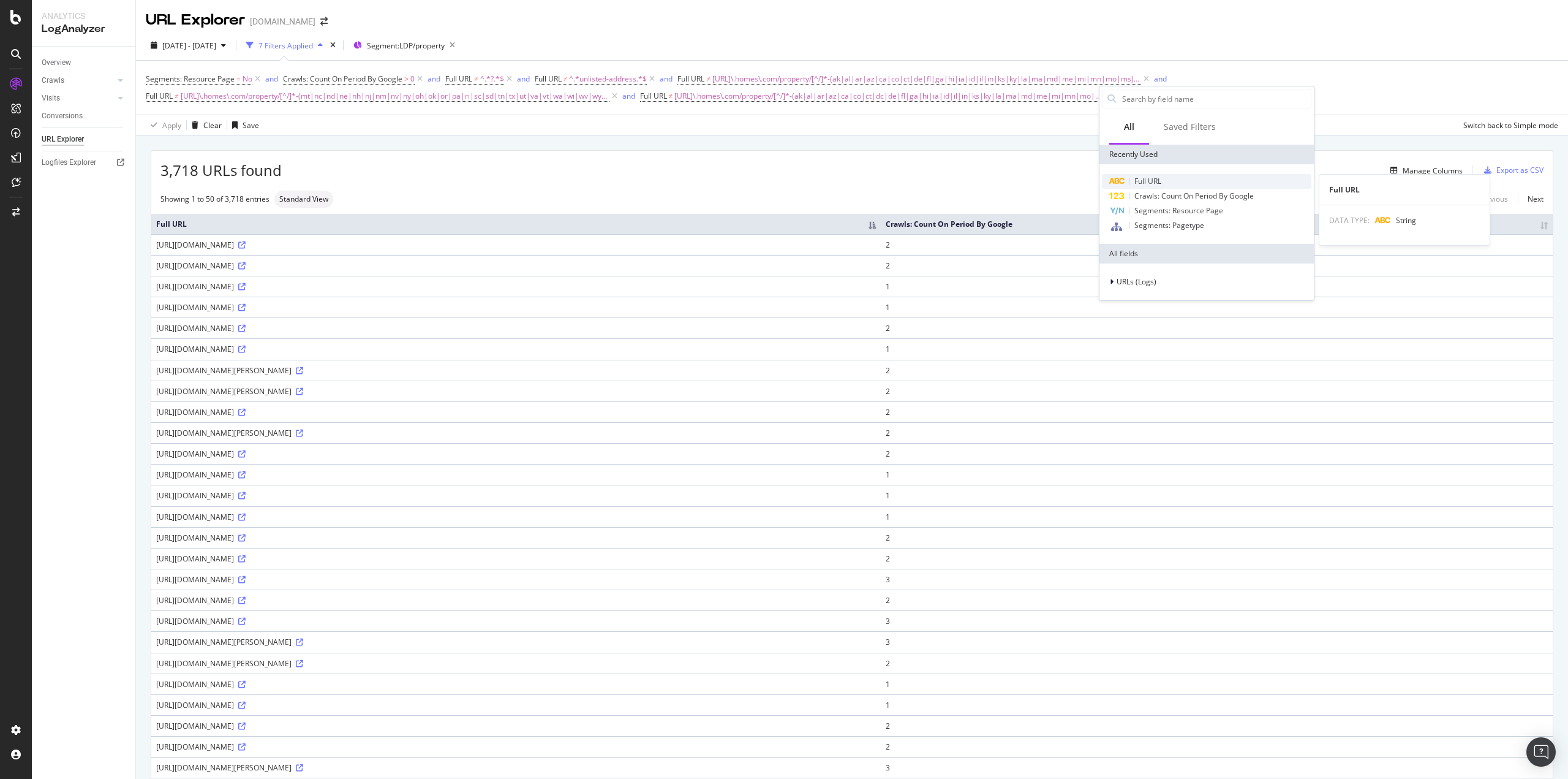
click at [1052, 183] on span "Full URL" at bounding box center [1148, 180] width 26 height 10
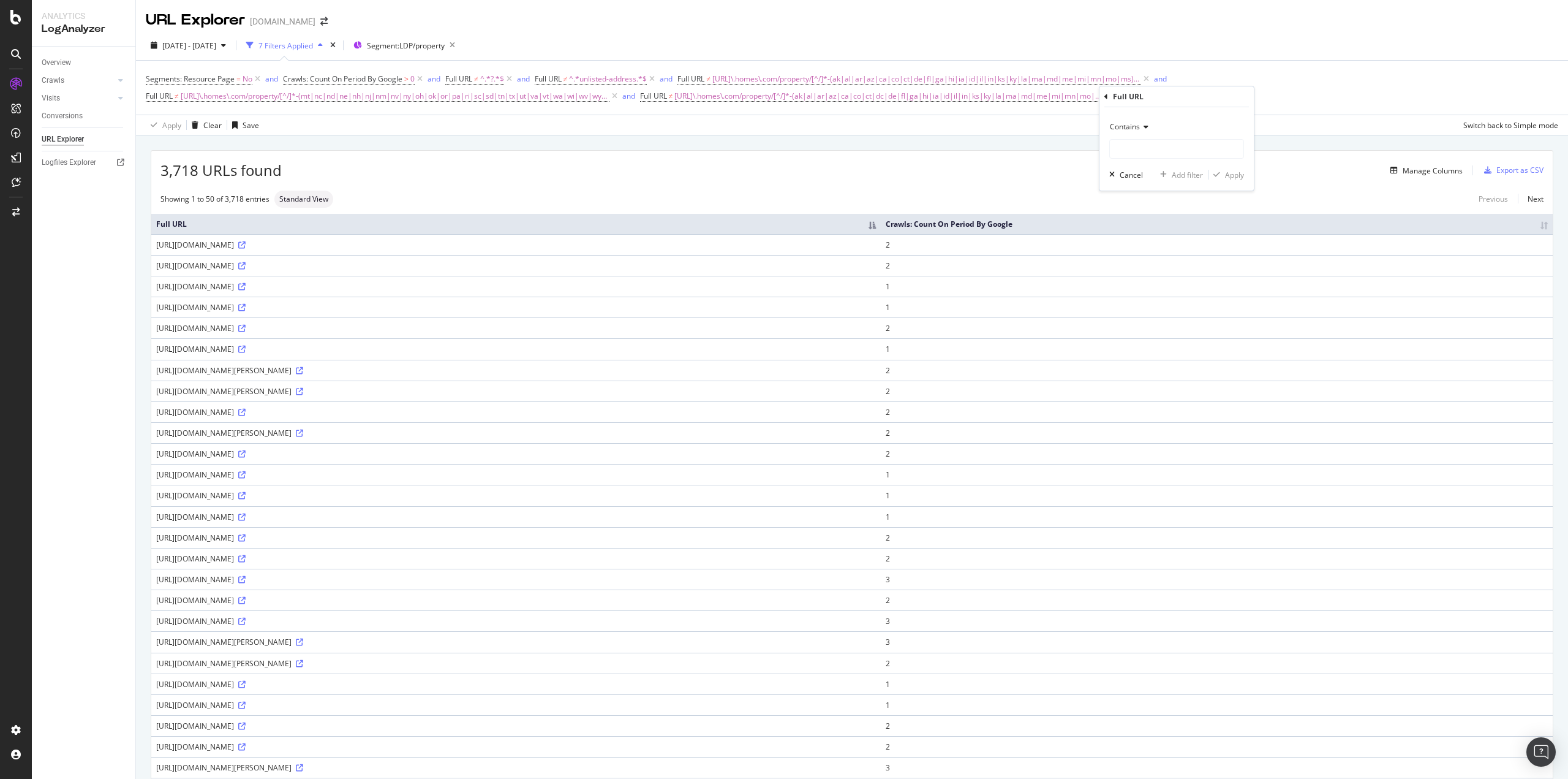
click at [1052, 129] on icon at bounding box center [1144, 127] width 8 height 7
click at [1052, 265] on span "Doesn't contain" at bounding box center [1142, 263] width 53 height 10
click at [1052, 151] on input "text" at bounding box center [1177, 148] width 133 height 19
paste input "[URL][DOMAIN_NAME]"
type input "[URL]"
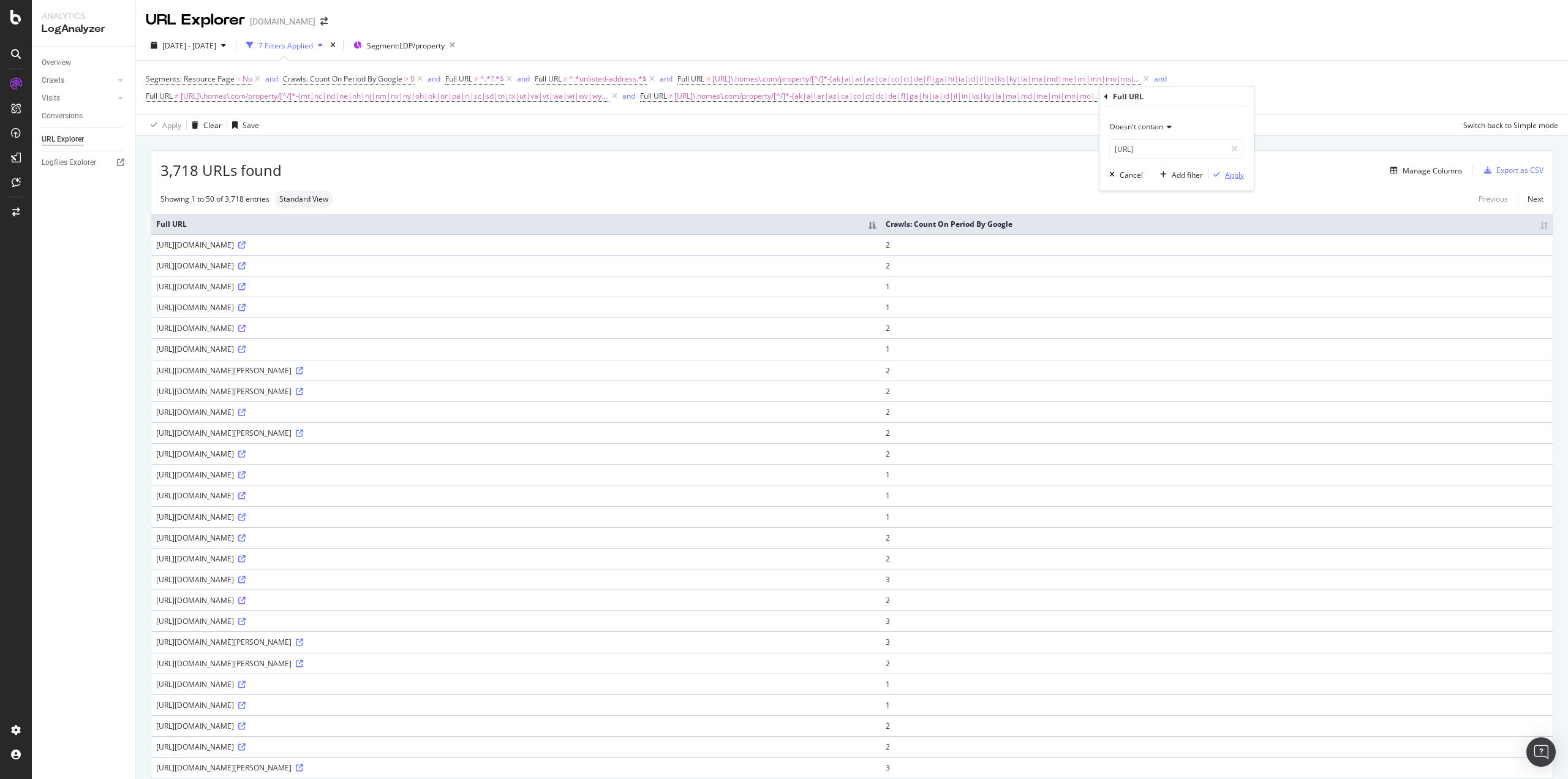
click at [1052, 178] on div "Apply" at bounding box center [1234, 175] width 19 height 10
click at [1052, 79] on icon at bounding box center [1146, 79] width 10 height 12
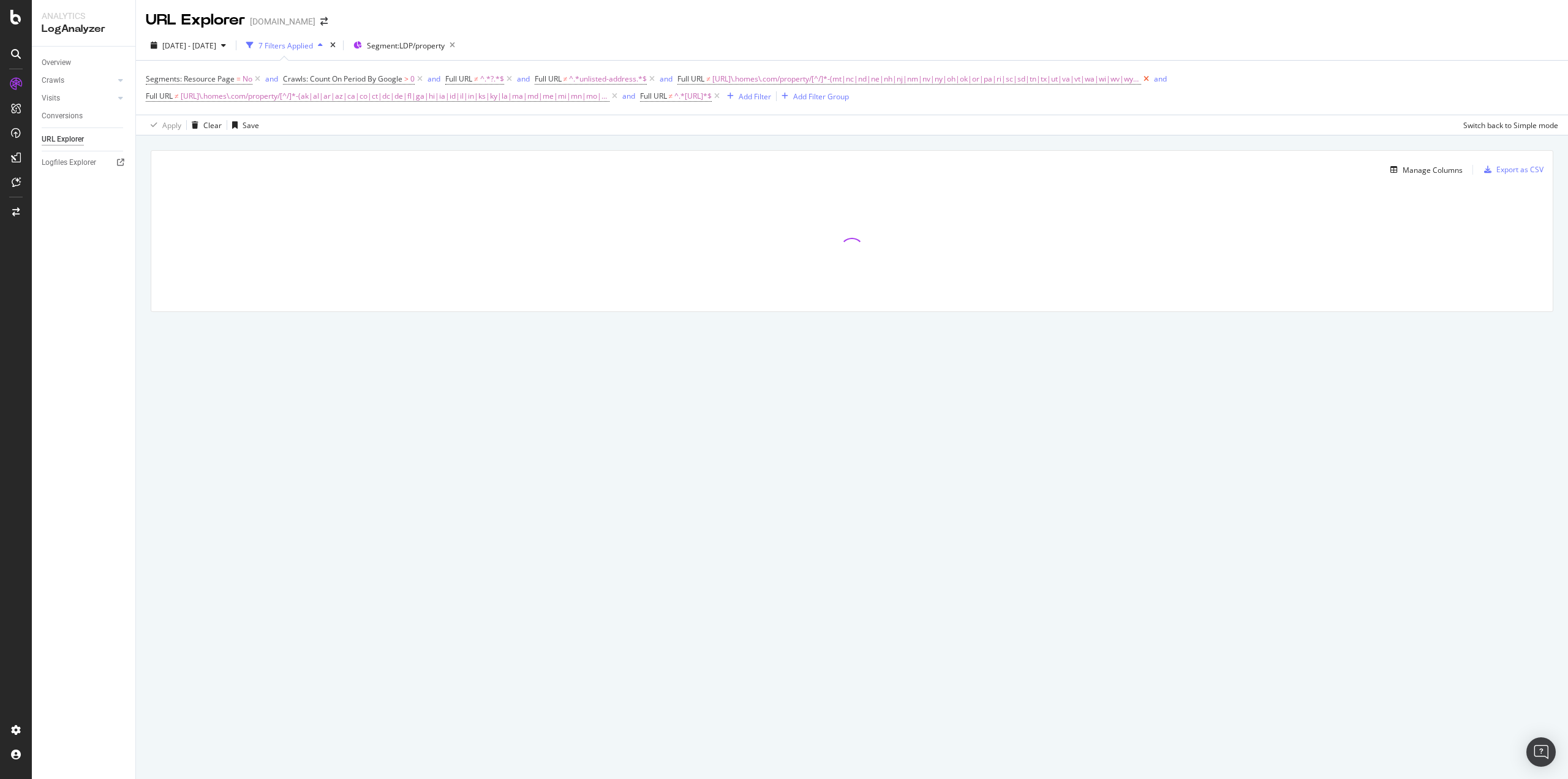
click at [1052, 78] on icon at bounding box center [1146, 79] width 10 height 12
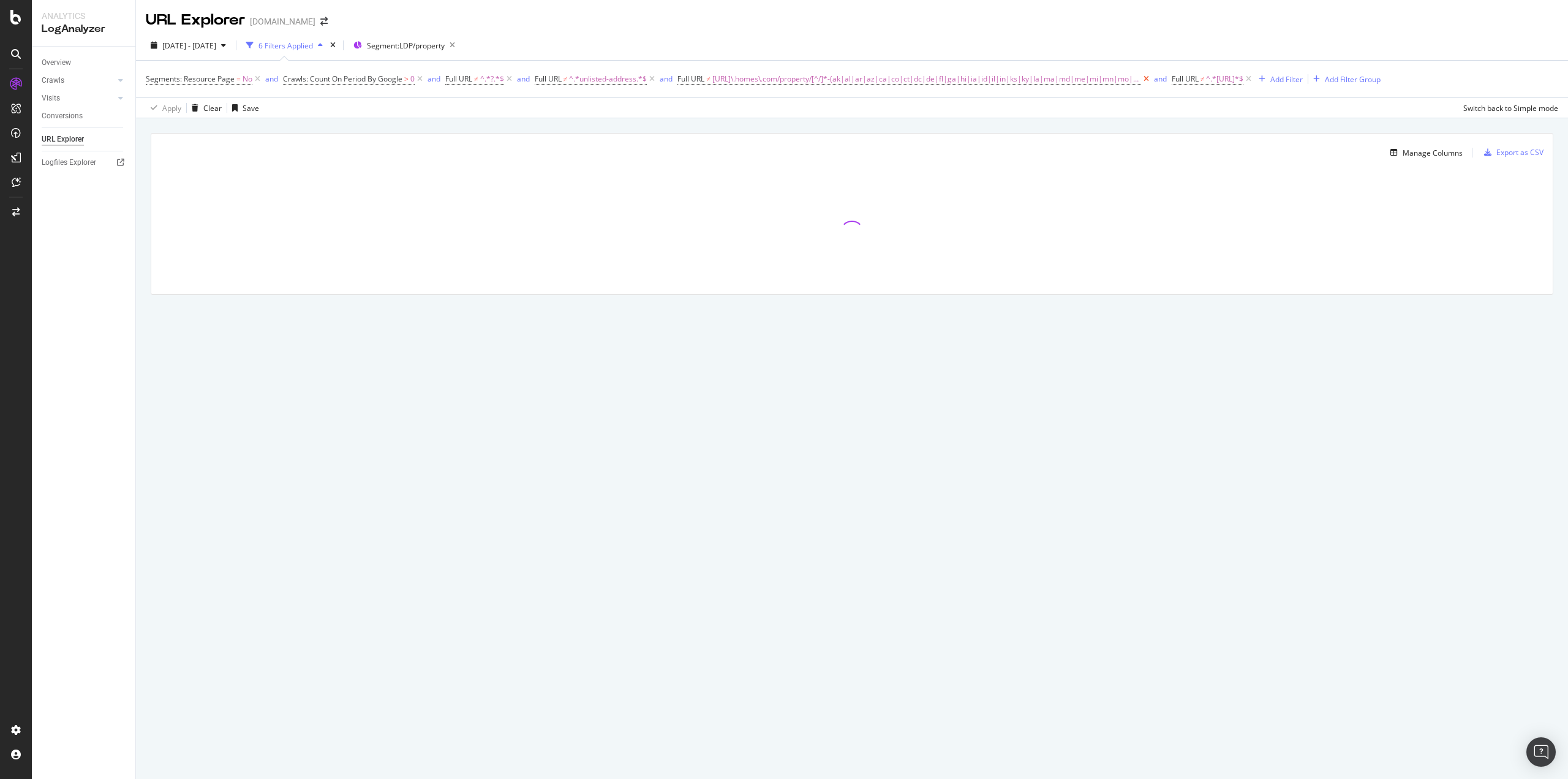
click at [1052, 80] on icon at bounding box center [1146, 79] width 10 height 12
click at [810, 81] on div "Add Filter" at bounding box center [793, 79] width 33 height 10
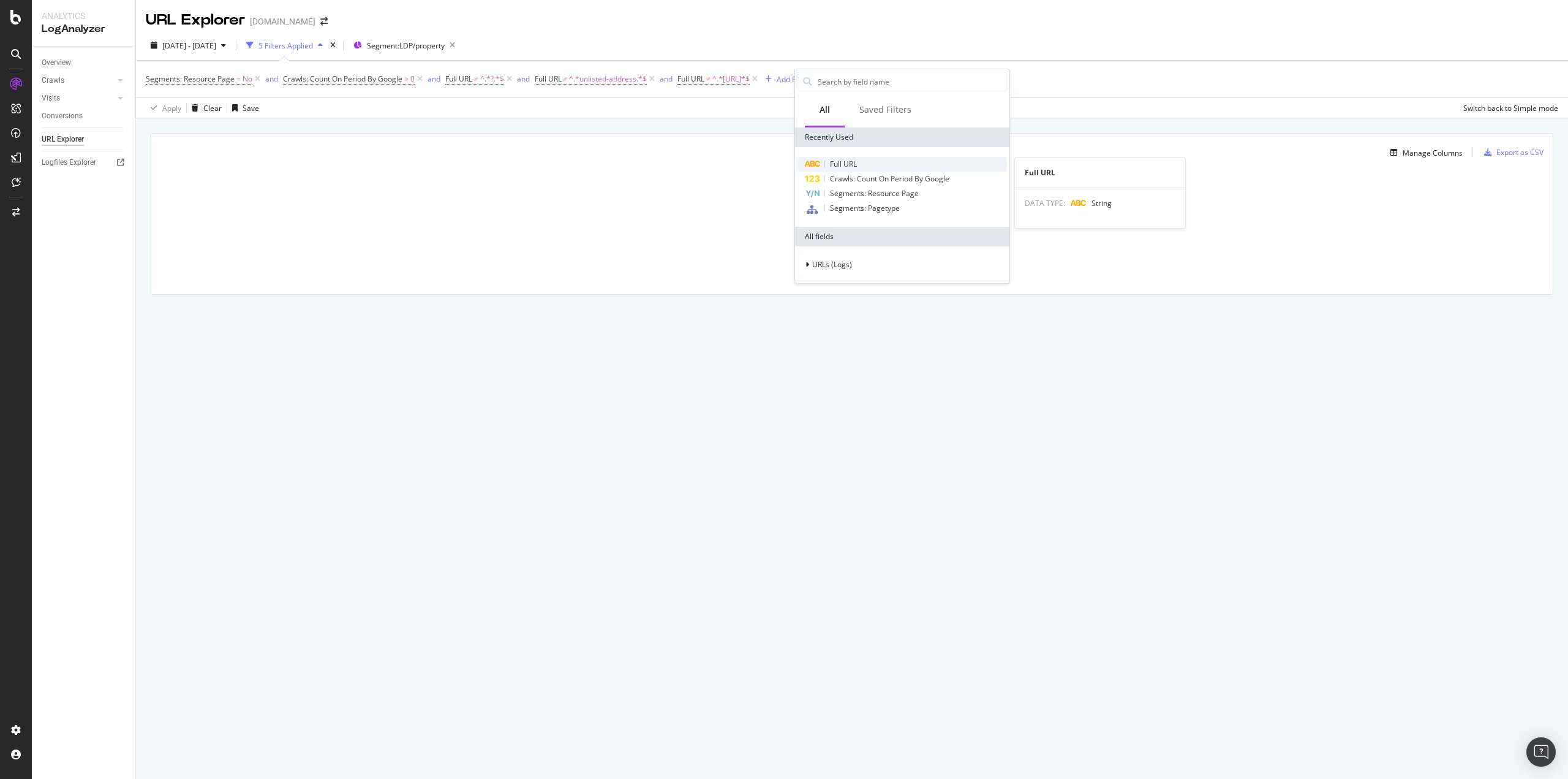
click at [841, 163] on span "Full URL" at bounding box center [842, 164] width 26 height 10
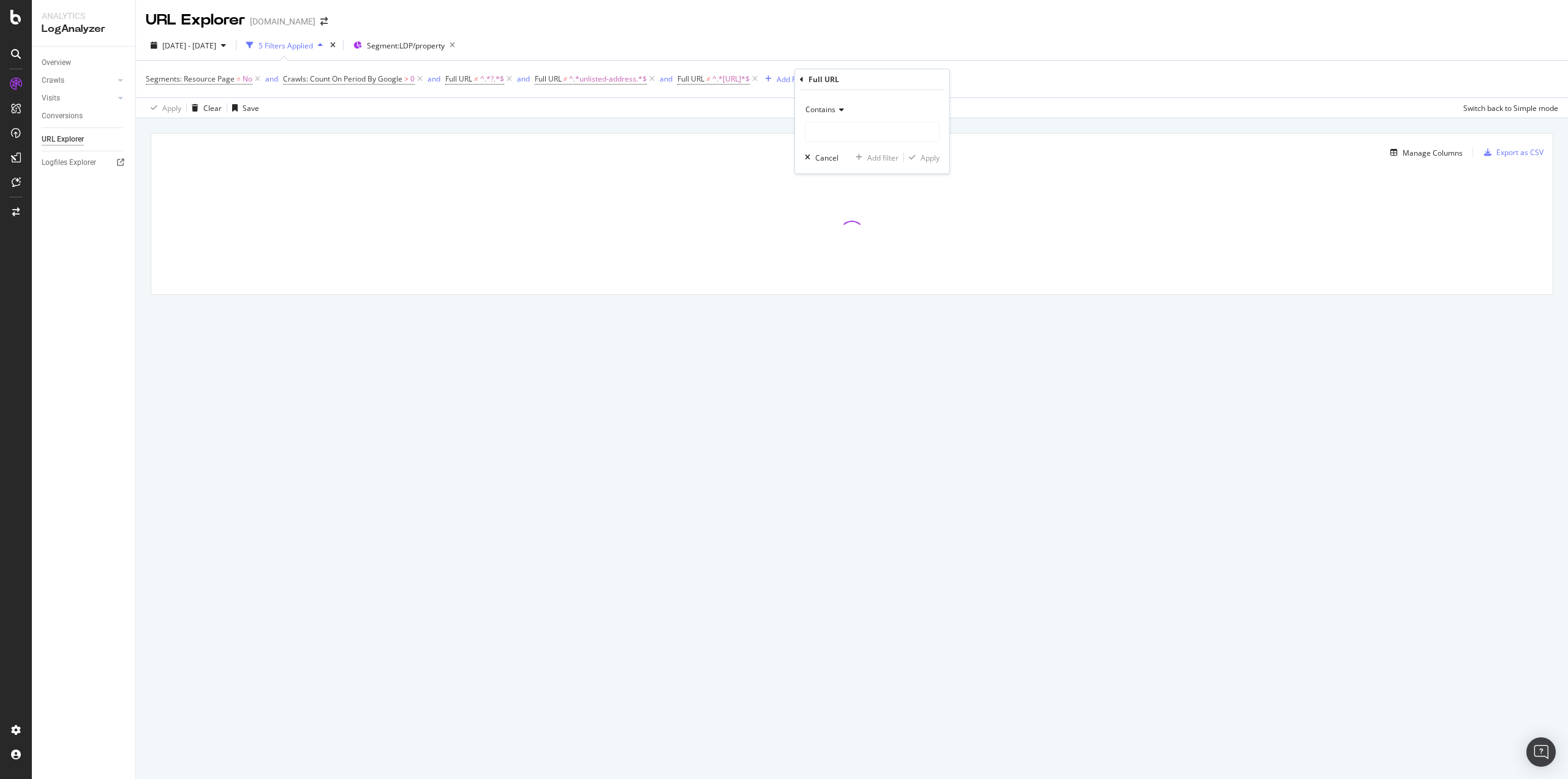
click at [833, 101] on div "Contains" at bounding box center [872, 109] width 134 height 19
click at [827, 256] on div "Matches regex" at bounding box center [873, 261] width 131 height 16
click at [840, 127] on input "text" at bounding box center [873, 131] width 133 height 19
paste input "^[URL]\.homes\.com/property/[^/]*-(ak|al|ar|az|ca|co|ct|de|fl|ga|hi|ia|id|il|in…"
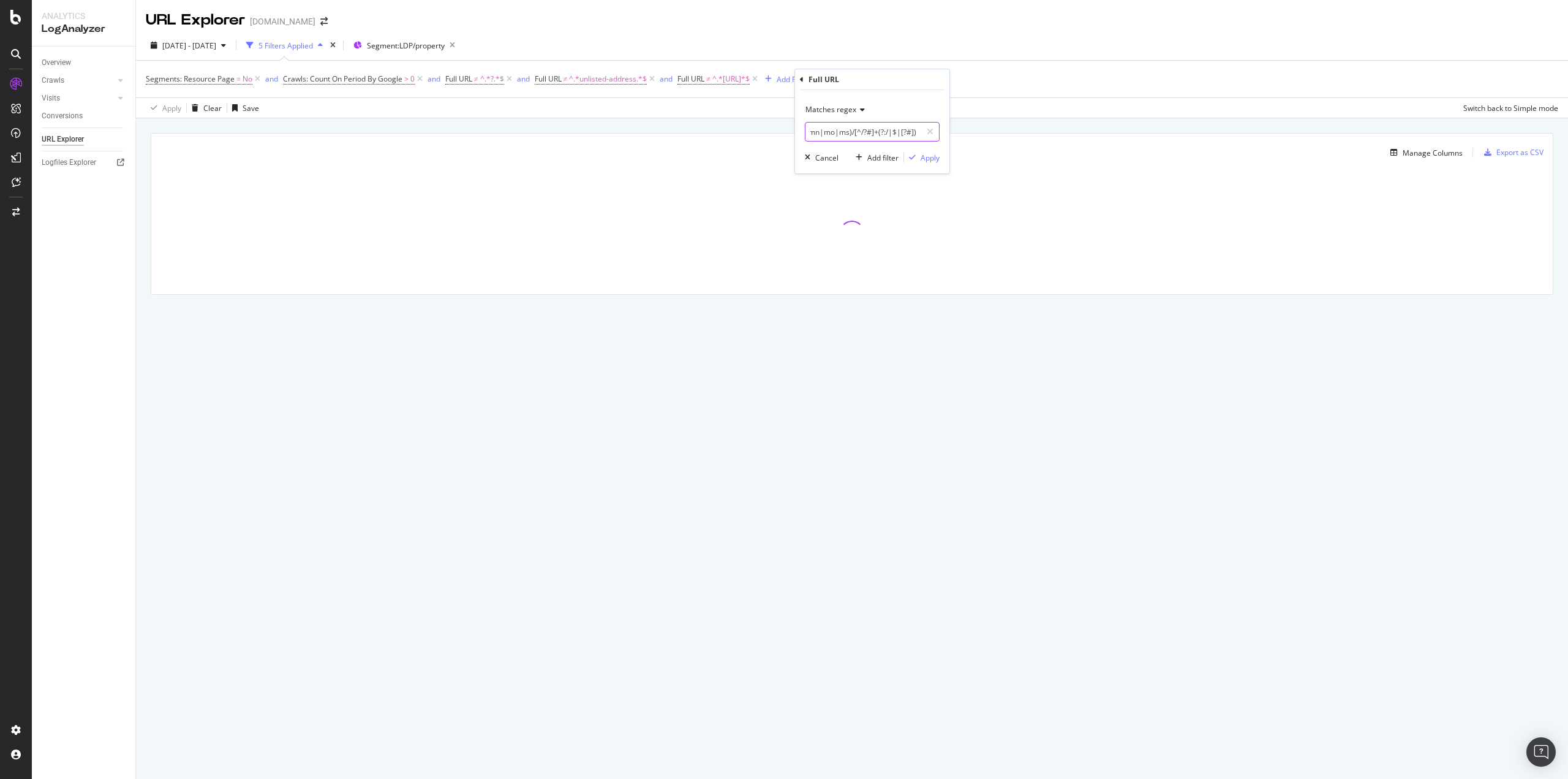
type input "^[URL]\.homes\.com/property/[^/]*-(ak|al|ar|az|ca|co|ct|de|fl|ga|hi|ia|id|il|in…"
click at [932, 157] on div "Apply" at bounding box center [930, 157] width 19 height 10
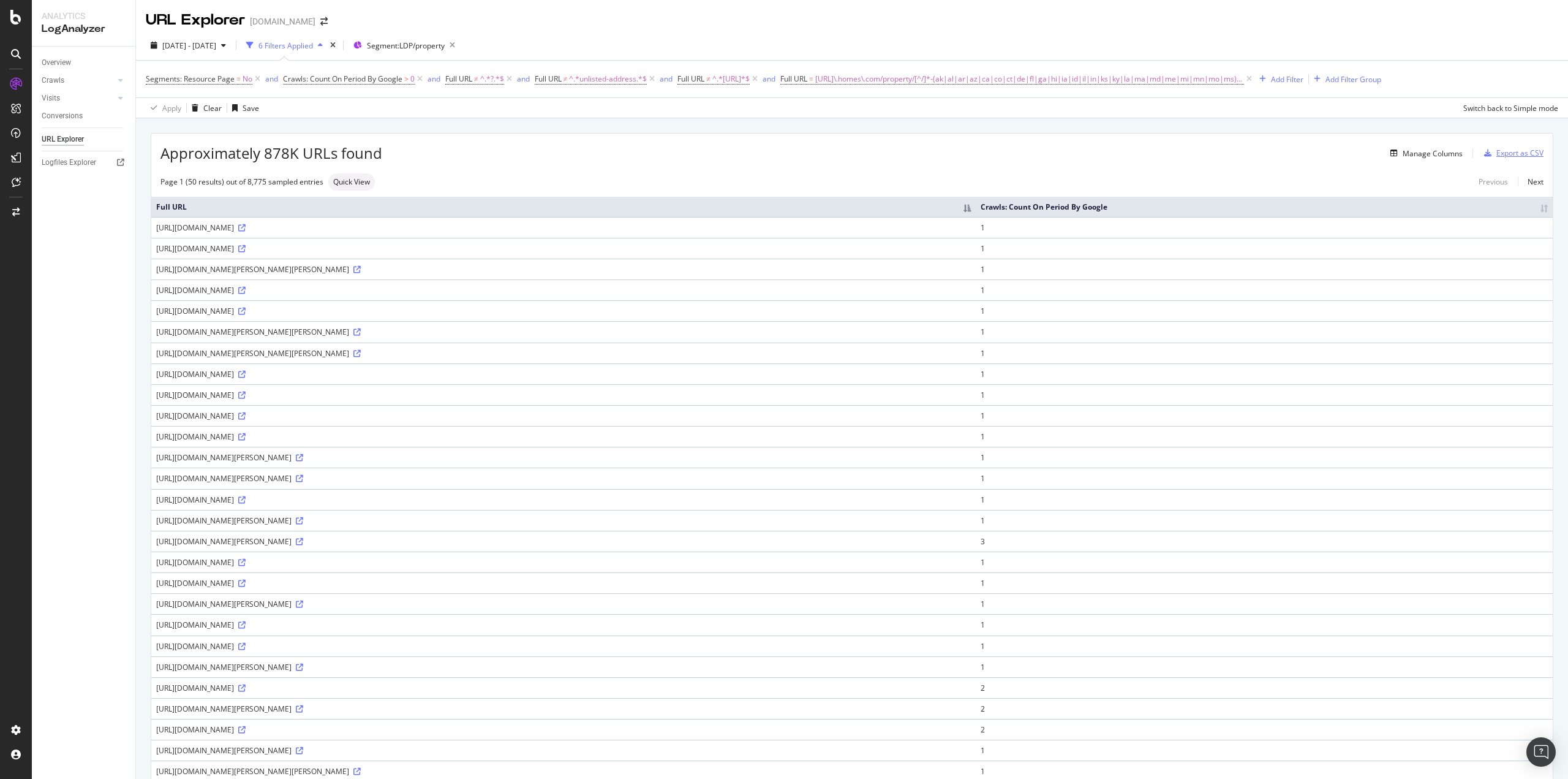
click at [1052, 152] on div "Export as CSV" at bounding box center [1520, 153] width 48 height 10
click at [1052, 77] on span "[URL]\.homes\.com/property/[^/]*-(ak|al|ar|az|ca|co|ct|de|fl|ga|hi|ia|id|il|in|…" at bounding box center [1029, 79] width 429 height 17
click at [866, 133] on input "^[URL]\.homes\.com/property/[^/]*-(ak|al|ar|az|ca|co|ct|de|fl|ga|hi|ia|id|il|in…" at bounding box center [884, 129] width 116 height 19
paste input "mt|[GEOGRAPHIC_DATA]|nd|ne|nh|[GEOGRAPHIC_DATA]|nm|nv|[GEOGRAPHIC_DATA]|oh|ok|o…"
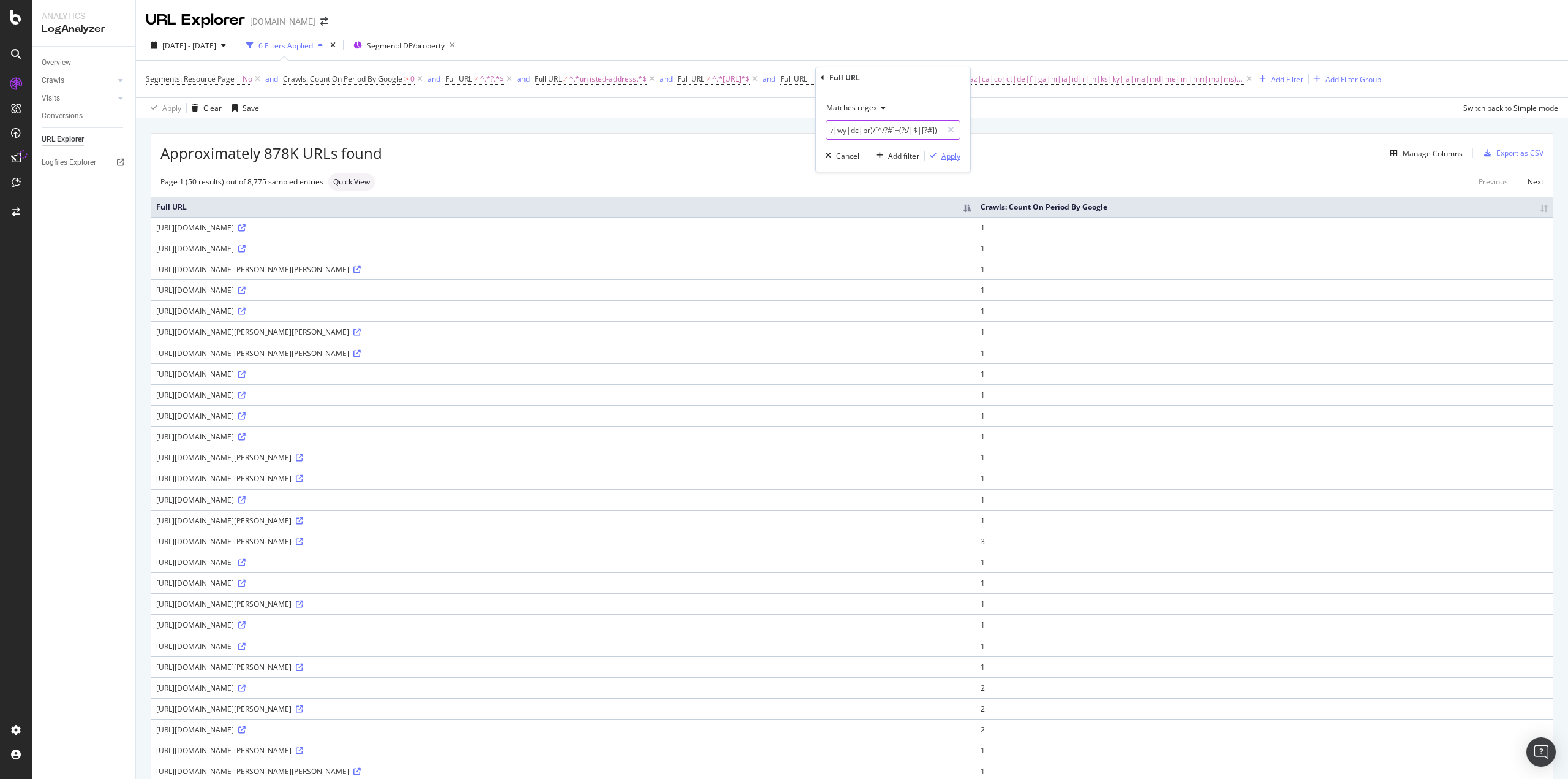
type input "^[URL]\.homes\.com/property/[^/]*-(mt|nc|nd|ne|nh|nj|nm|nv|ny|oh|ok|or|pa|ri|sc…"
click at [950, 158] on div "Apply" at bounding box center [950, 155] width 19 height 10
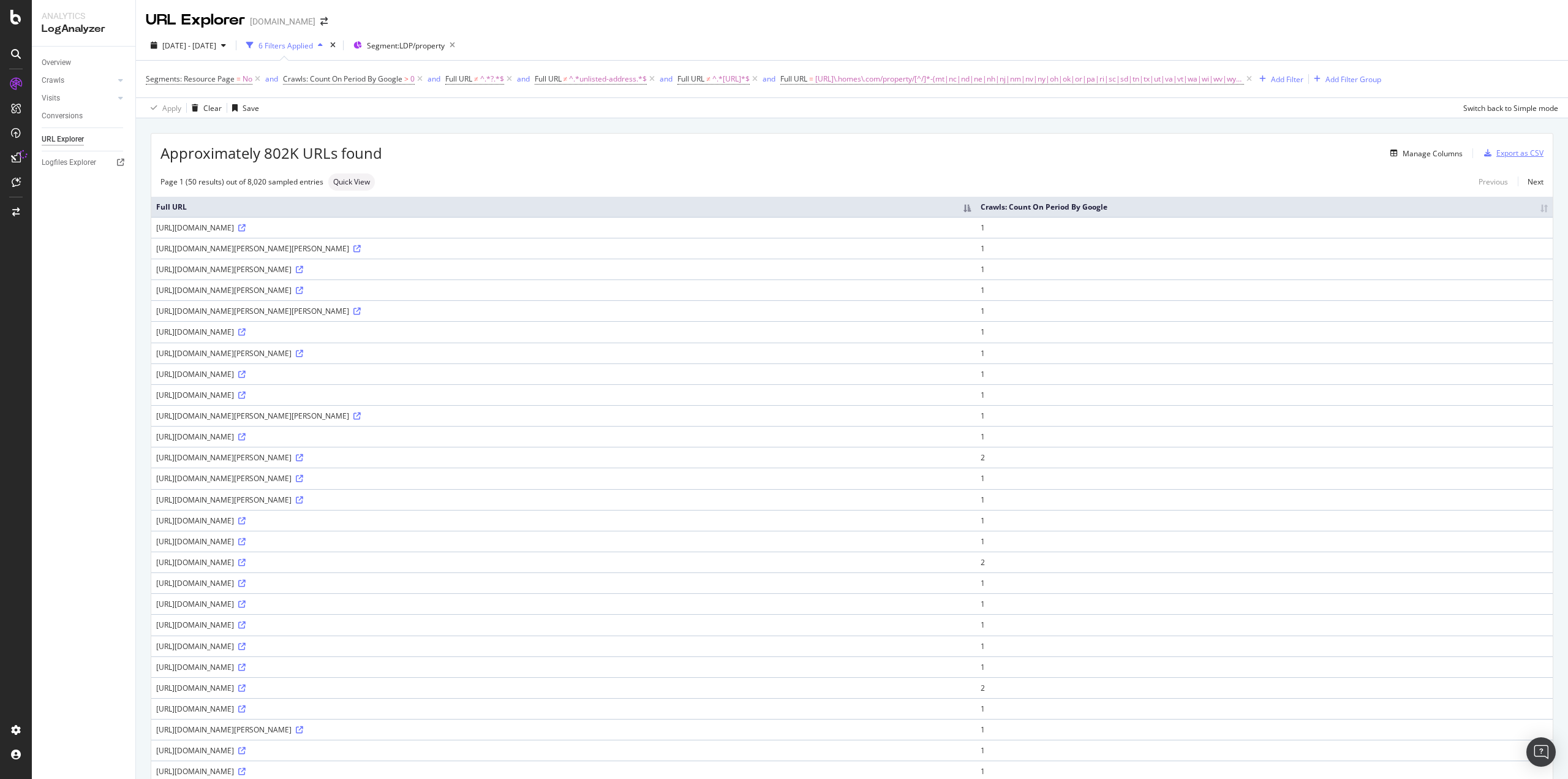
click at [1052, 154] on div "Export as CSV" at bounding box center [1520, 153] width 48 height 10
click at [1052, 76] on span "[URL]\.homes\.com/property/[^/]*-(mt|nc|nd|ne|nh|nj|nm|nv|ny|oh|ok|or|pa|ri|sc|…" at bounding box center [1029, 79] width 429 height 17
click at [863, 132] on input "^[URL]\.homes\.com/property/[^/]*-(mt|nc|nd|ne|nh|nj|nm|nv|ny|oh|ok|or|pa|ri|sc…" at bounding box center [884, 129] width 116 height 19
paste input "ak|al|ar|az|ca|co|ct|dc|de|fl|ga|hi|ia|id|il|in|ks|ky|la|ma|md|me|mi|mn|mo|ms|m…"
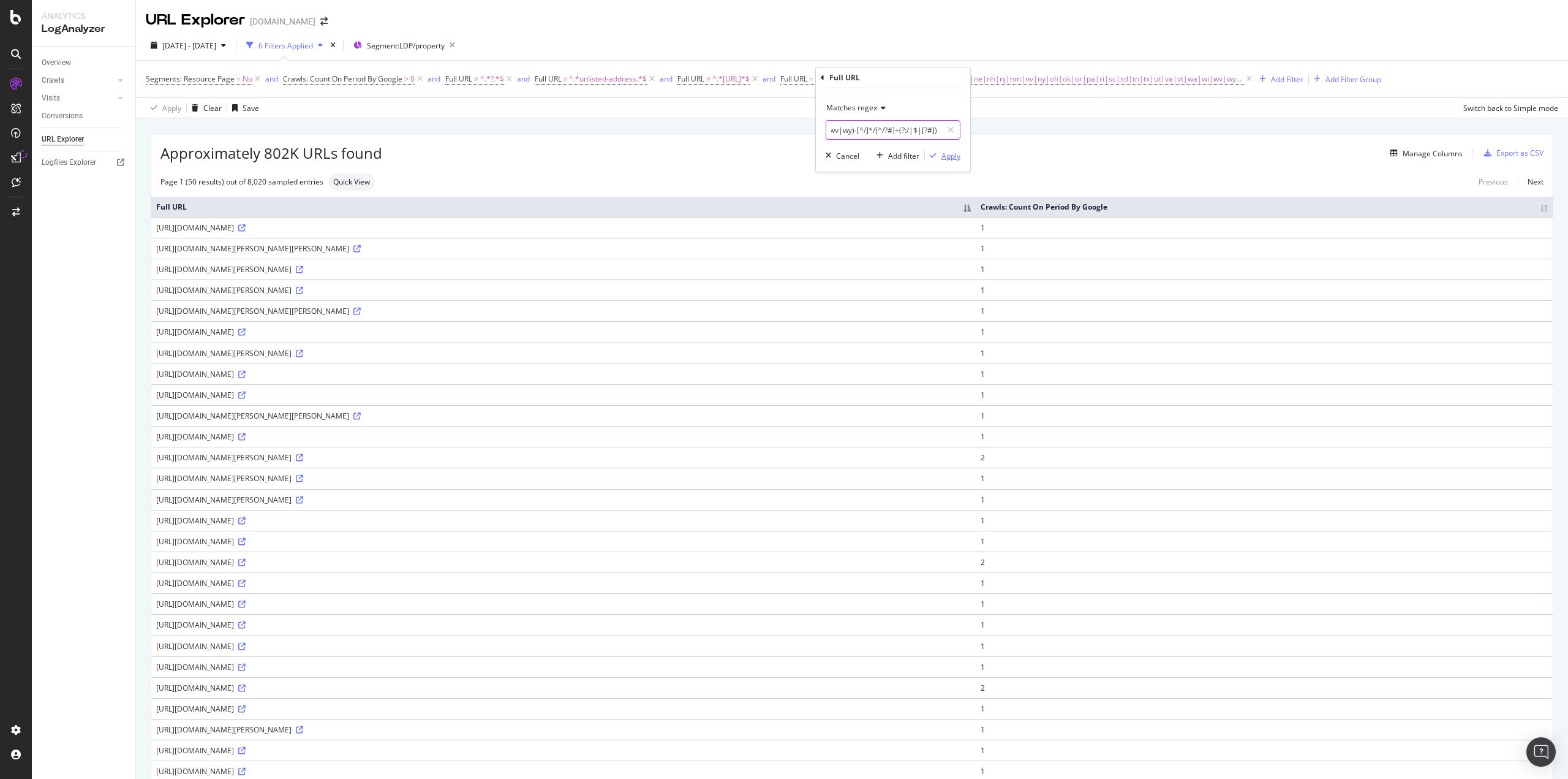
type input "^[URL]\.homes\.com/property/[^/]*-(ak|al|ar|az|ca|co|ct|dc|de|fl|ga|hi|ia|id|il…"
click at [948, 158] on div "Apply" at bounding box center [950, 155] width 19 height 10
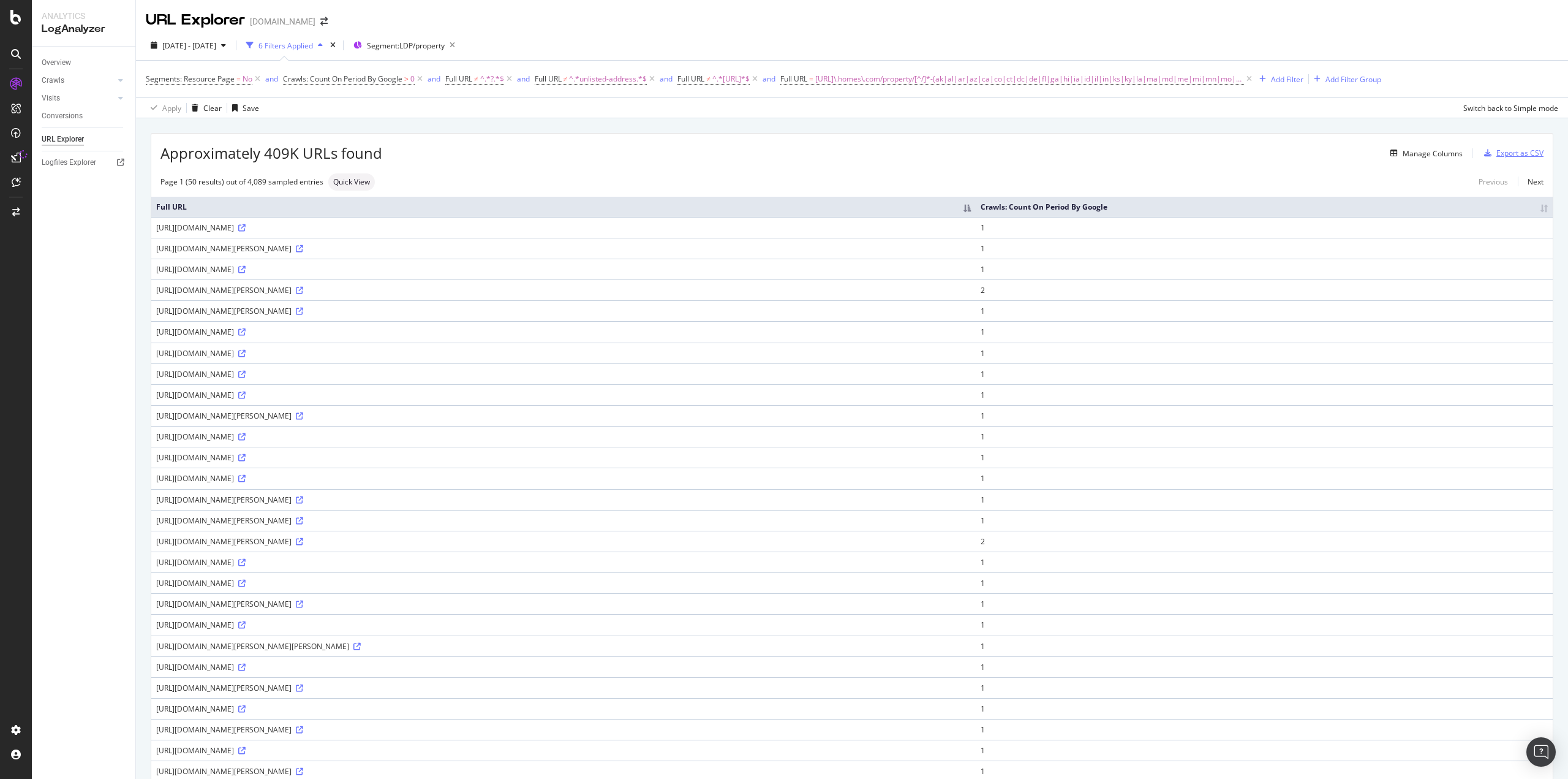
click at [1052, 152] on div "Export as CSV" at bounding box center [1520, 153] width 48 height 10
click at [68, 202] on div "CustomReports DataExports" at bounding box center [79, 198] width 69 height 35
click at [66, 208] on div "DataExports" at bounding box center [69, 208] width 48 height 12
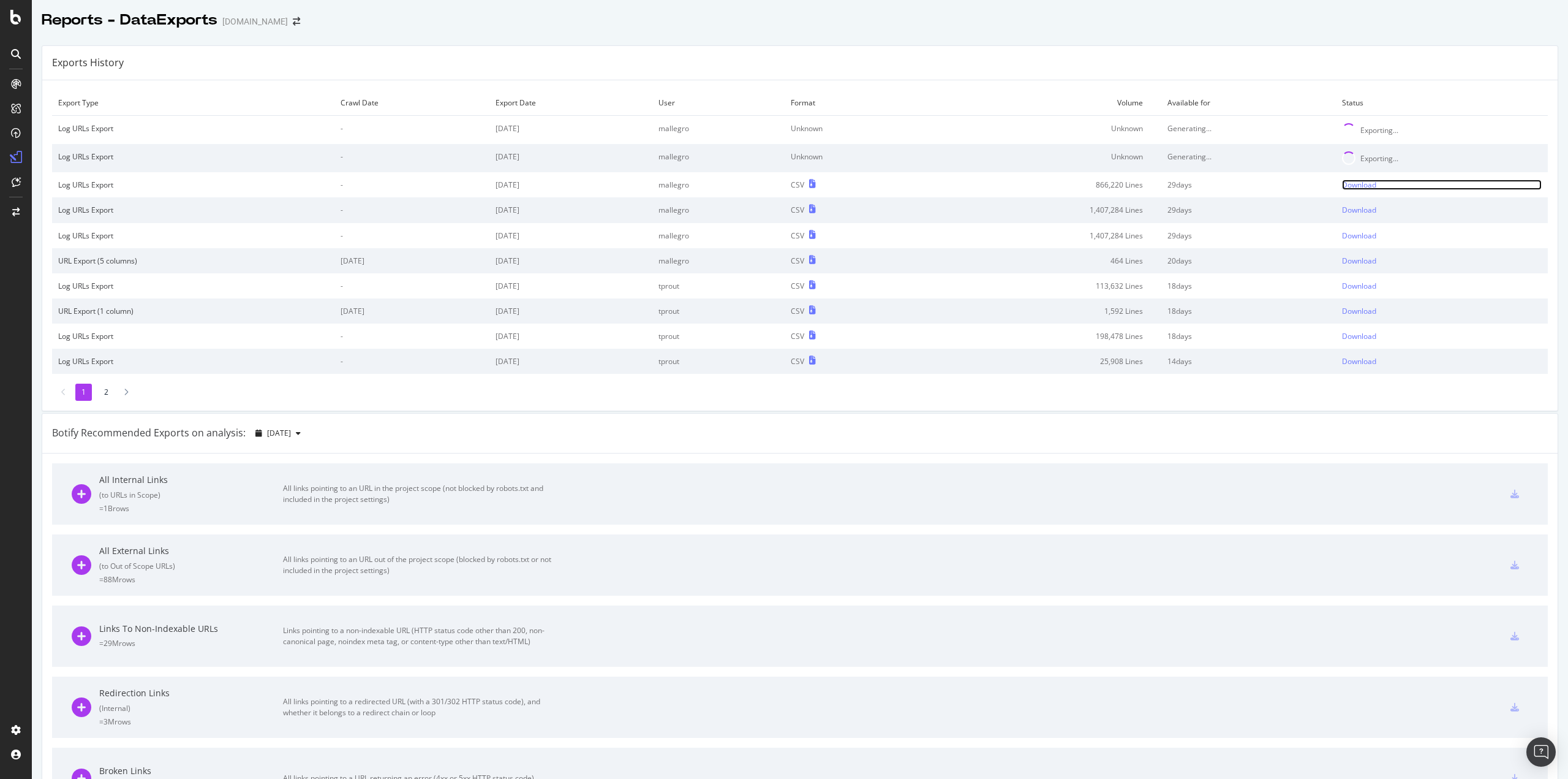
click at [1052, 187] on div "Download" at bounding box center [1360, 184] width 35 height 10
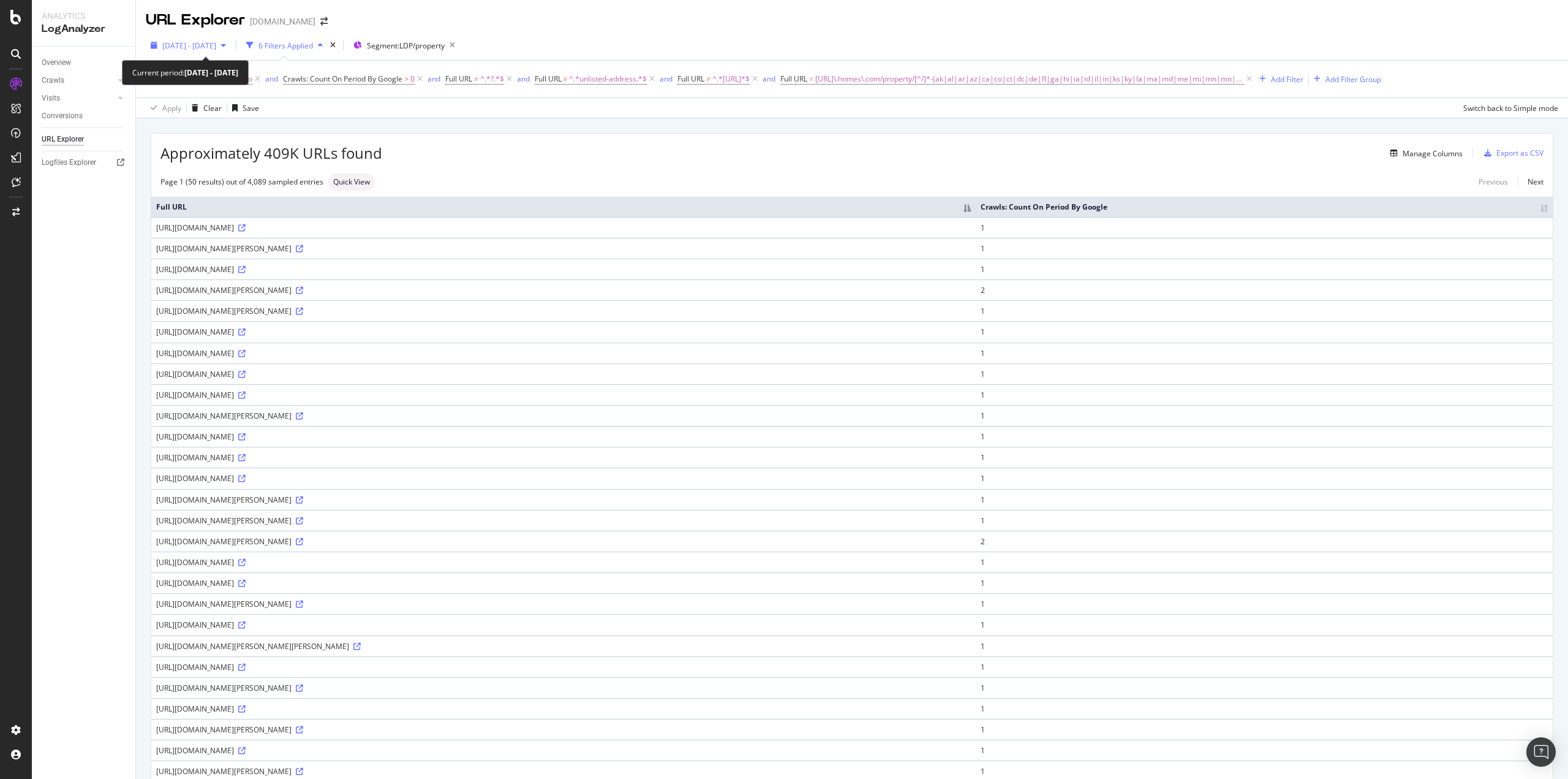
click at [217, 48] on span "[DATE] - [DATE]" at bounding box center [189, 45] width 54 height 10
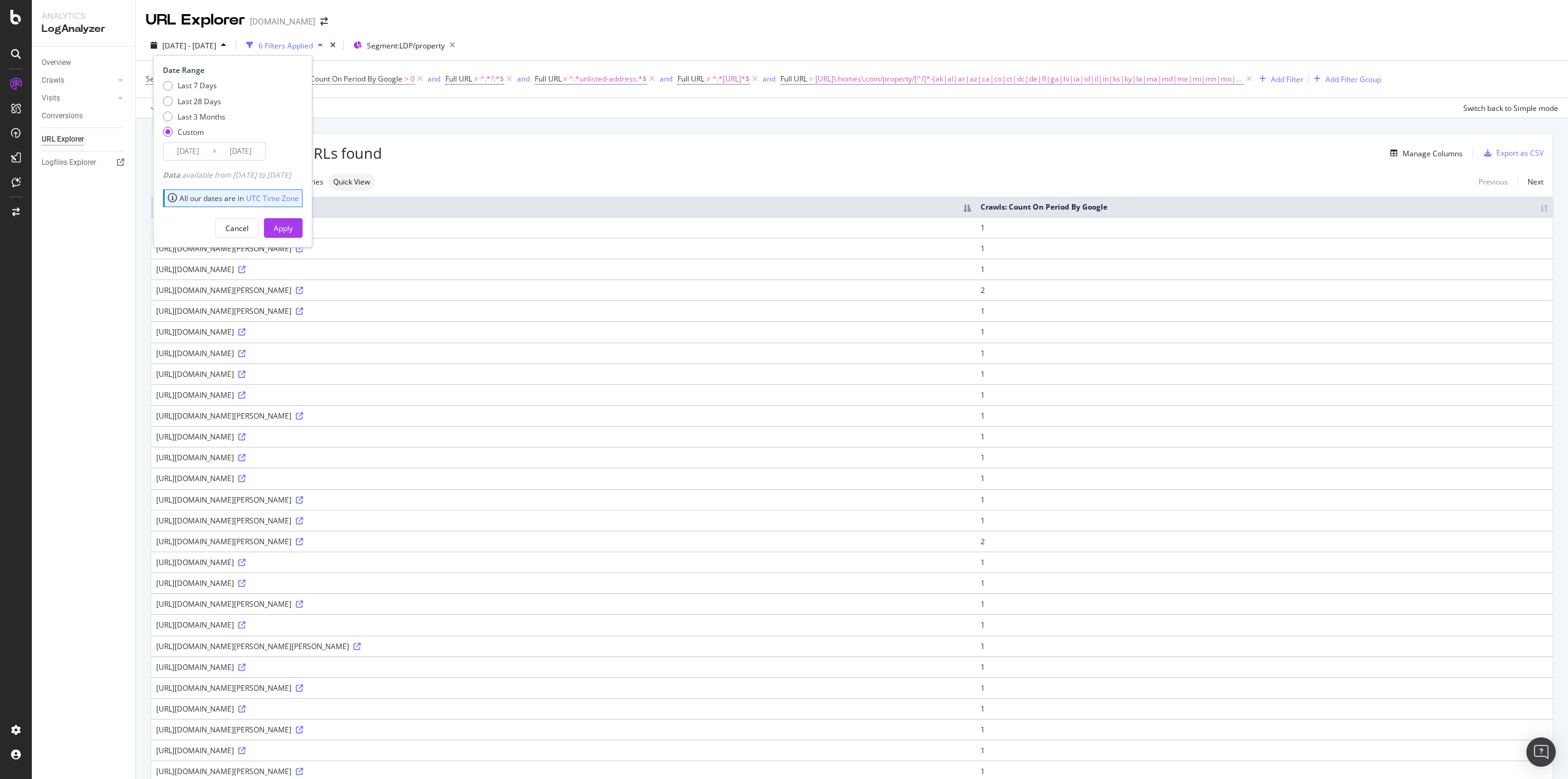
click at [180, 147] on input "[DATE]" at bounding box center [188, 151] width 49 height 17
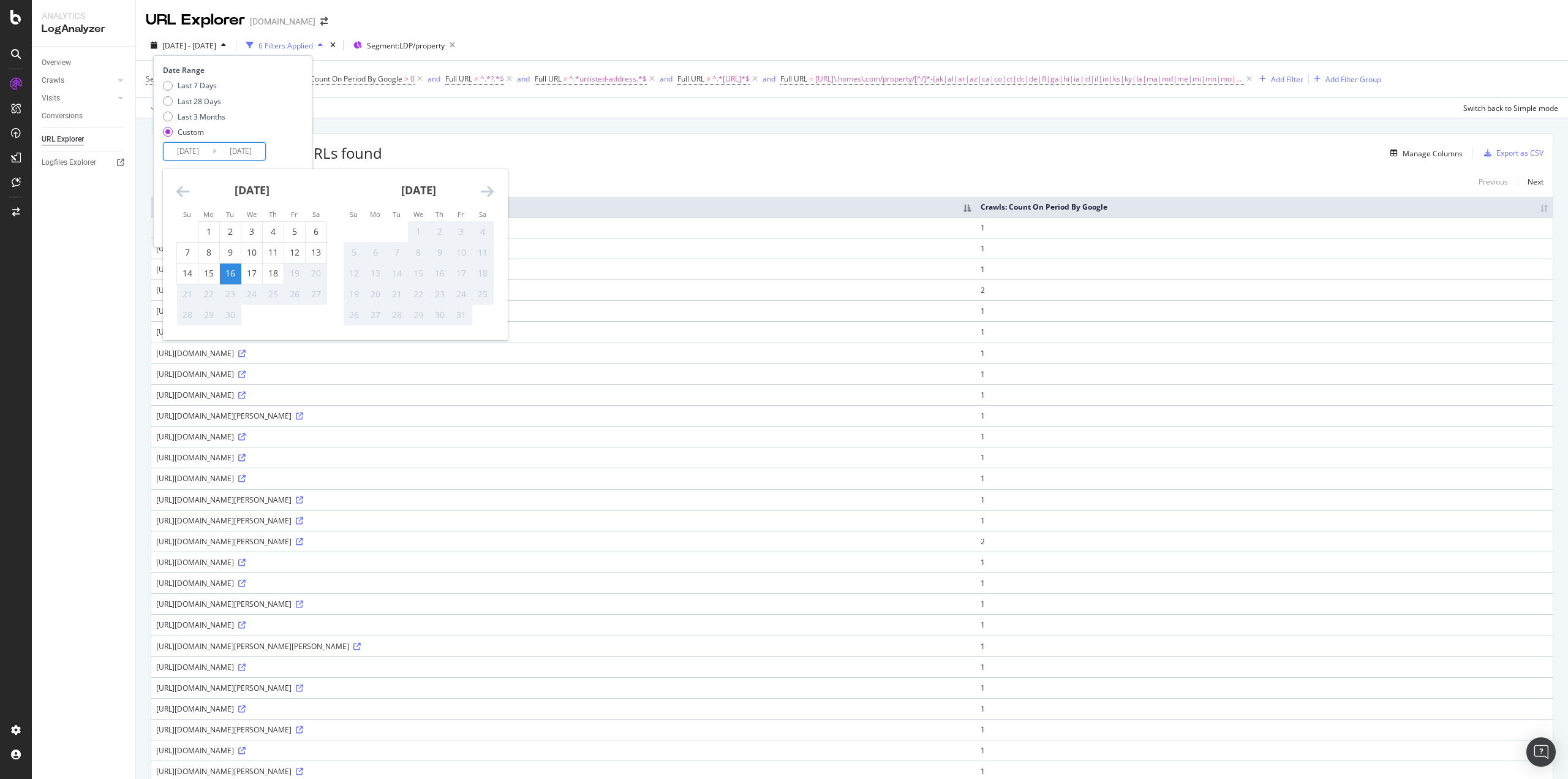
click at [661, 27] on div "URL Explorer [DOMAIN_NAME]" at bounding box center [852, 16] width 1432 height 31
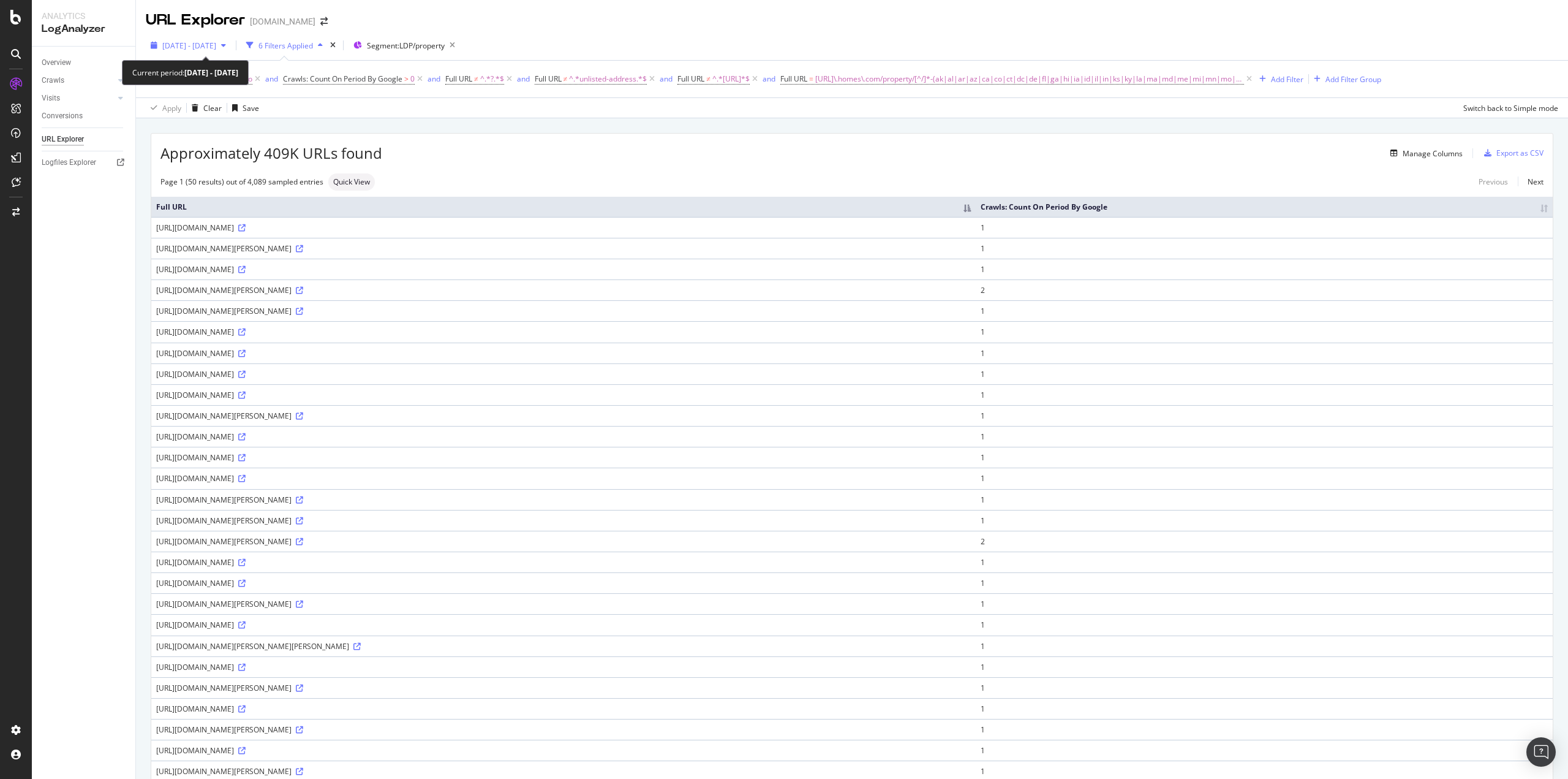
click at [185, 48] on span "[DATE] - [DATE]" at bounding box center [189, 45] width 54 height 10
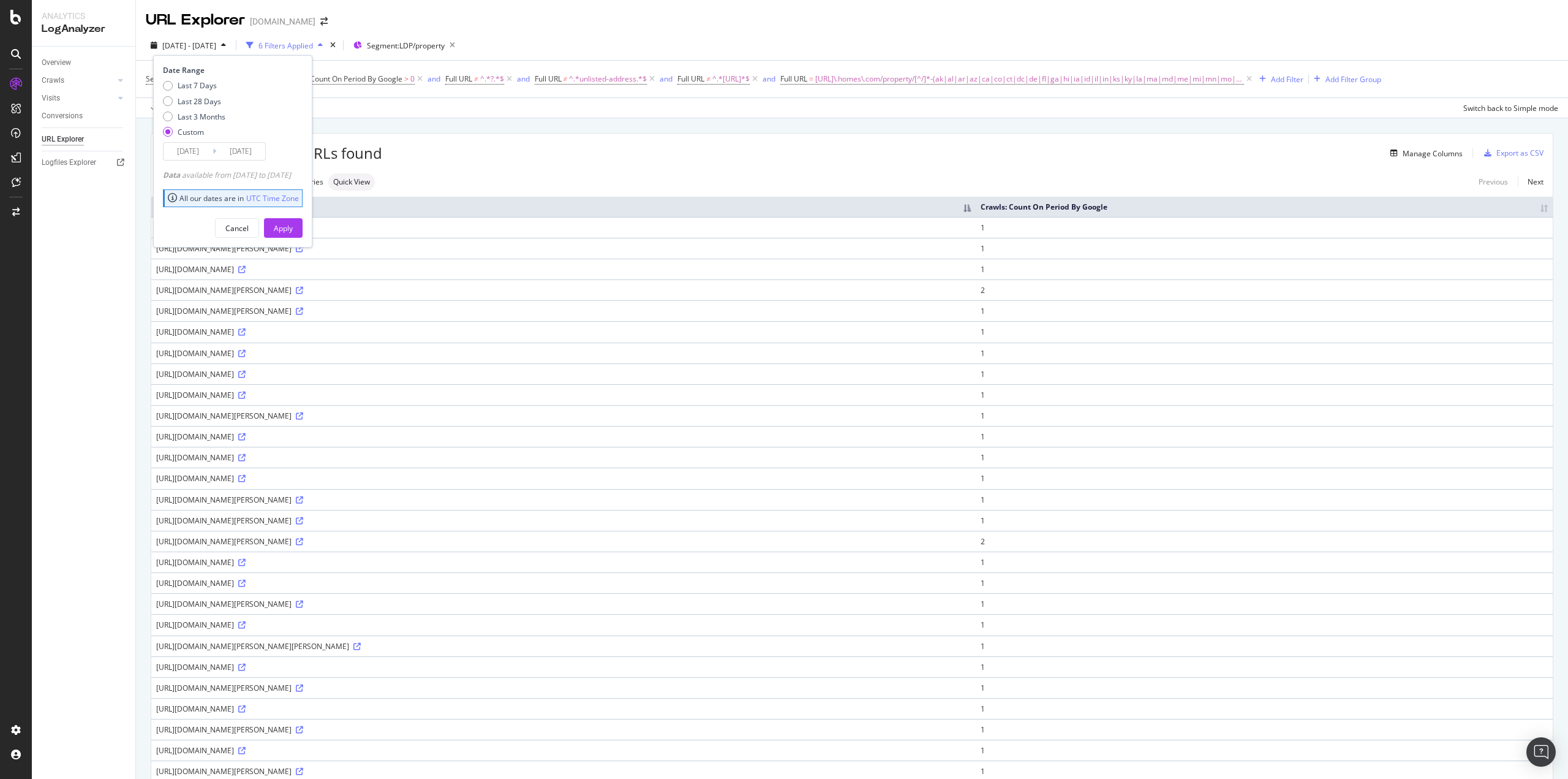
click at [198, 157] on input "[DATE]" at bounding box center [188, 151] width 49 height 17
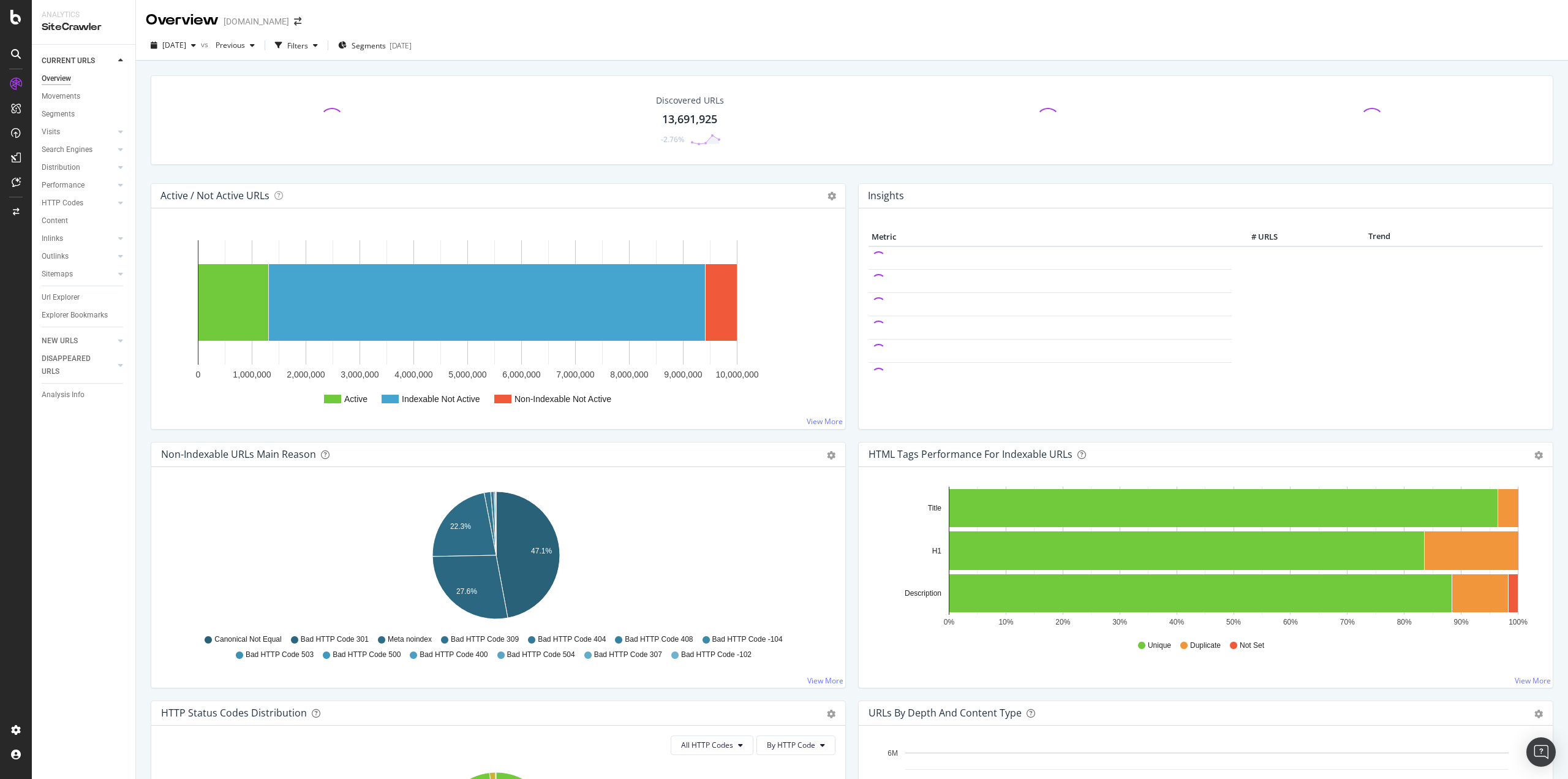
click at [64, 295] on div "Url Explorer" at bounding box center [61, 297] width 38 height 13
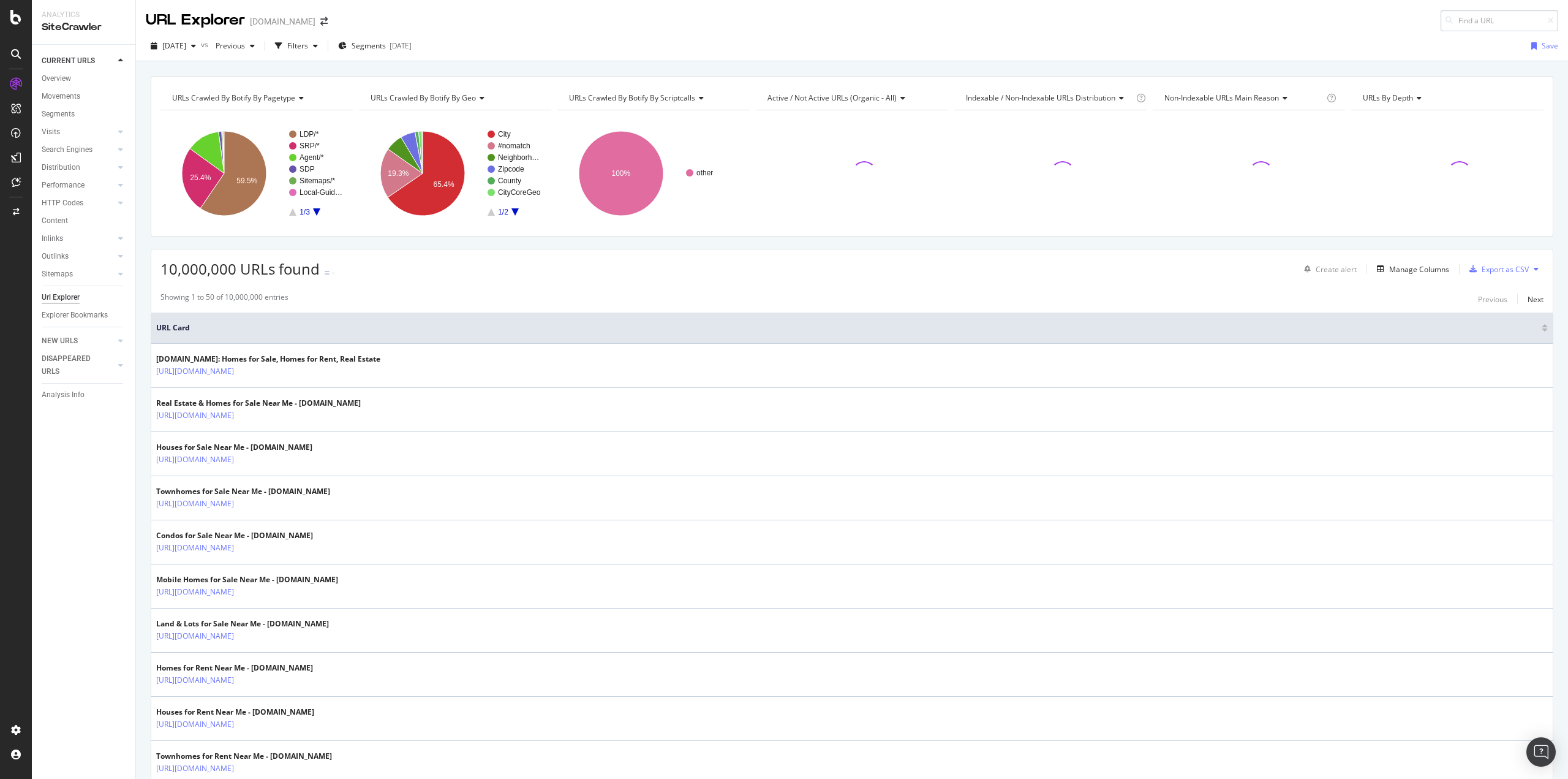
click at [1516, 23] on input at bounding box center [1499, 20] width 118 height 21
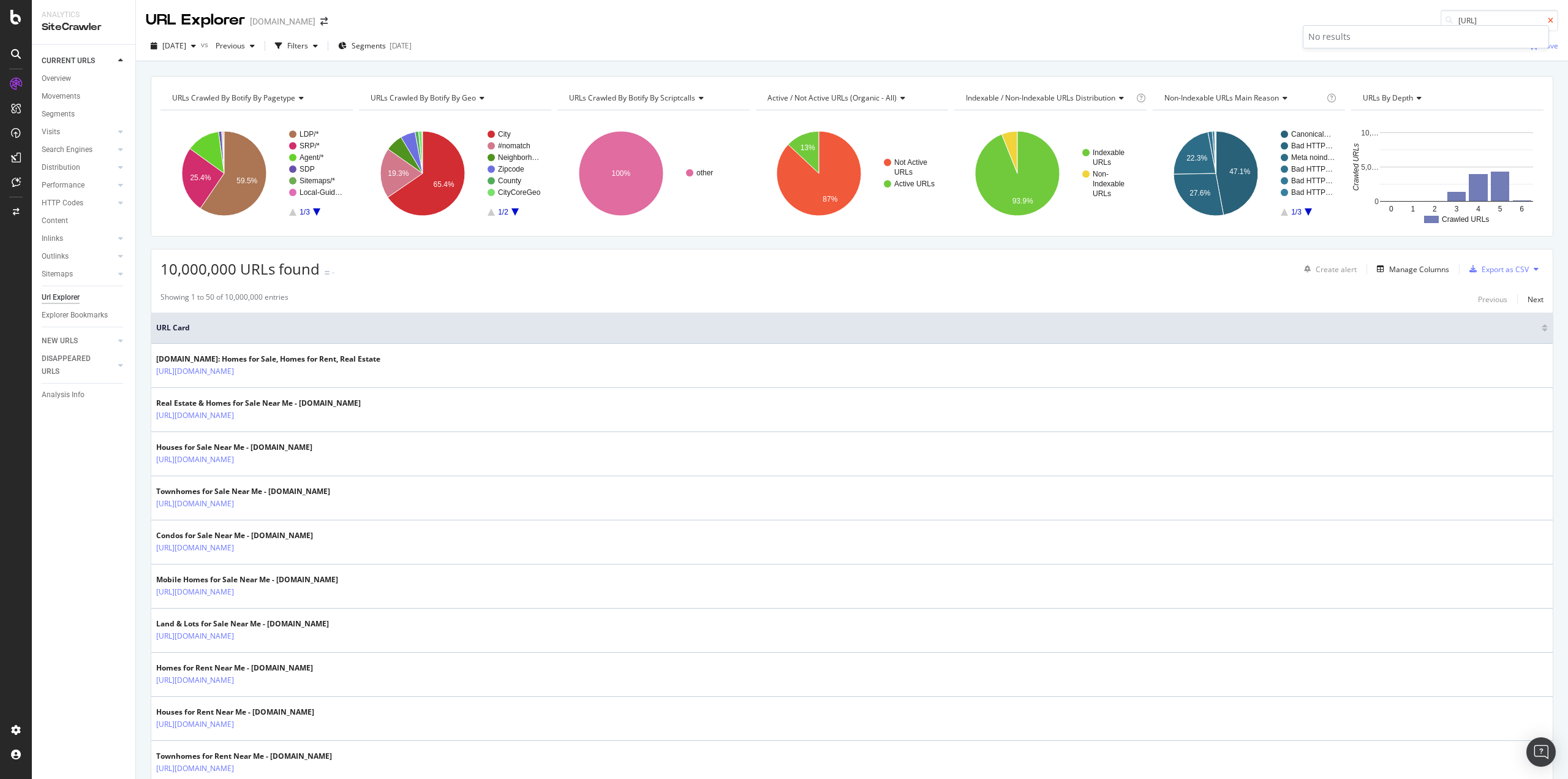
type input "[URL]"
click at [1548, 17] on icon at bounding box center [1551, 21] width 5 height 7
click at [1224, 30] on div "URL Explorer [DOMAIN_NAME]" at bounding box center [852, 16] width 1432 height 31
